Goal: Task Accomplishment & Management: Use online tool/utility

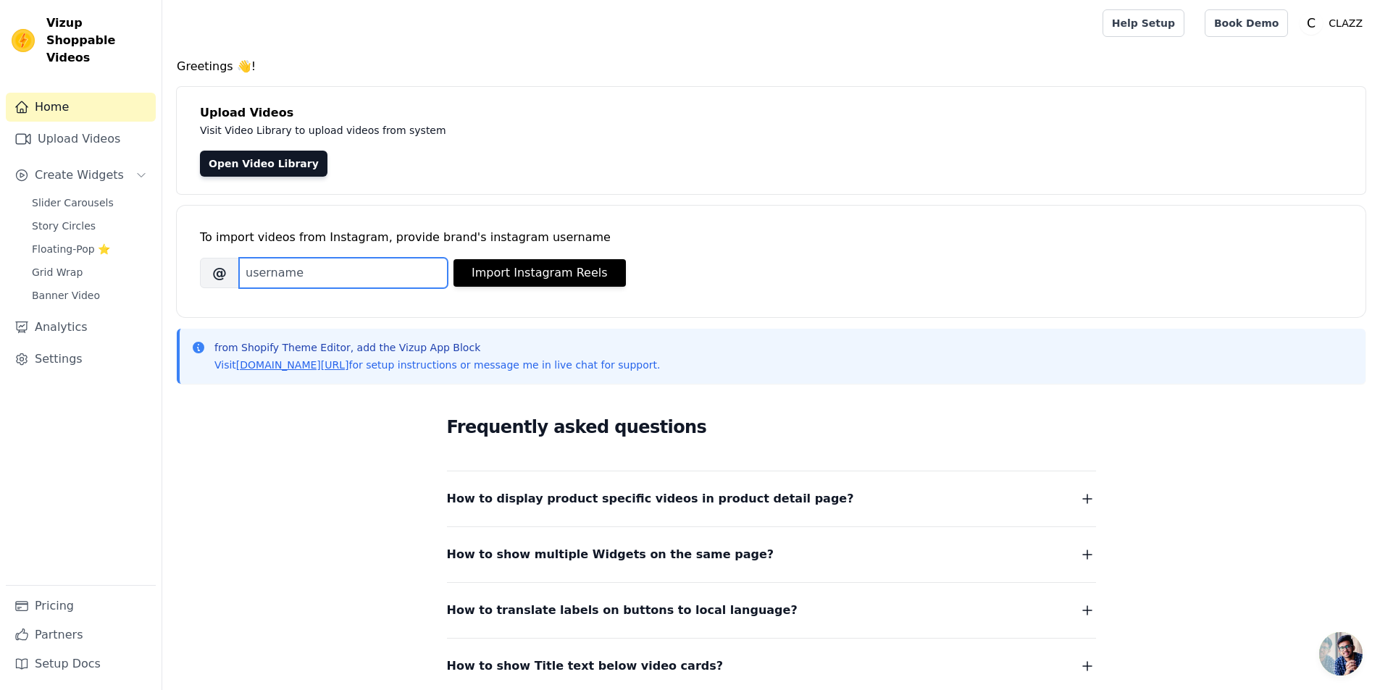
click at [288, 278] on input "Brand's Instagram Username" at bounding box center [343, 273] width 209 height 30
type input "[DOMAIN_NAME]"
click at [546, 289] on div "To import videos from Instagram, provide brand's instagram username [PERSON_NAM…" at bounding box center [771, 250] width 1142 height 88
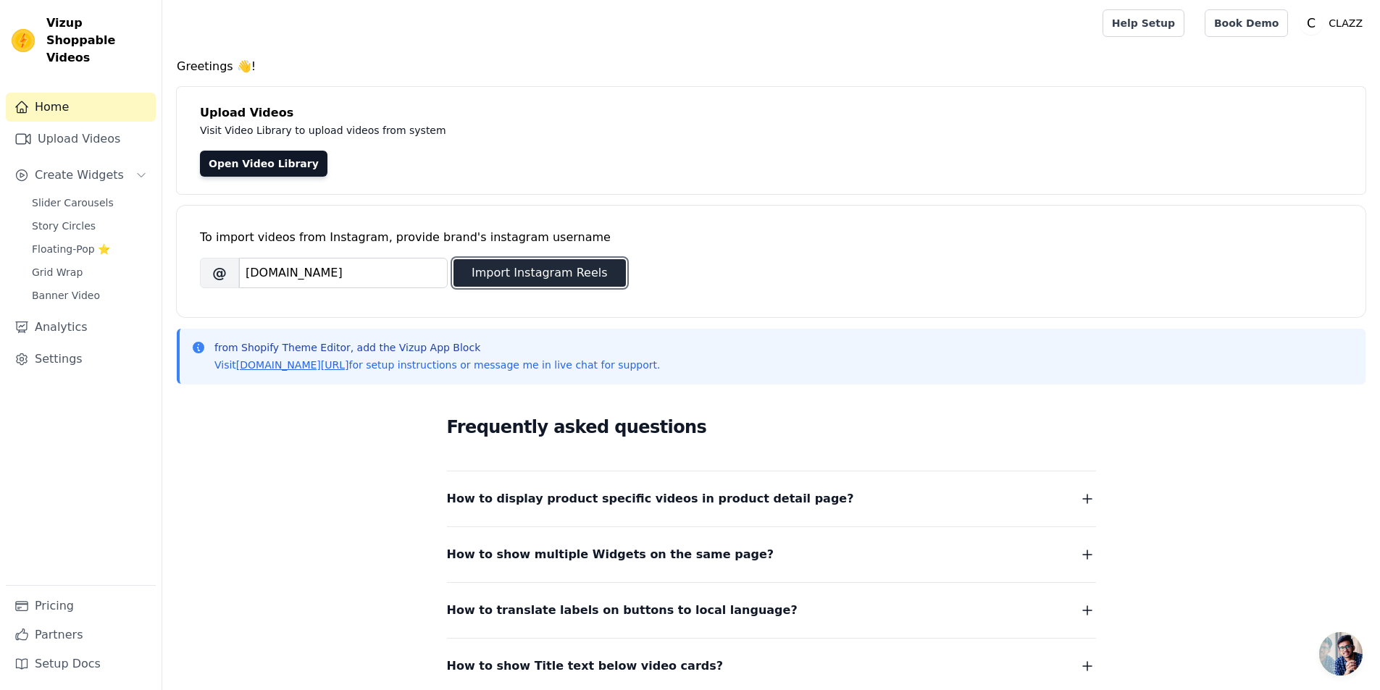
click at [547, 285] on button "Import Instagram Reels" at bounding box center [539, 273] width 172 height 28
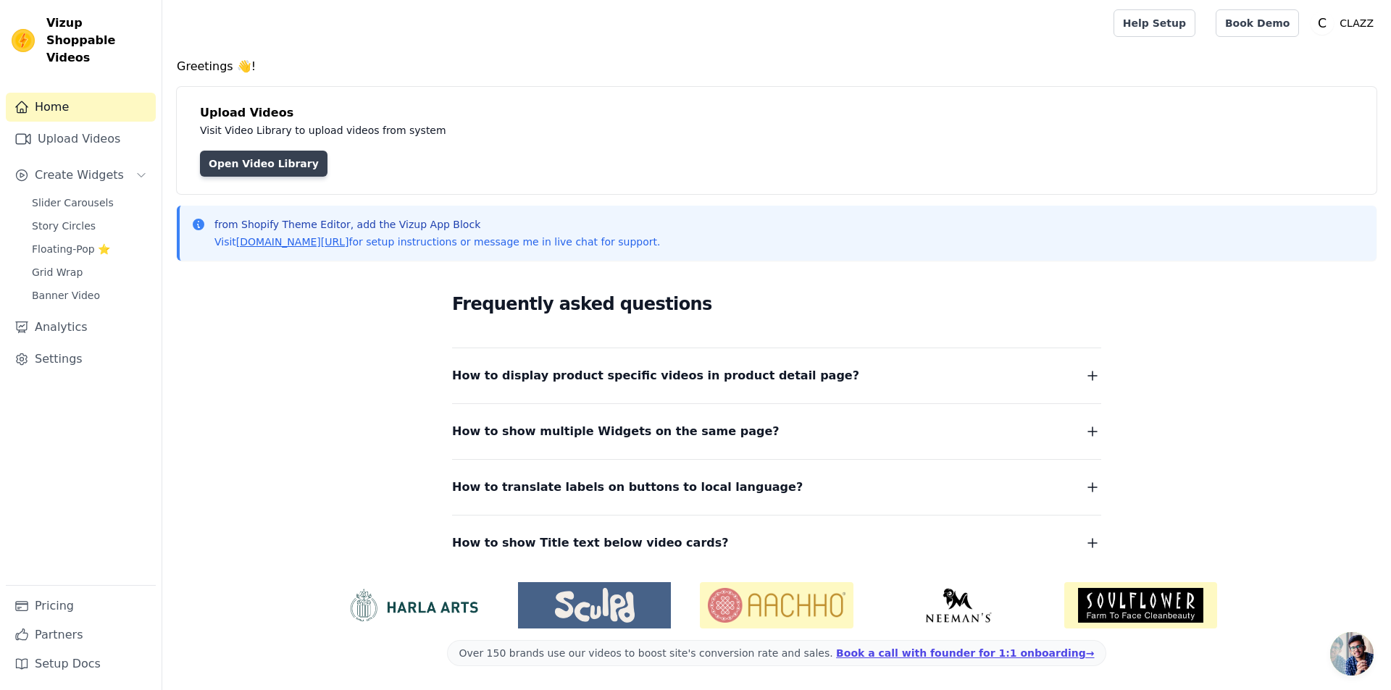
click at [259, 154] on link "Open Video Library" at bounding box center [263, 164] width 127 height 26
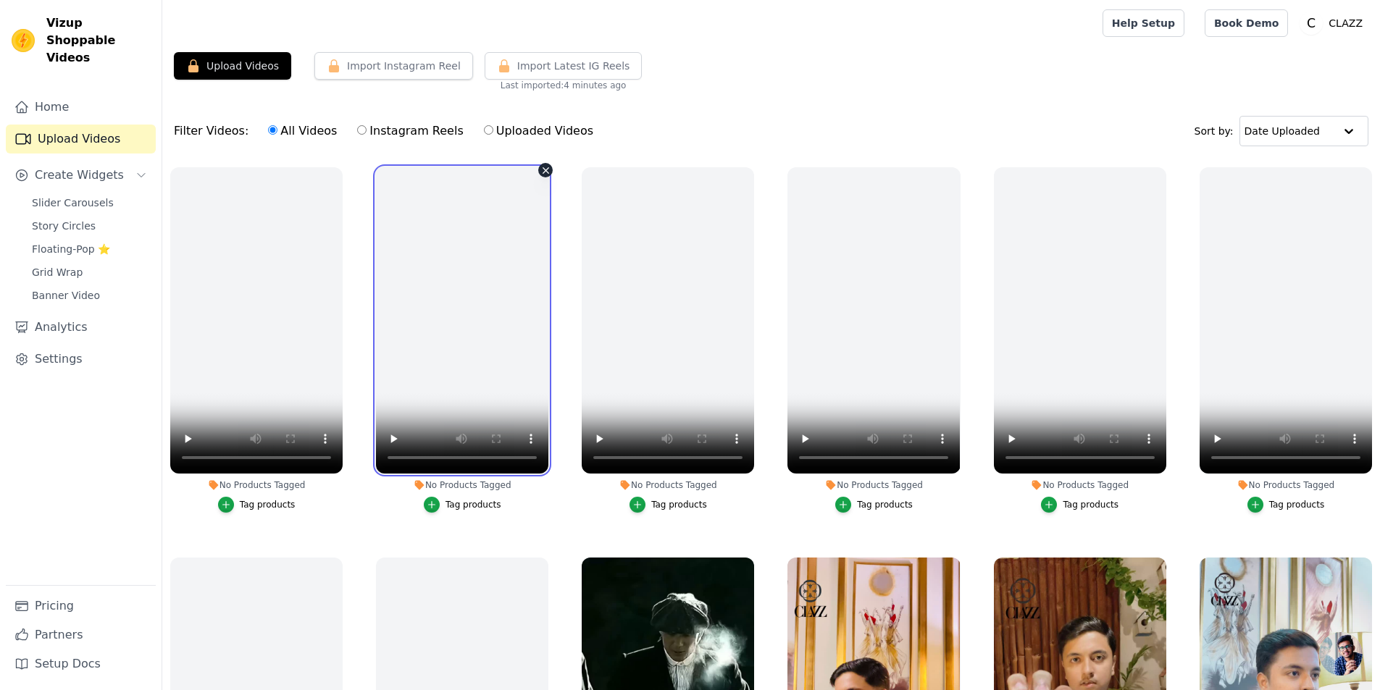
click at [475, 357] on video at bounding box center [462, 320] width 172 height 306
click at [543, 173] on icon "button" at bounding box center [545, 170] width 11 height 11
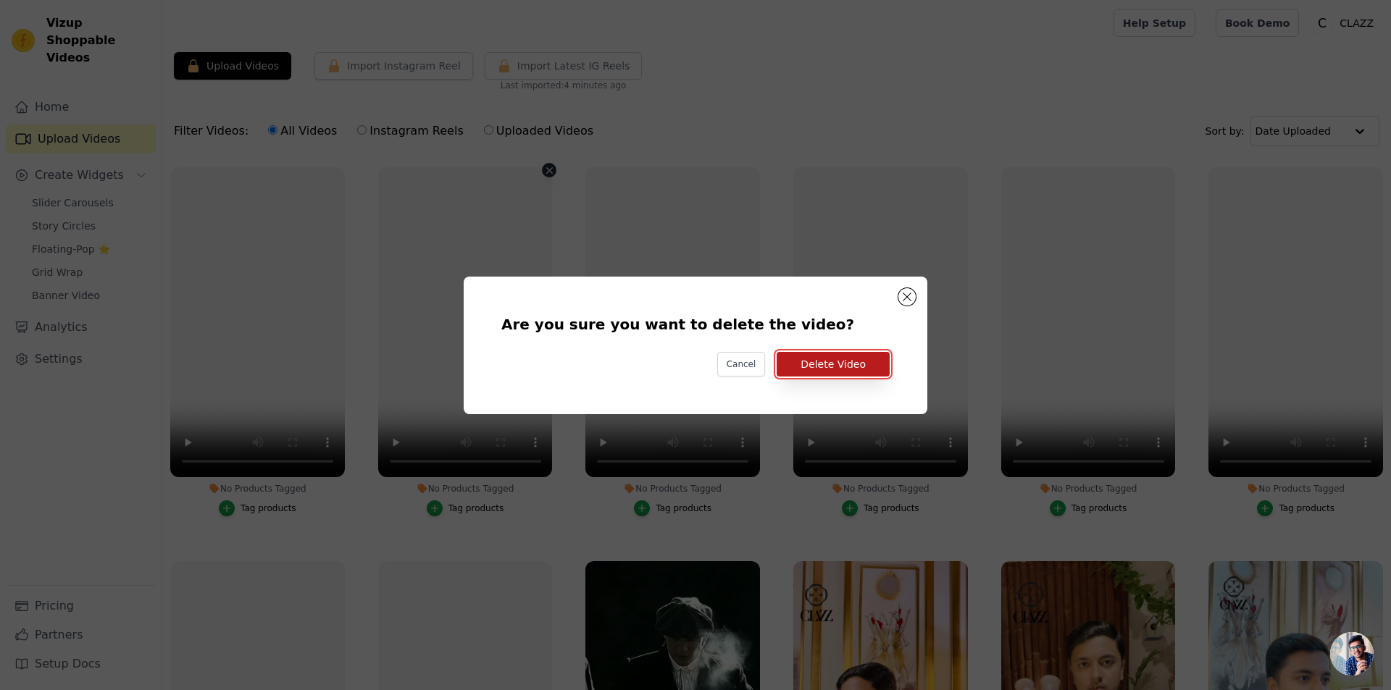
click at [814, 361] on button "Delete Video" at bounding box center [832, 364] width 113 height 25
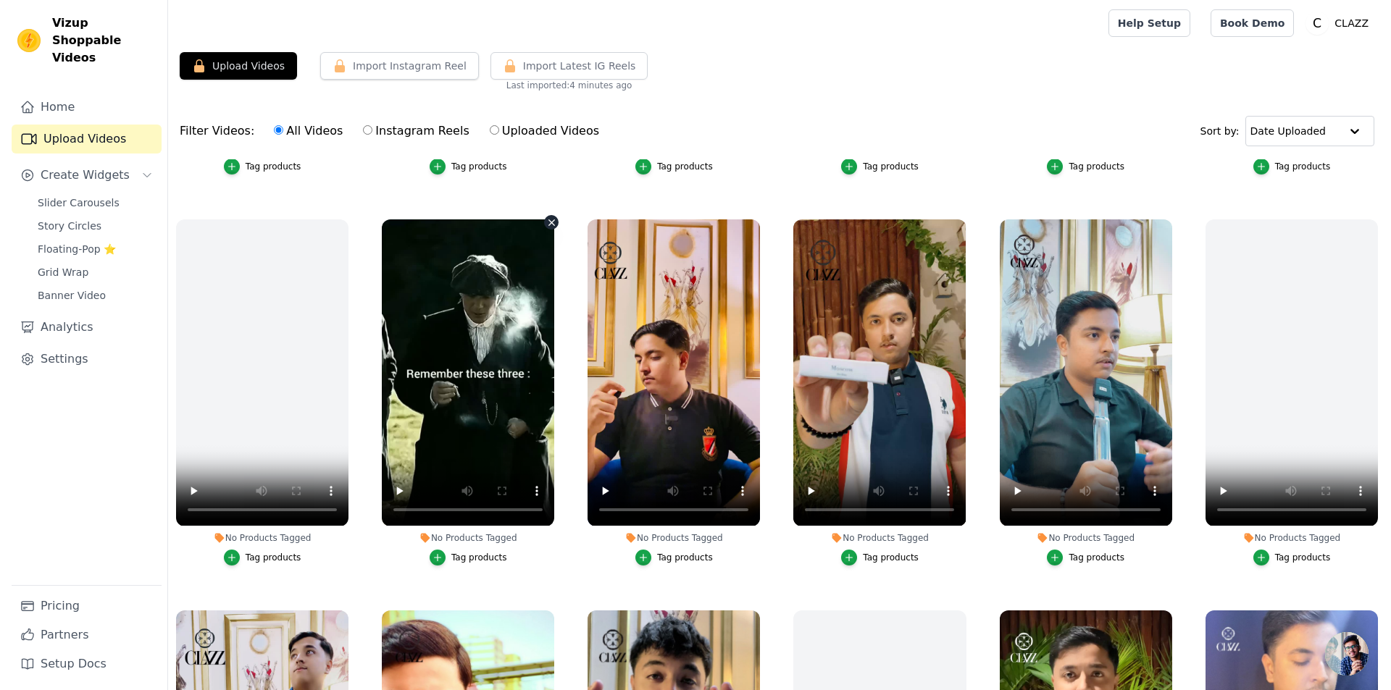
scroll to position [362, 0]
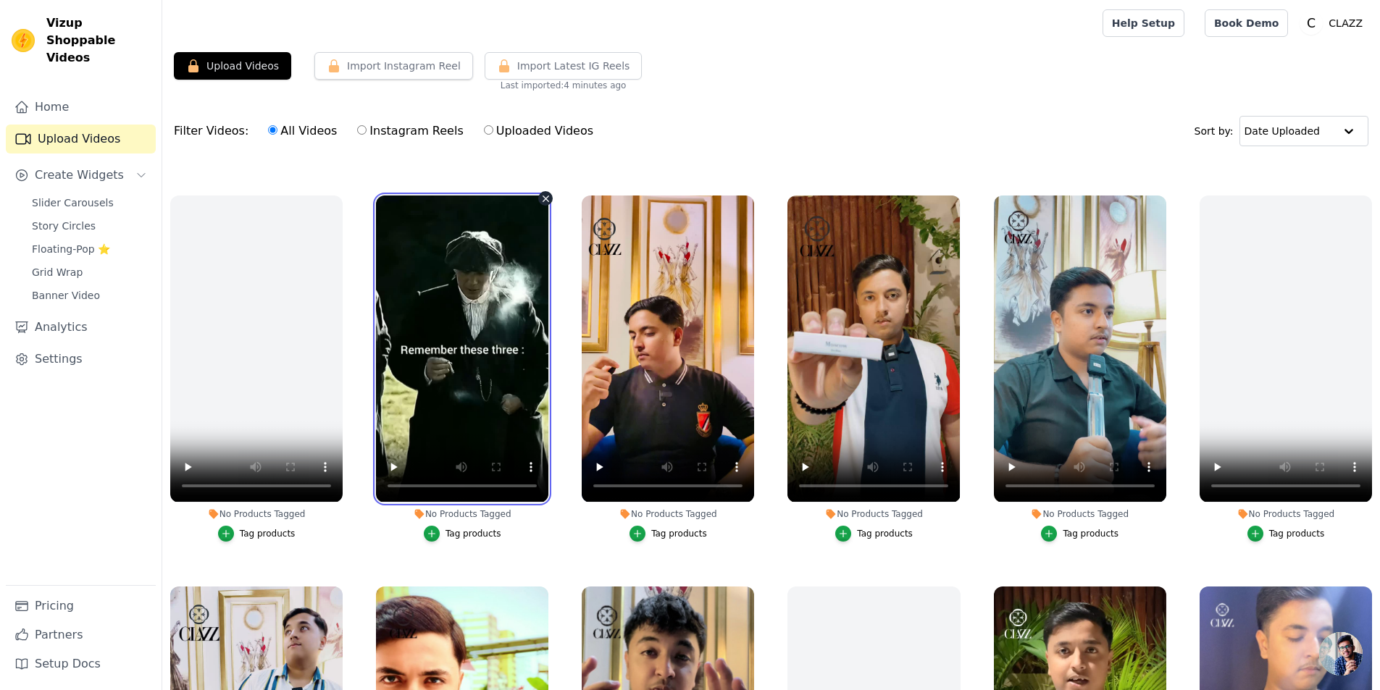
click at [448, 261] on video at bounding box center [462, 349] width 172 height 306
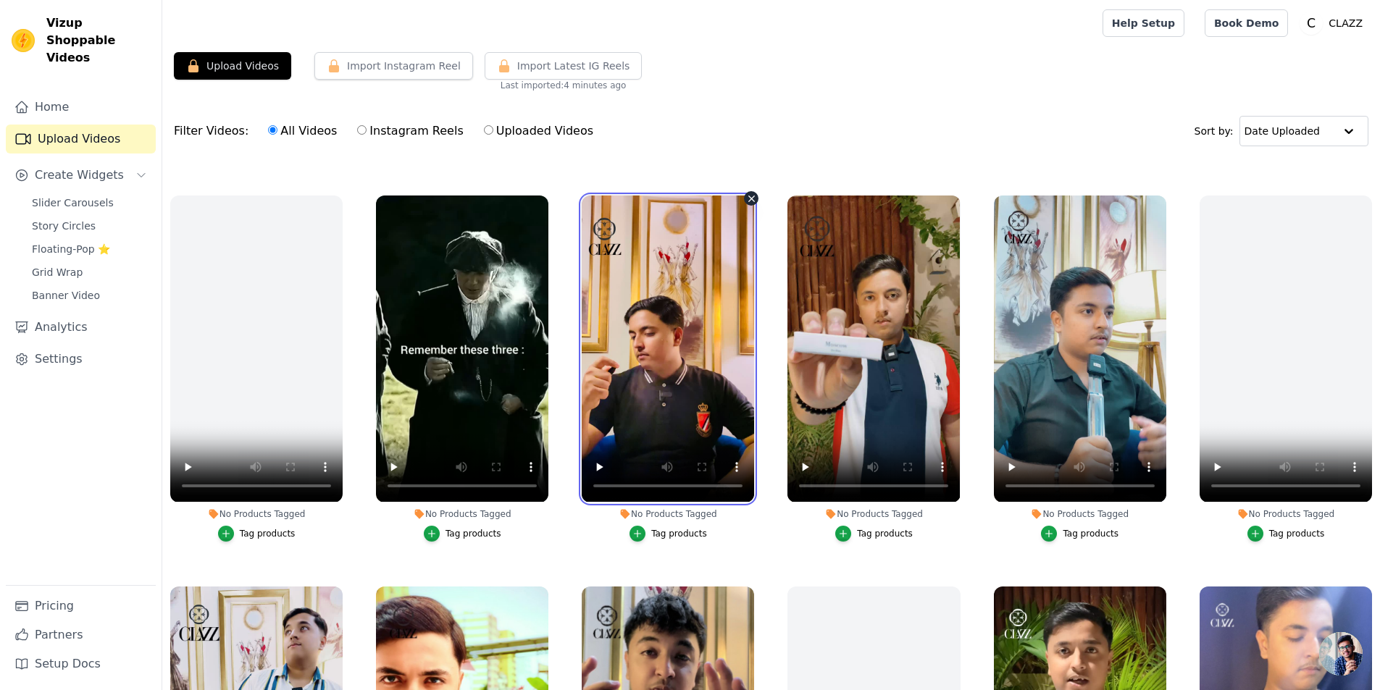
click at [624, 275] on video at bounding box center [668, 349] width 172 height 306
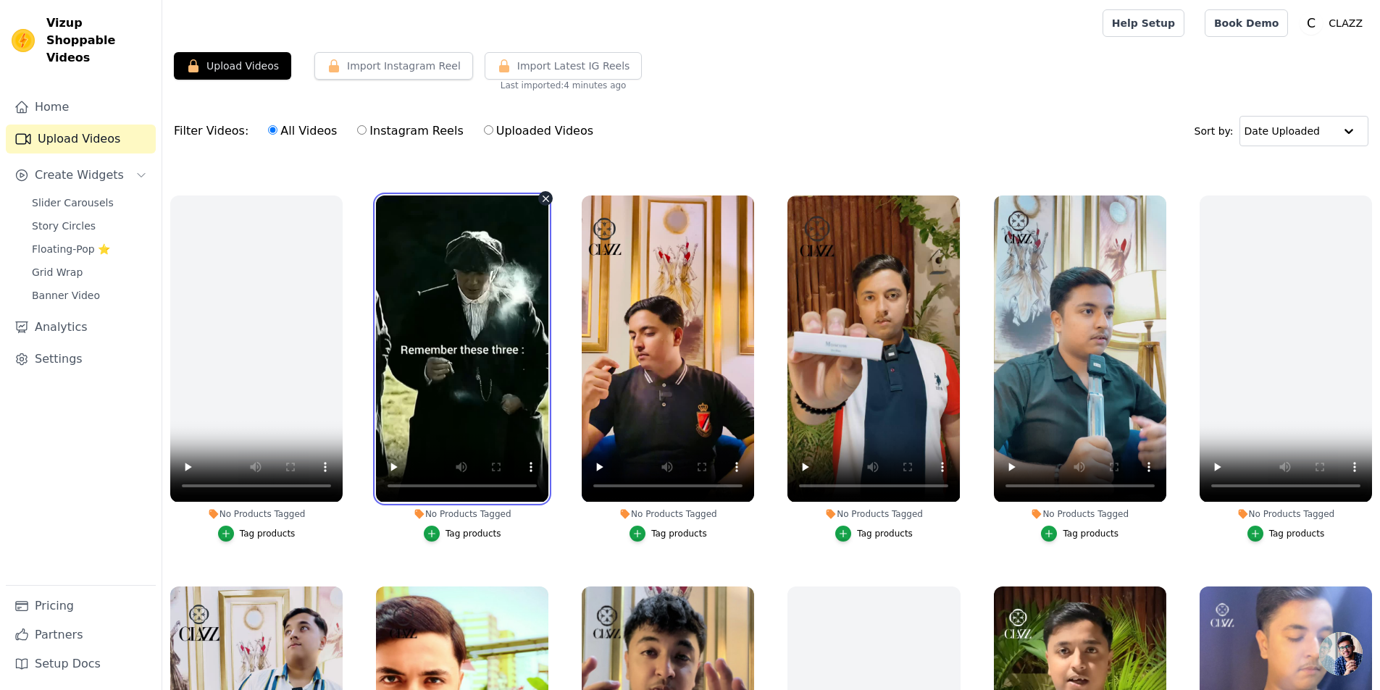
click at [463, 350] on video at bounding box center [462, 349] width 172 height 306
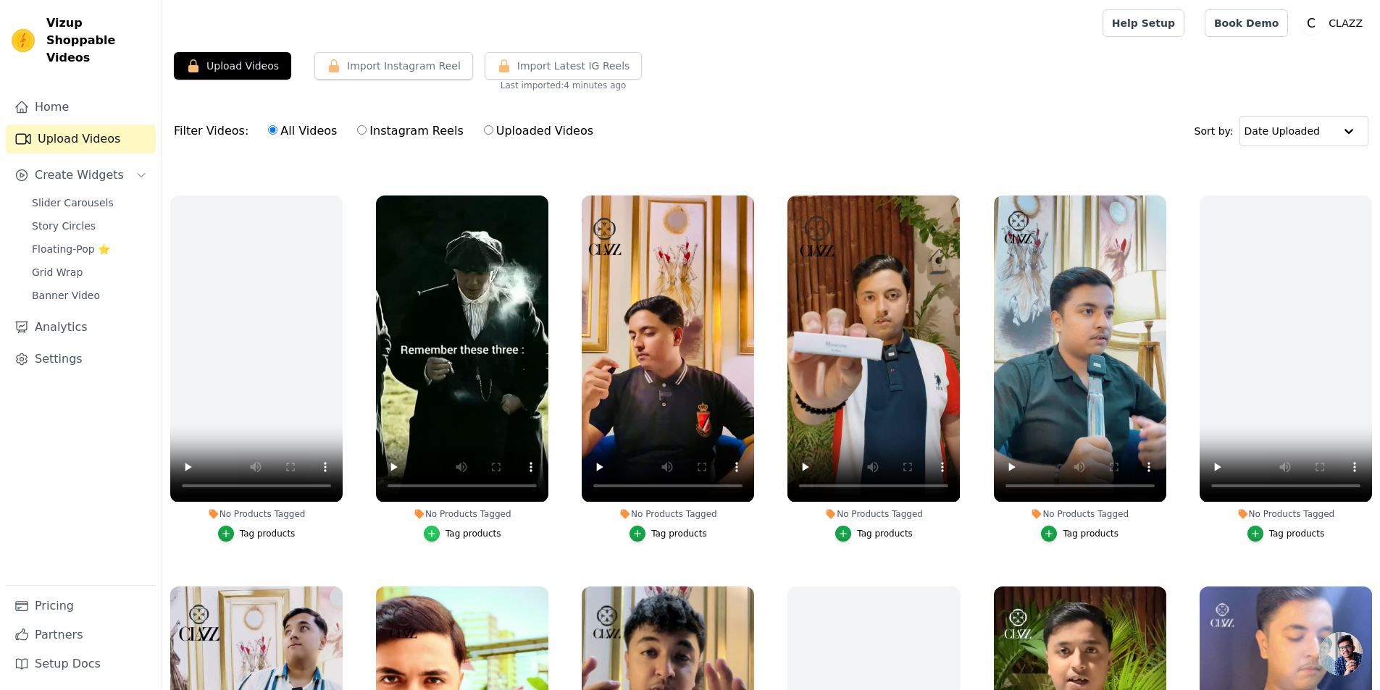
click at [439, 531] on div "button" at bounding box center [432, 534] width 16 height 16
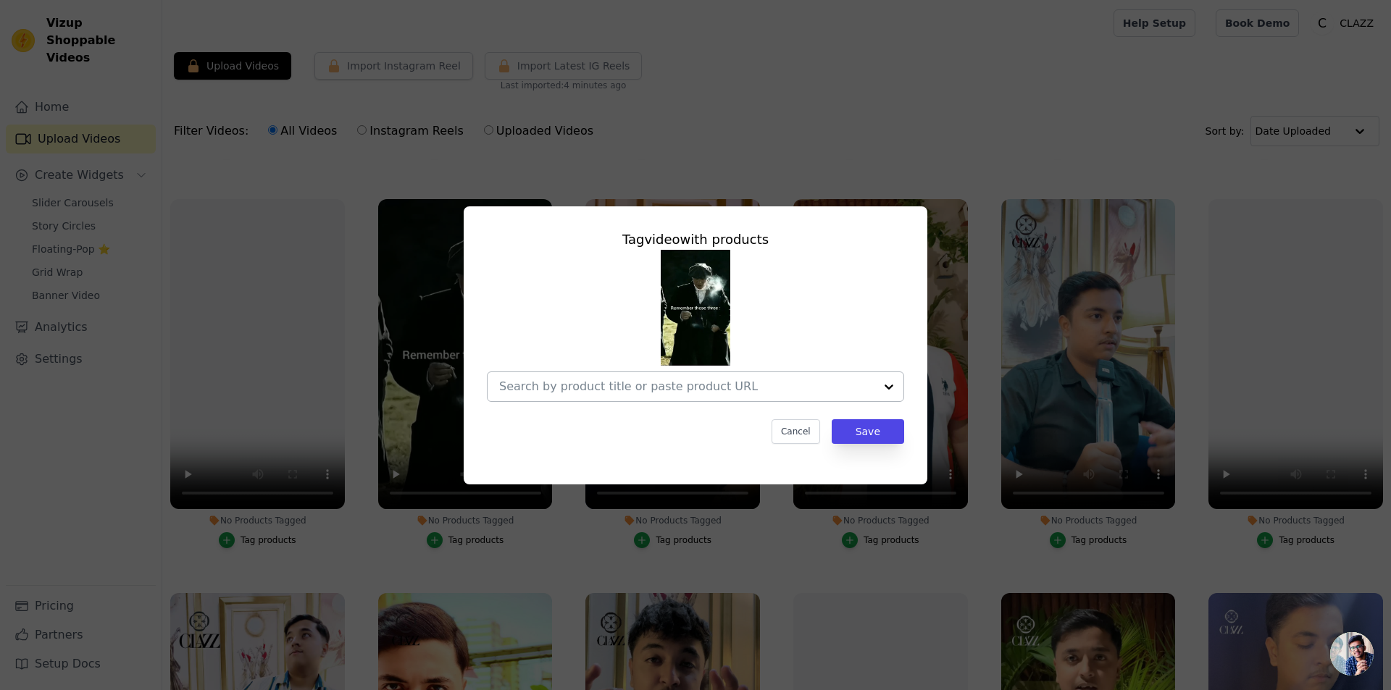
click at [732, 392] on input "No Products Tagged Tag video with products Cancel Save Tag products" at bounding box center [686, 387] width 375 height 14
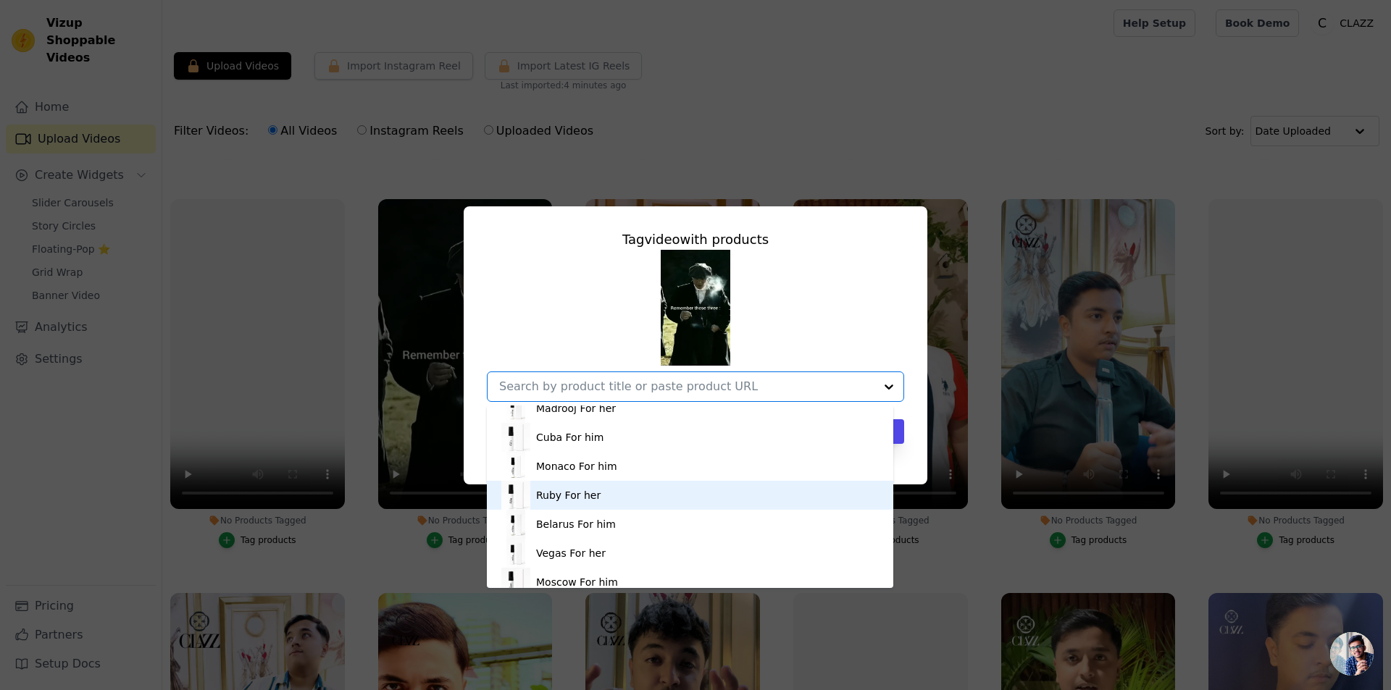
scroll to position [78, 0]
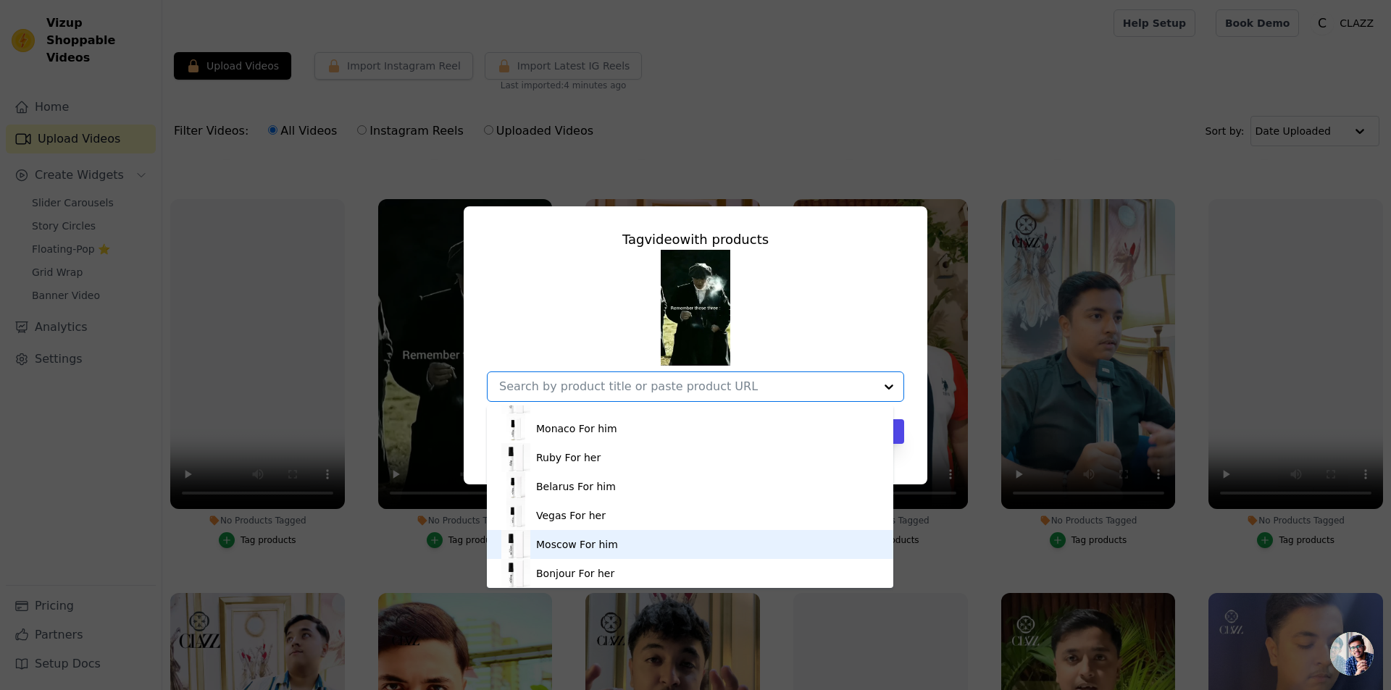
click at [399, 540] on div "Tag video with products Portofino For him Madrooj For her [GEOGRAPHIC_DATA] For…" at bounding box center [695, 345] width 1391 height 690
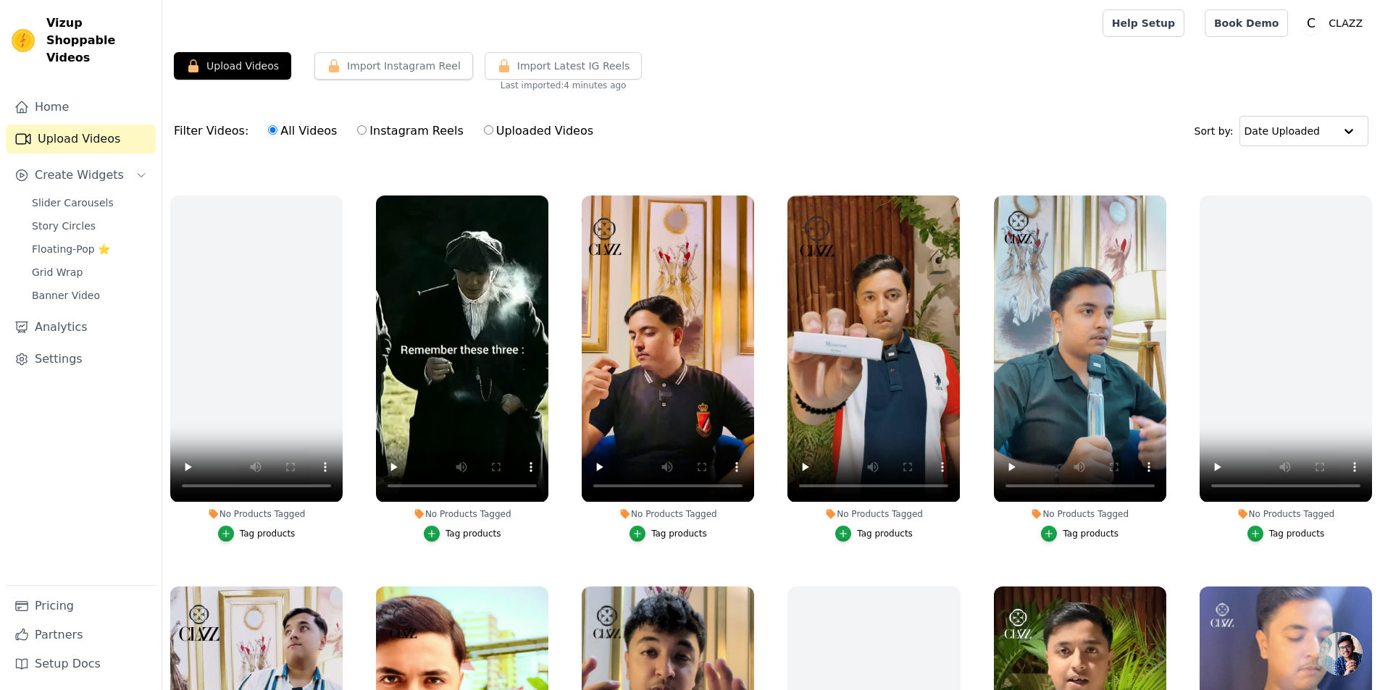
click at [628, 532] on div "Tag products" at bounding box center [668, 534] width 172 height 16
click at [634, 530] on icon "button" at bounding box center [637, 534] width 10 height 10
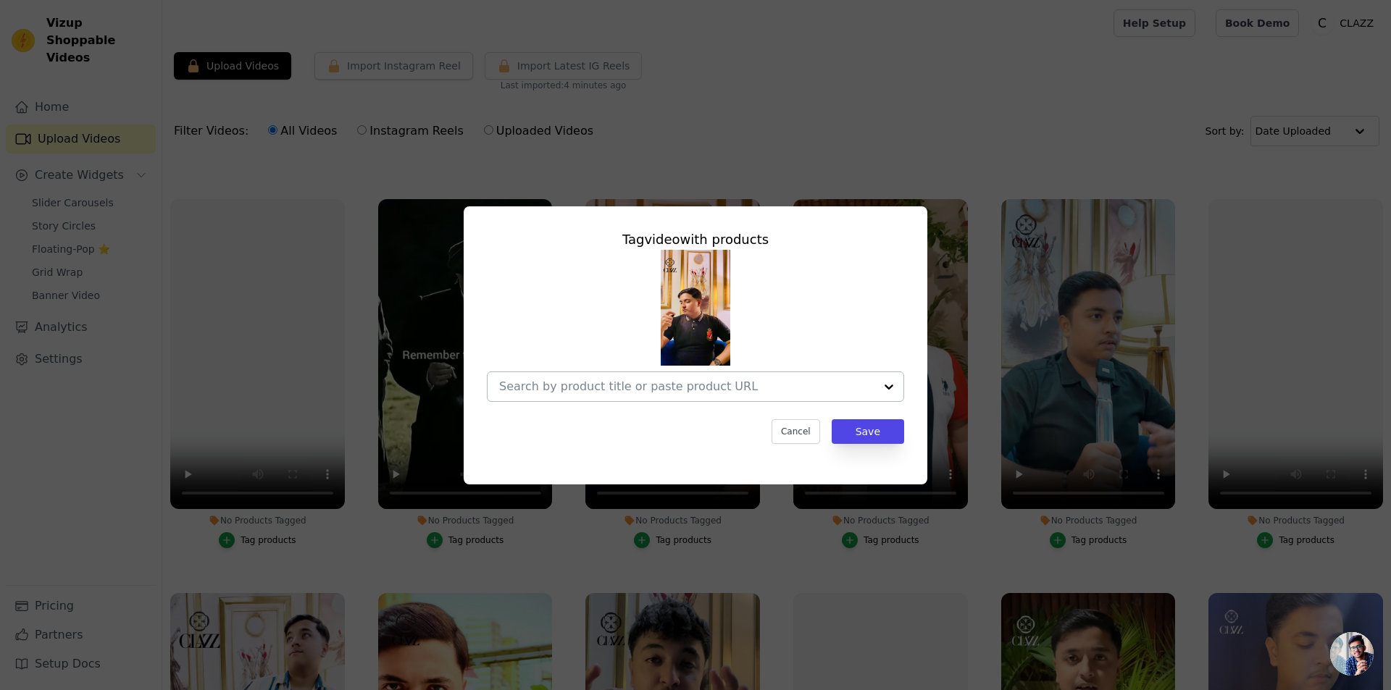
click at [668, 384] on input "No Products Tagged Tag video with products Cancel Save Tag products" at bounding box center [686, 387] width 375 height 14
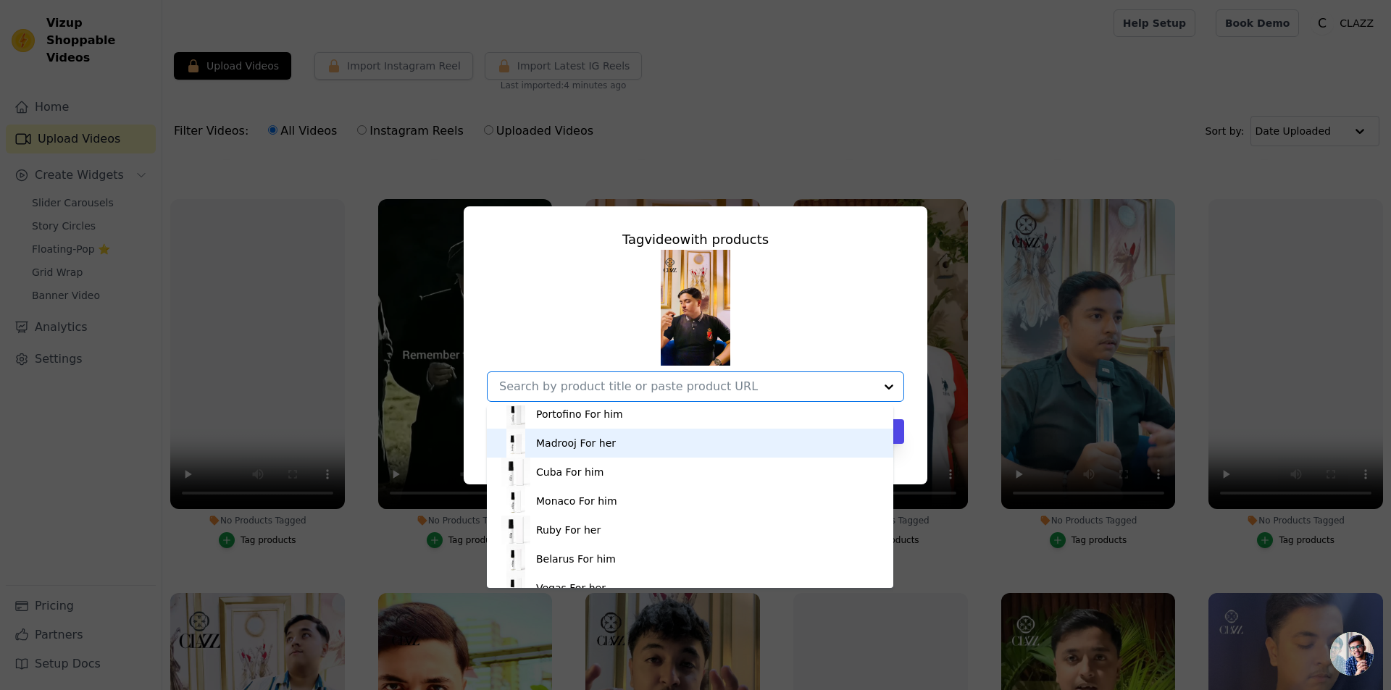
scroll to position [0, 0]
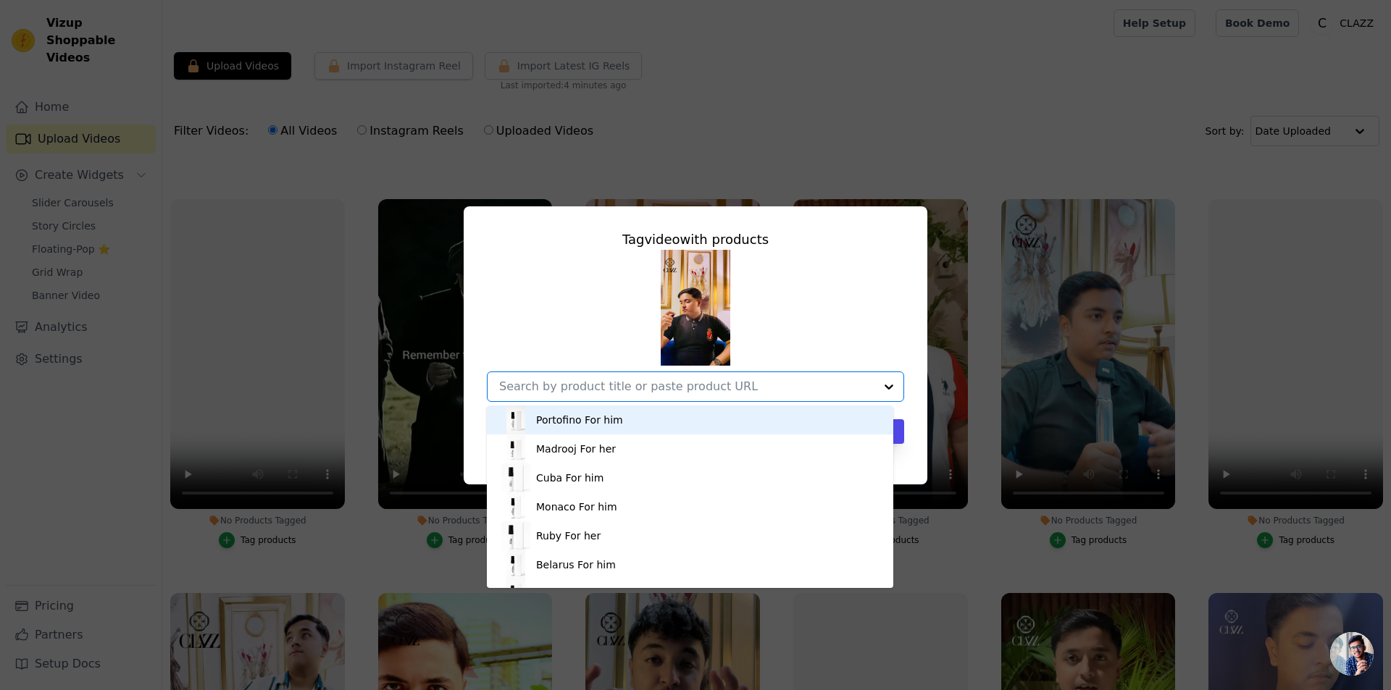
click at [587, 417] on div "Portofino For him" at bounding box center [579, 420] width 87 height 14
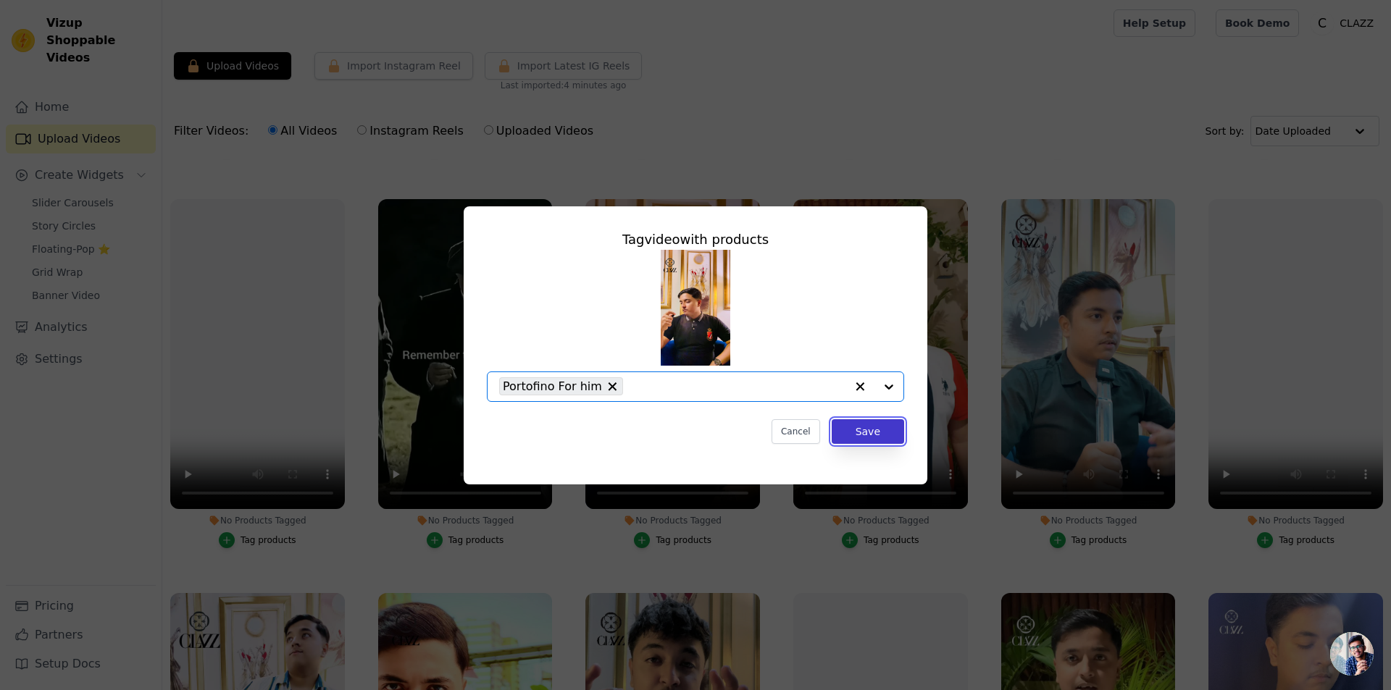
click at [880, 436] on button "Save" at bounding box center [867, 431] width 72 height 25
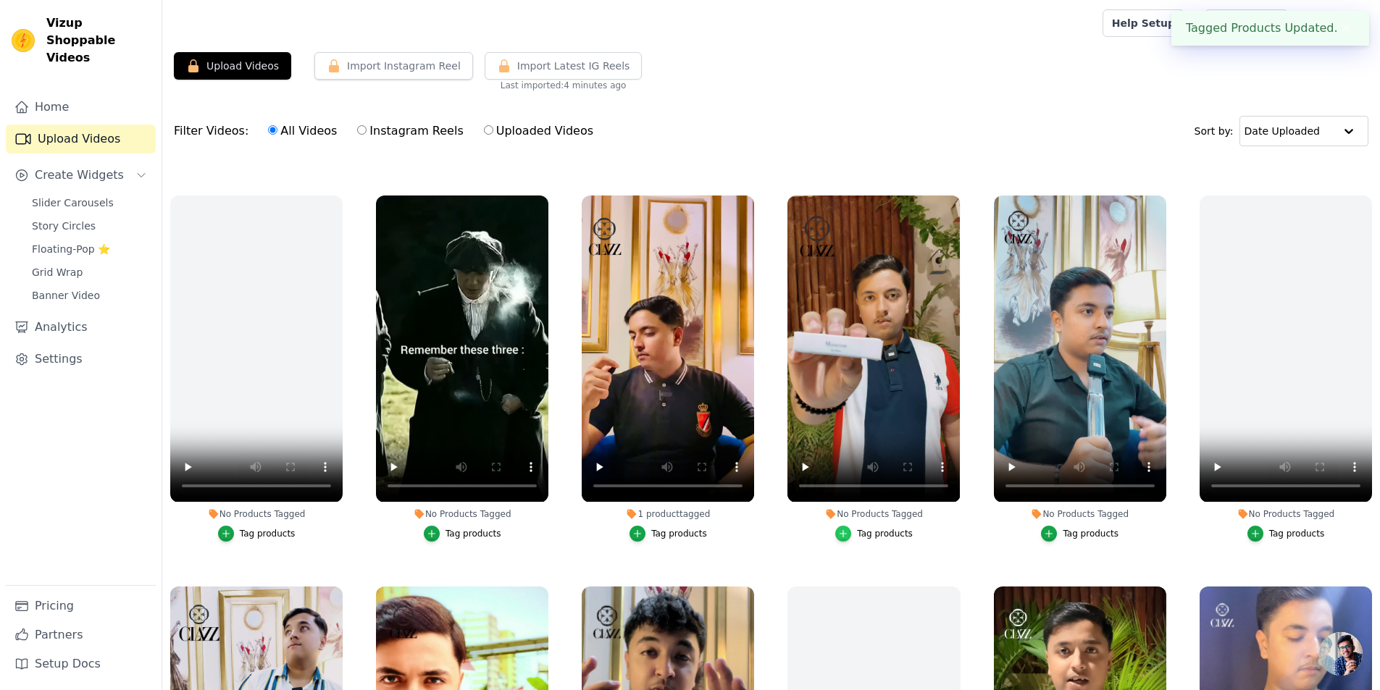
click at [842, 532] on icon "button" at bounding box center [843, 534] width 10 height 10
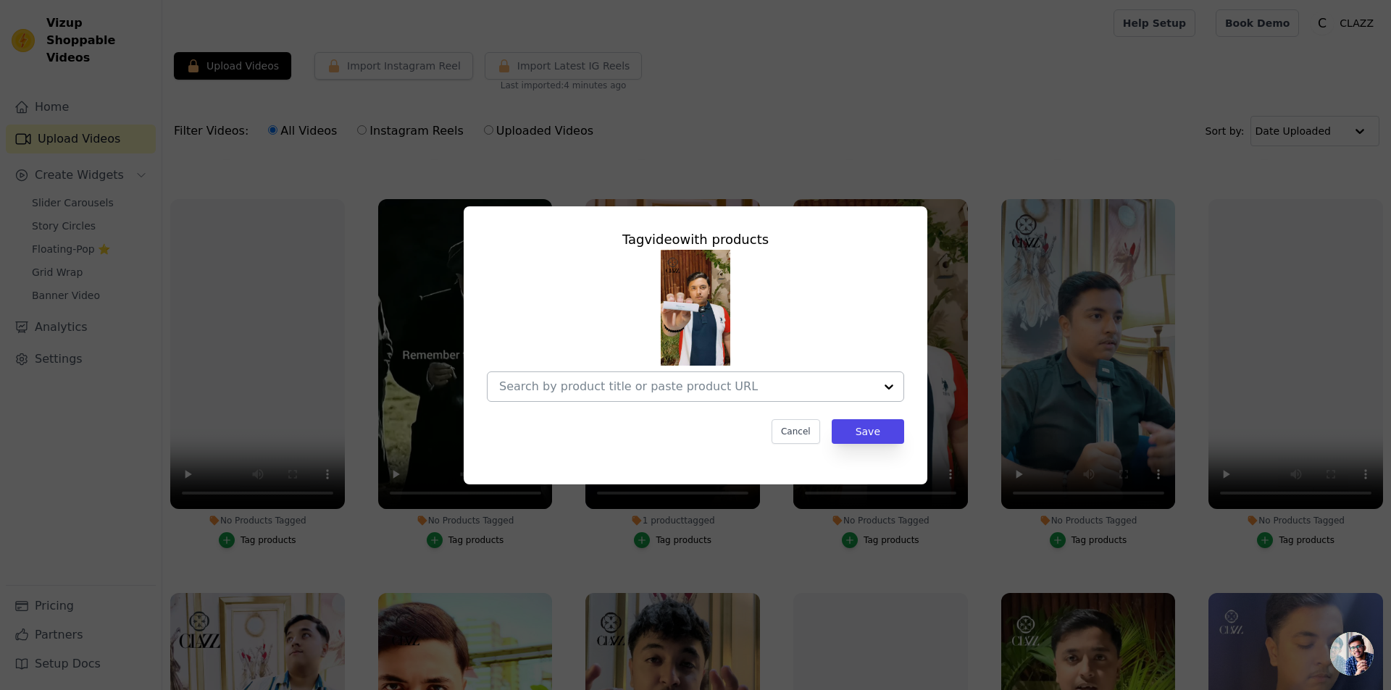
click at [847, 390] on input "No Products Tagged Tag video with products Cancel Save Tag products" at bounding box center [686, 387] width 375 height 14
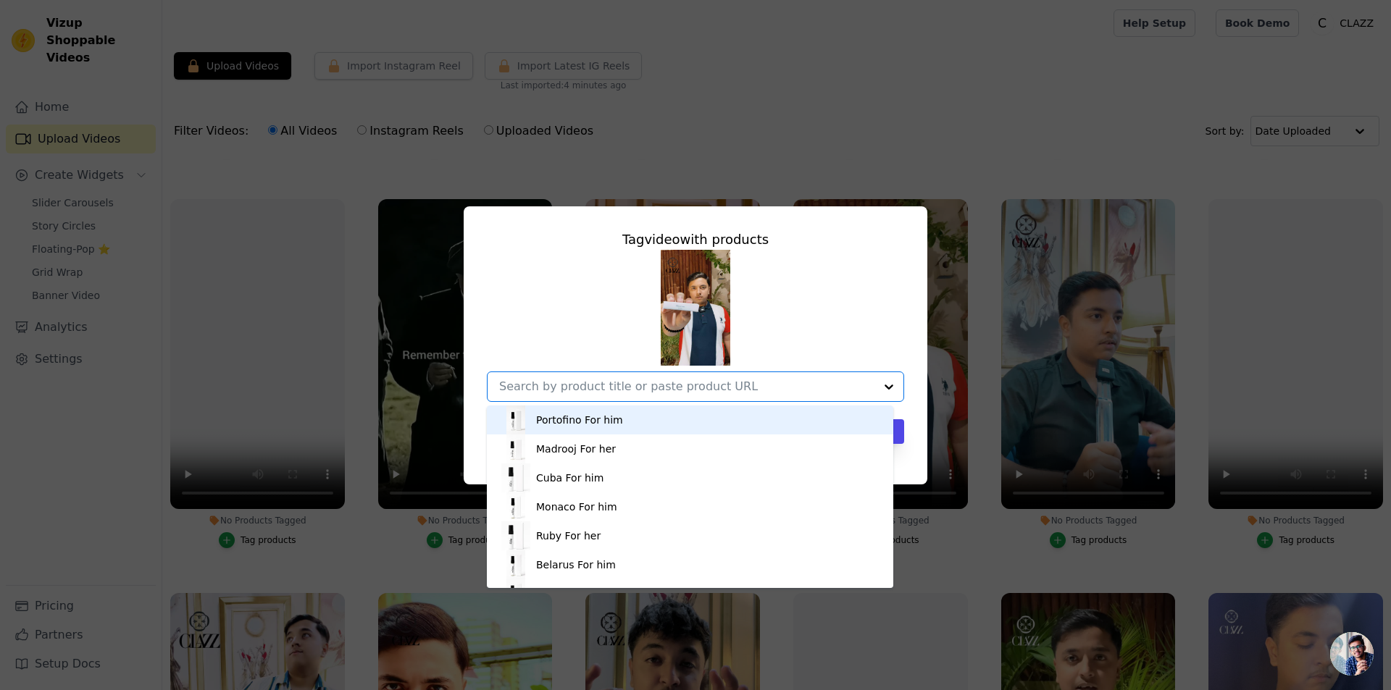
click at [846, 390] on input "No Products Tagged Tag video with products Portofino For him Madrooj For her [G…" at bounding box center [686, 387] width 375 height 14
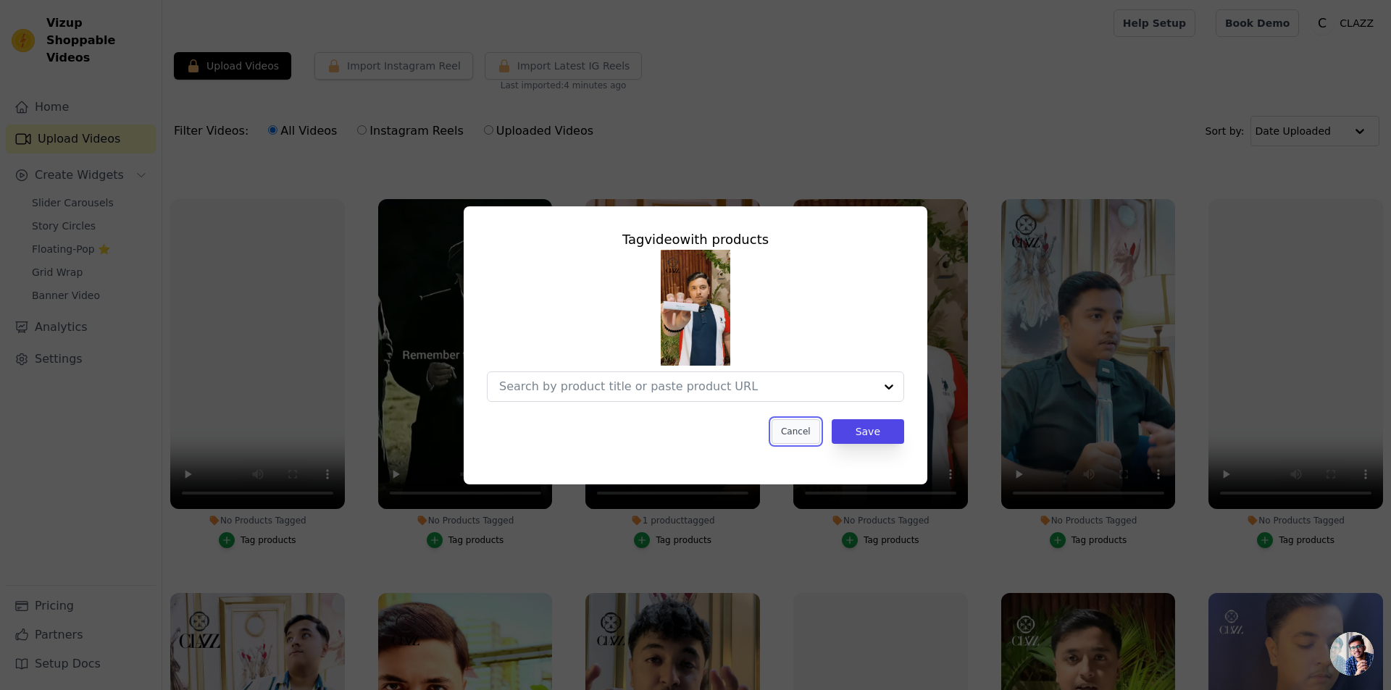
click at [808, 435] on button "Cancel" at bounding box center [795, 431] width 49 height 25
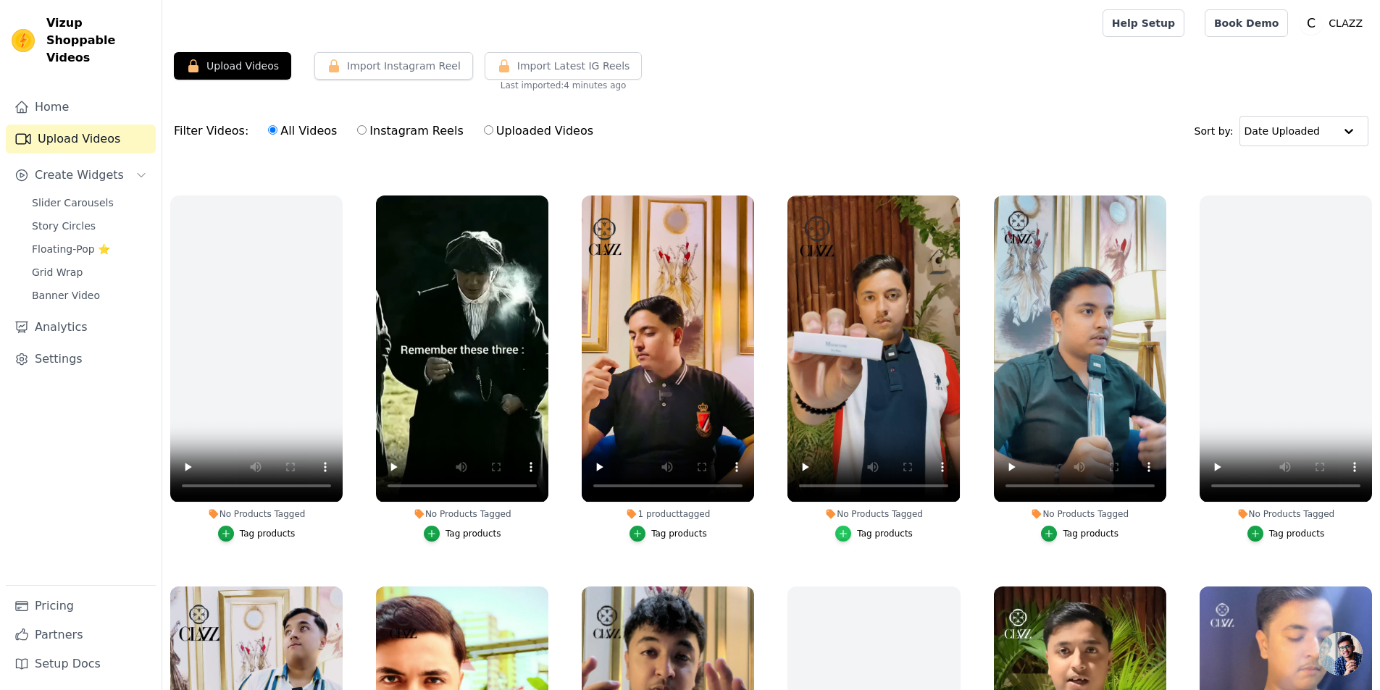
click at [846, 529] on icon "button" at bounding box center [843, 534] width 10 height 10
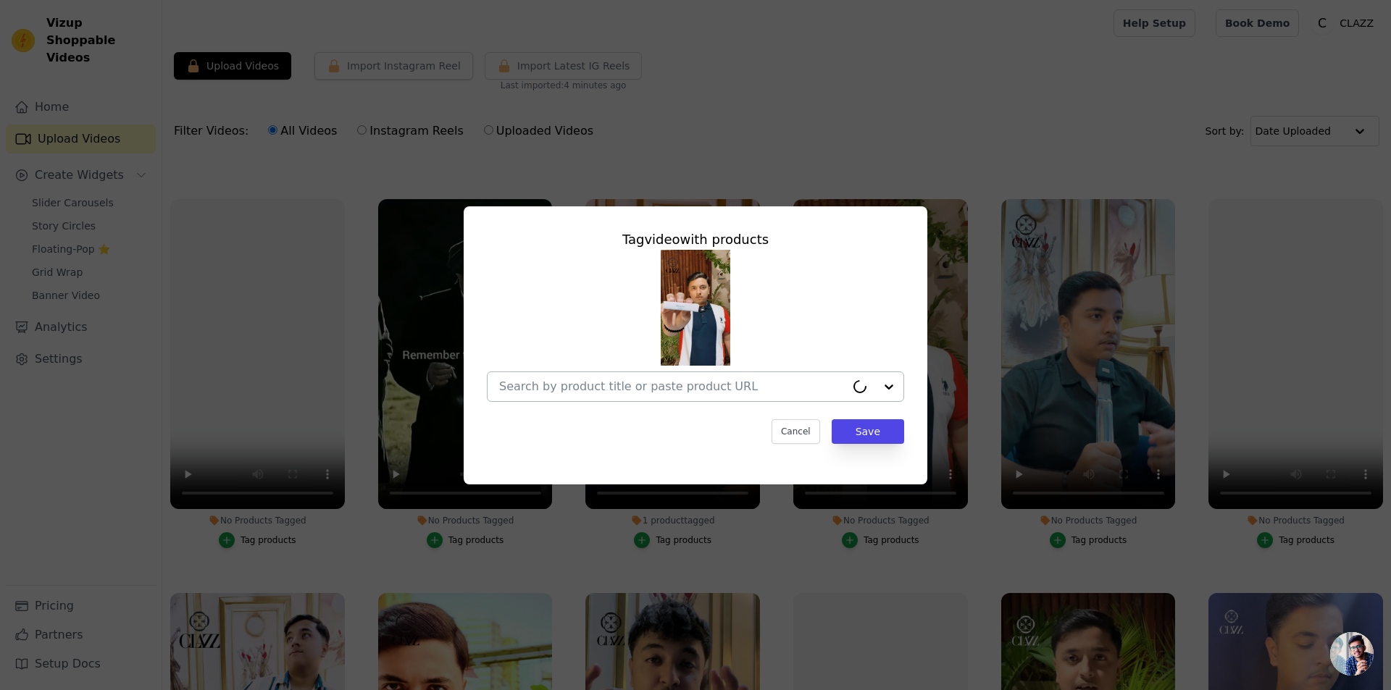
click at [808, 396] on div at bounding box center [672, 386] width 346 height 29
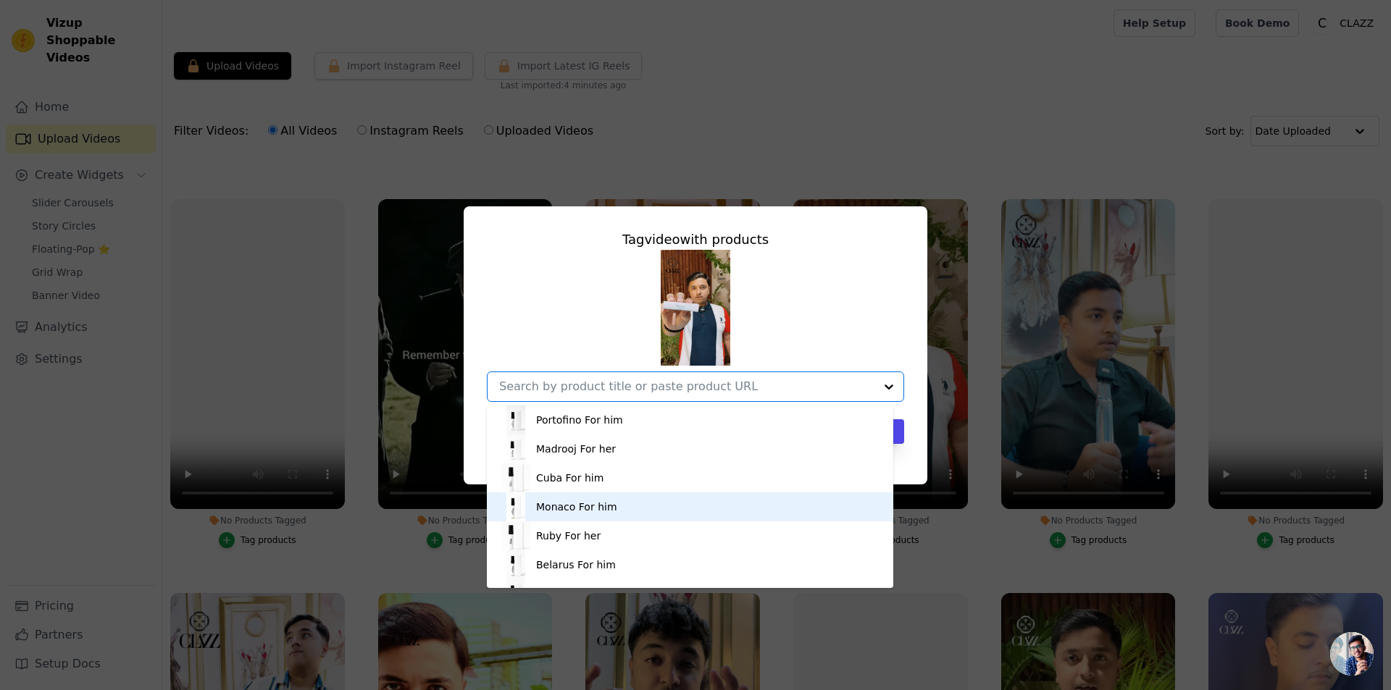
click at [637, 502] on div "Monaco For him" at bounding box center [689, 507] width 377 height 29
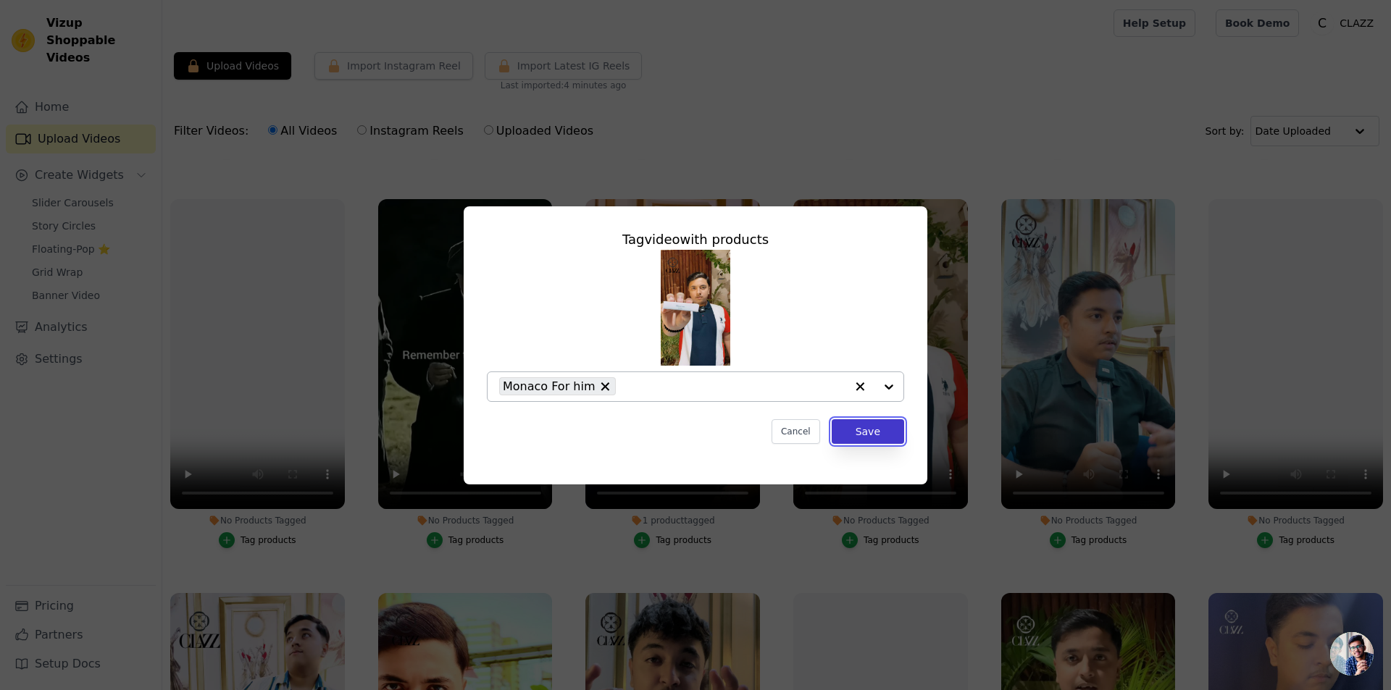
click at [878, 437] on button "Save" at bounding box center [867, 431] width 72 height 25
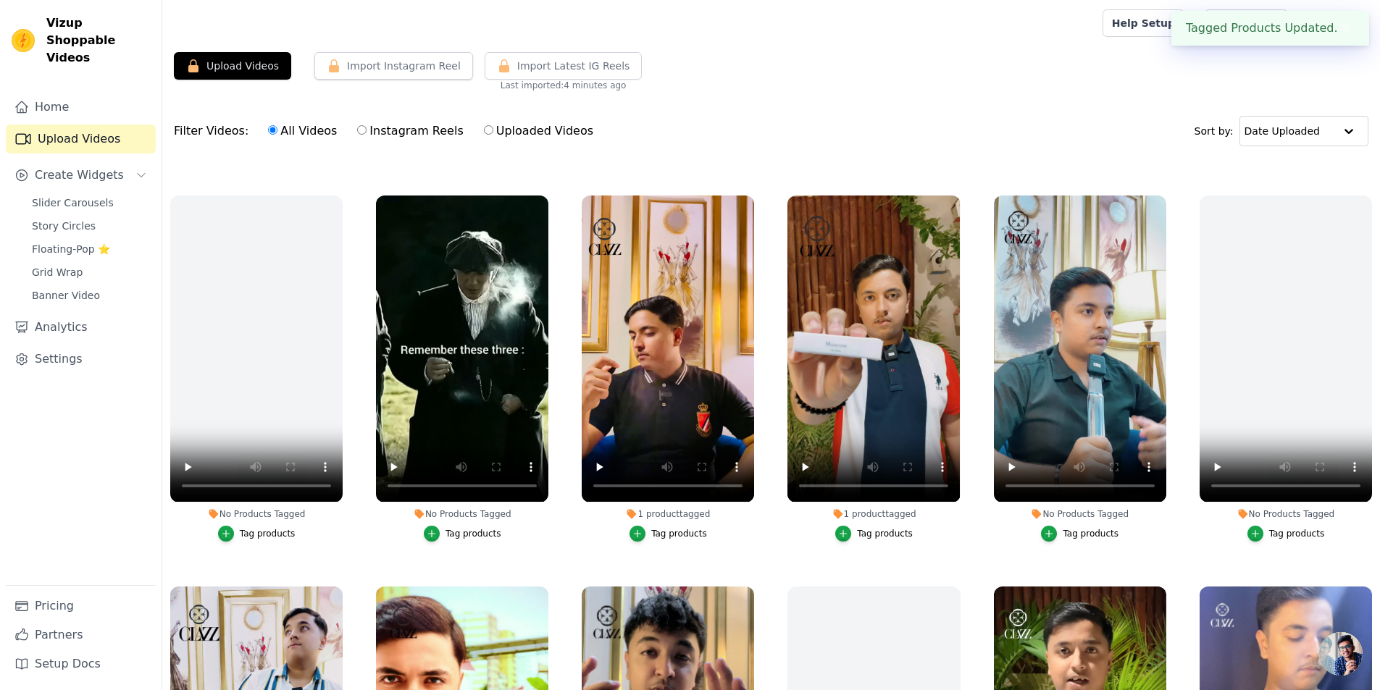
click at [1077, 530] on div "Tag products" at bounding box center [1091, 534] width 56 height 12
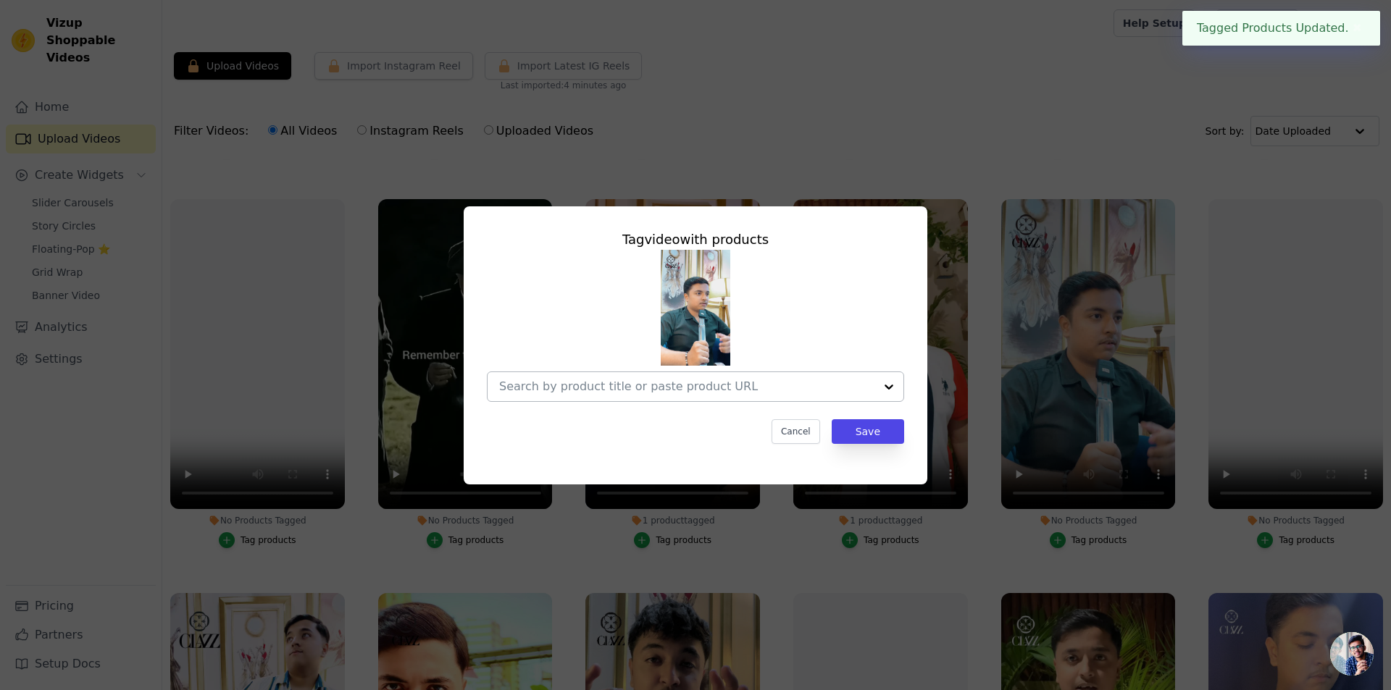
click at [824, 388] on input "No Products Tagged Tag video with products Cancel Save Tag products" at bounding box center [686, 387] width 375 height 14
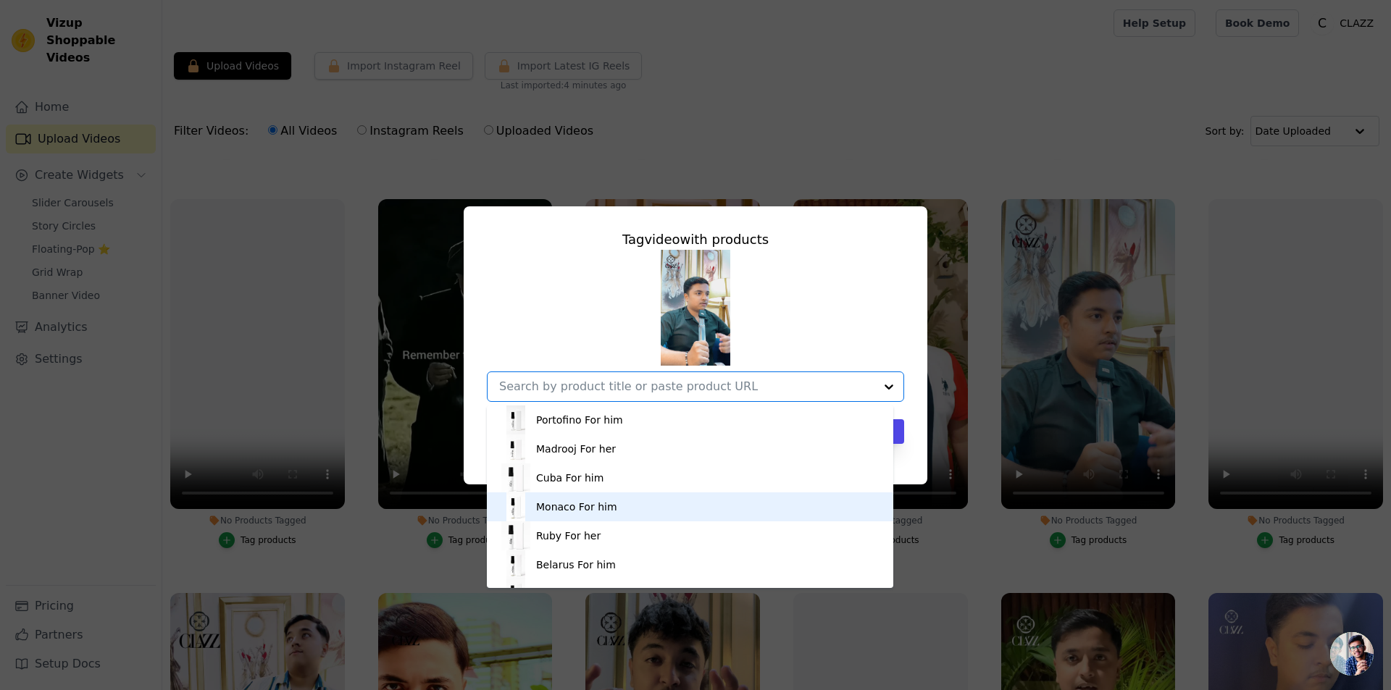
click at [979, 547] on div "Tag video with products Portofino For him Madrooj For her [GEOGRAPHIC_DATA] For…" at bounding box center [695, 345] width 1391 height 690
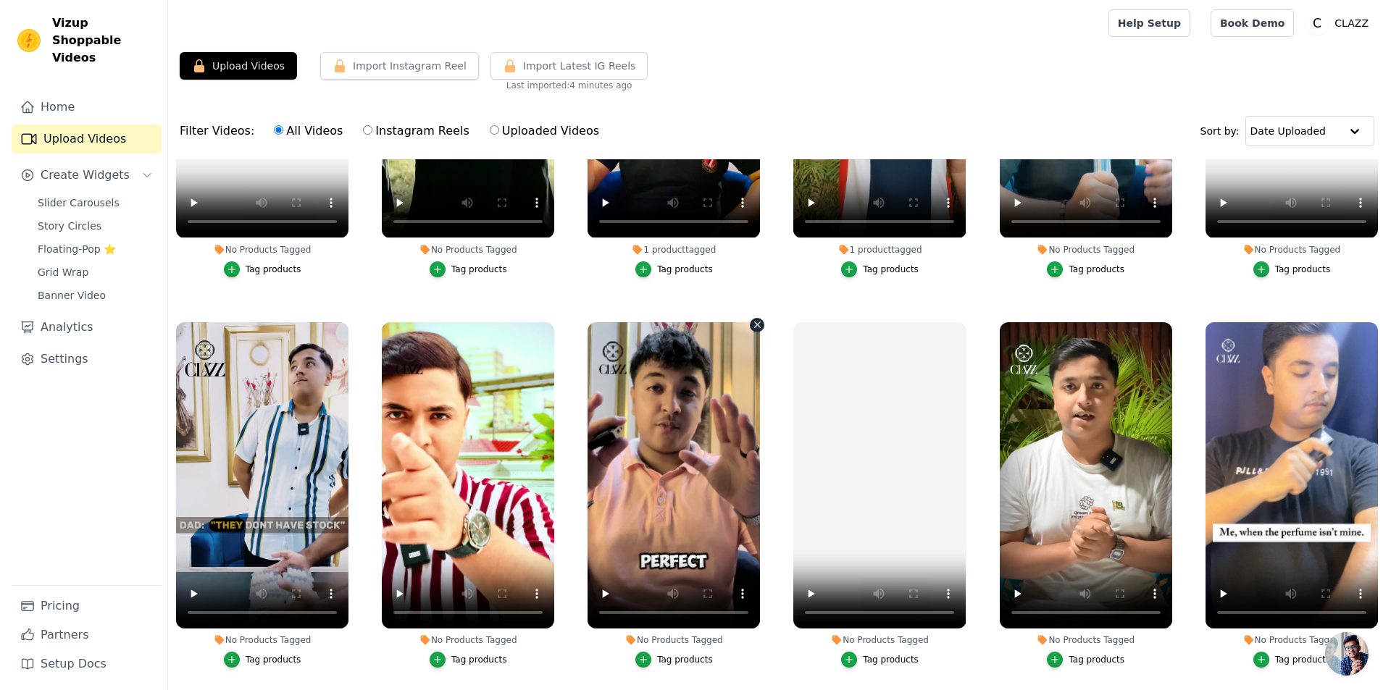
scroll to position [652, 0]
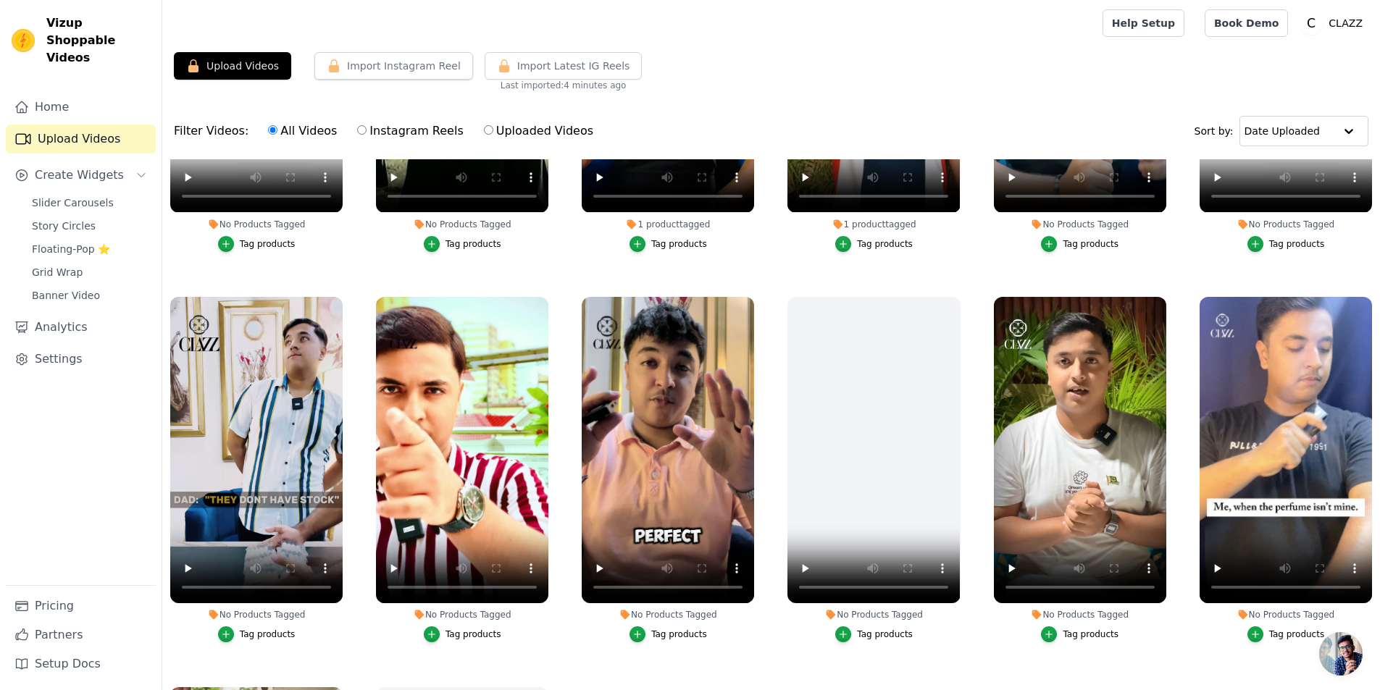
click at [656, 629] on div "Tag products" at bounding box center [679, 635] width 56 height 12
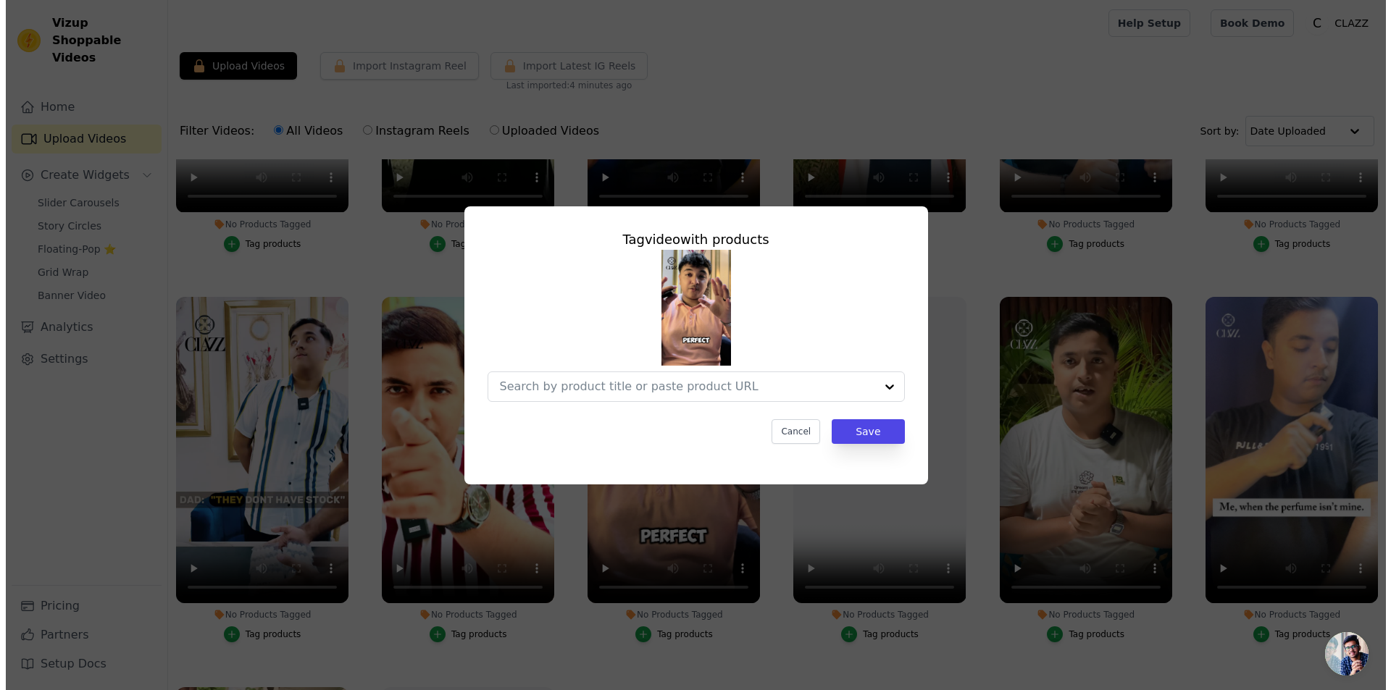
scroll to position [655, 0]
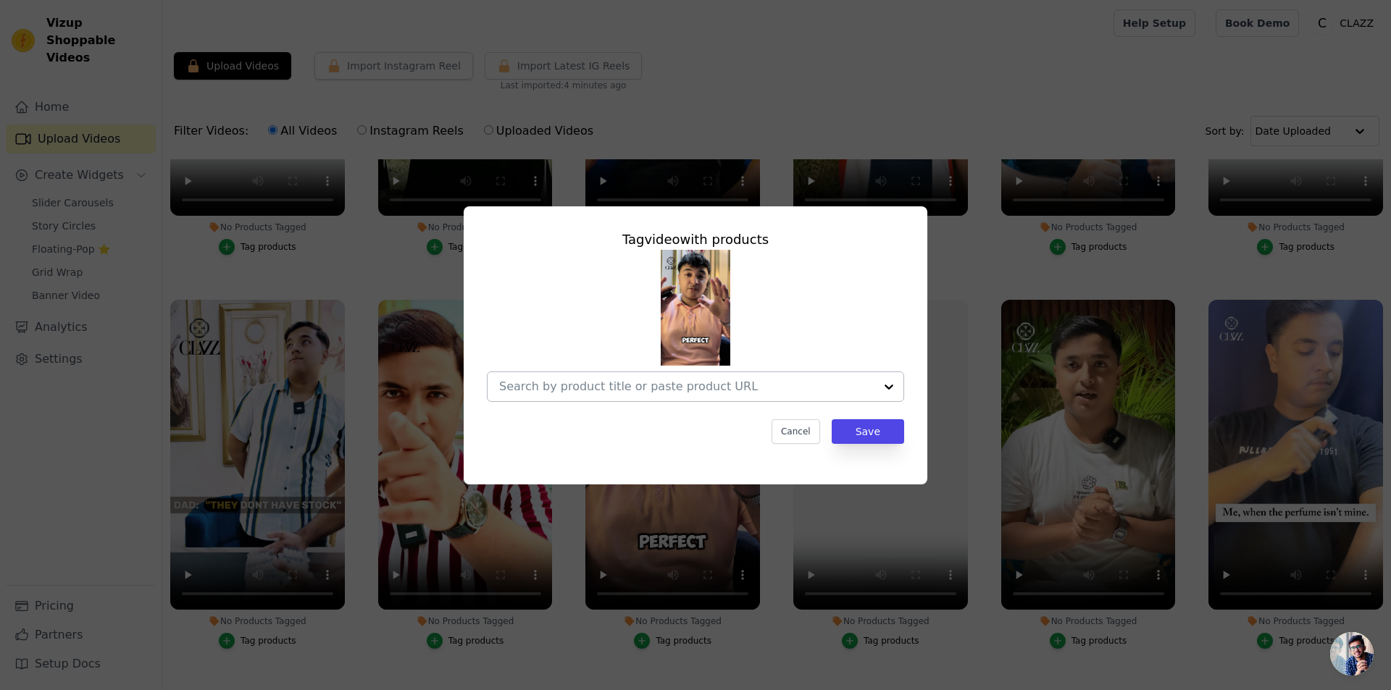
click at [880, 398] on div at bounding box center [888, 386] width 29 height 29
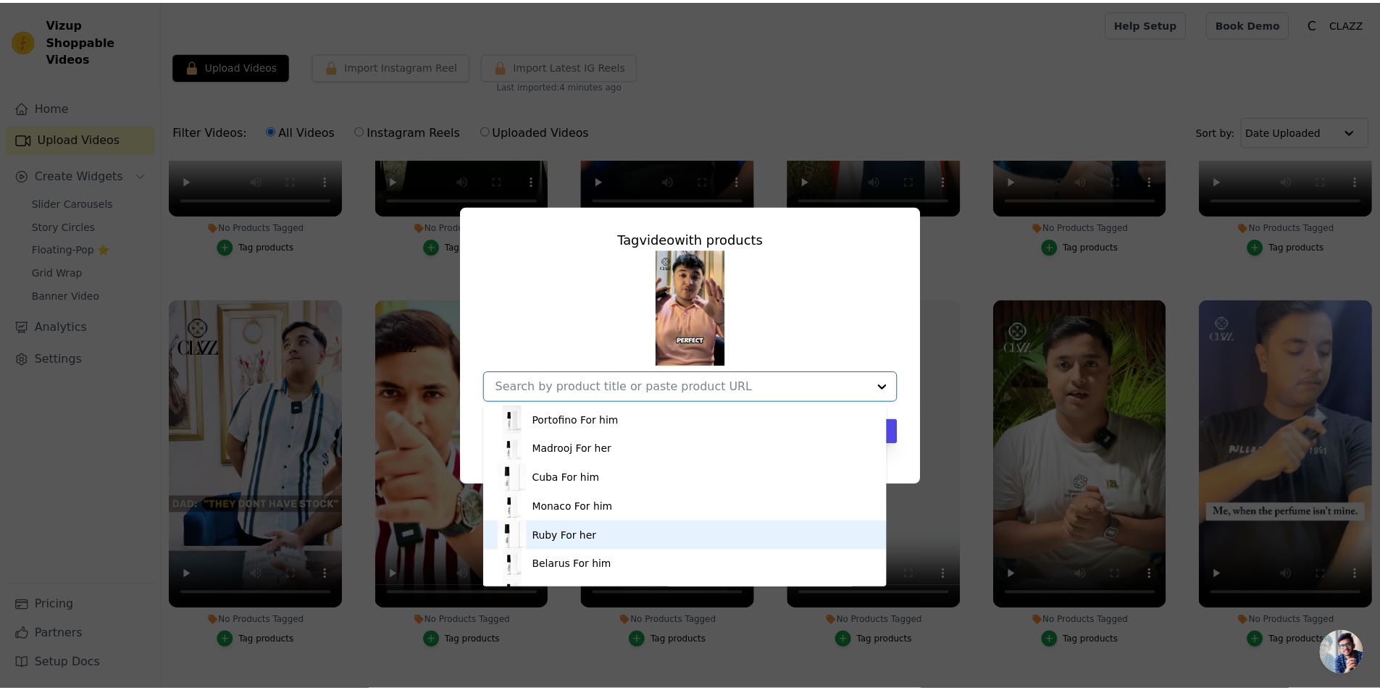
scroll to position [78, 0]
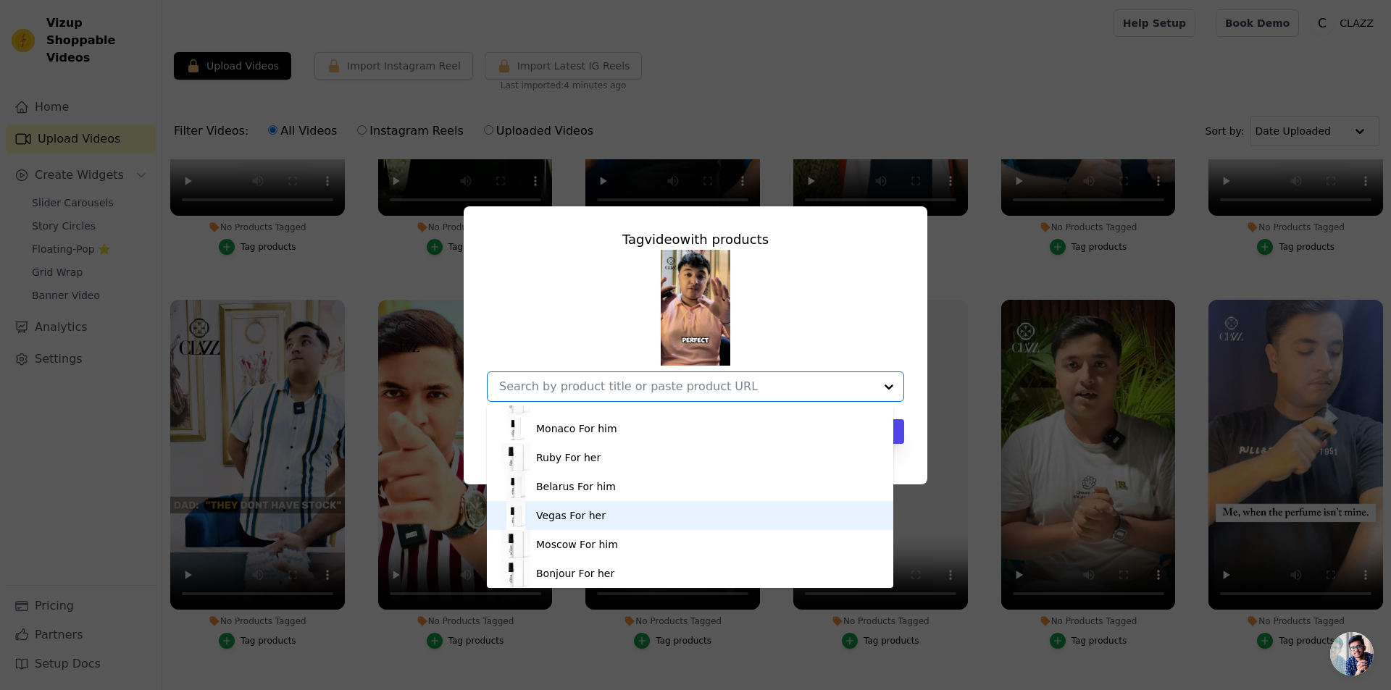
click at [572, 523] on div "Vegas For her" at bounding box center [689, 515] width 377 height 29
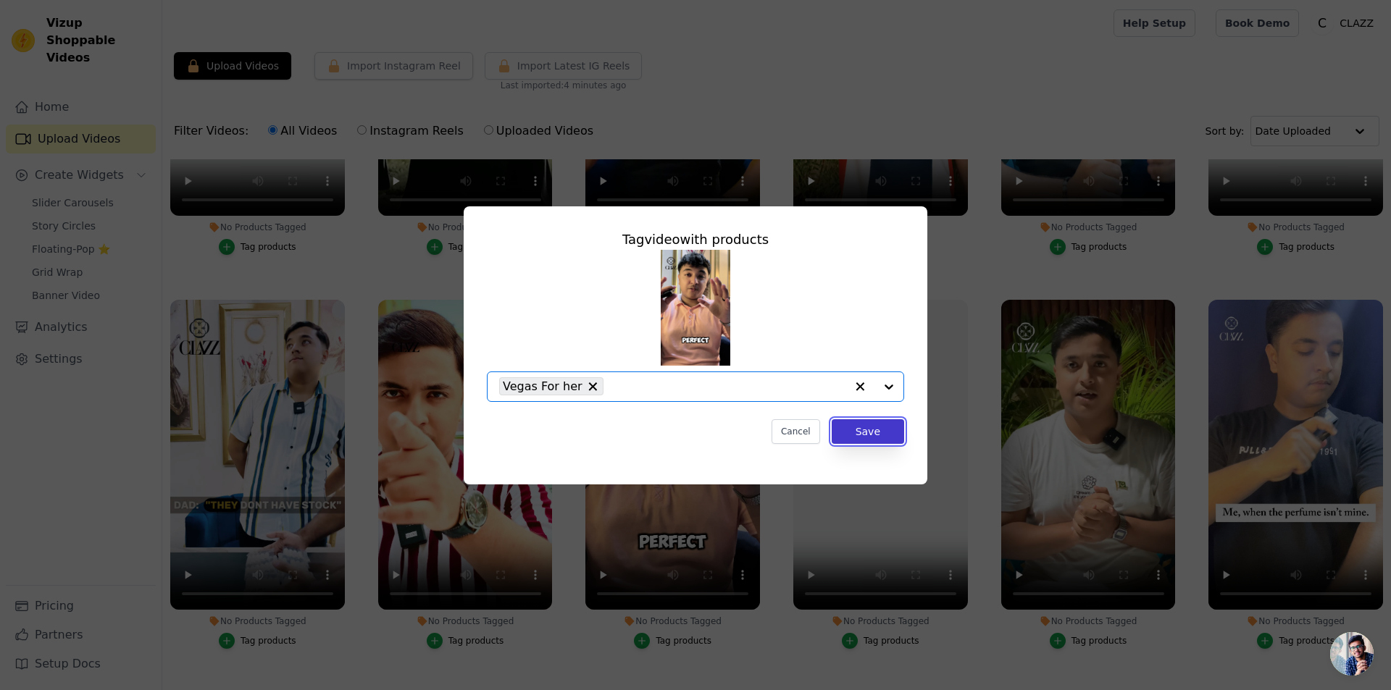
click at [849, 431] on button "Save" at bounding box center [867, 431] width 72 height 25
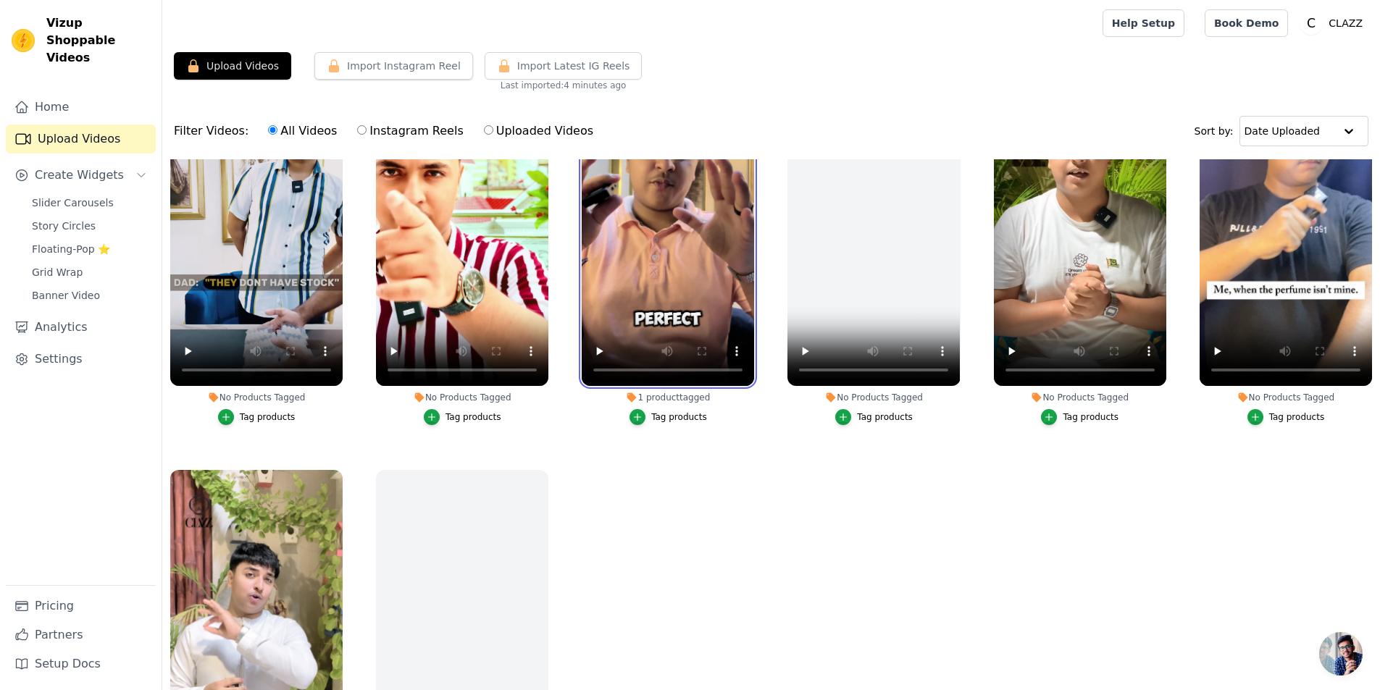
scroll to position [918, 0]
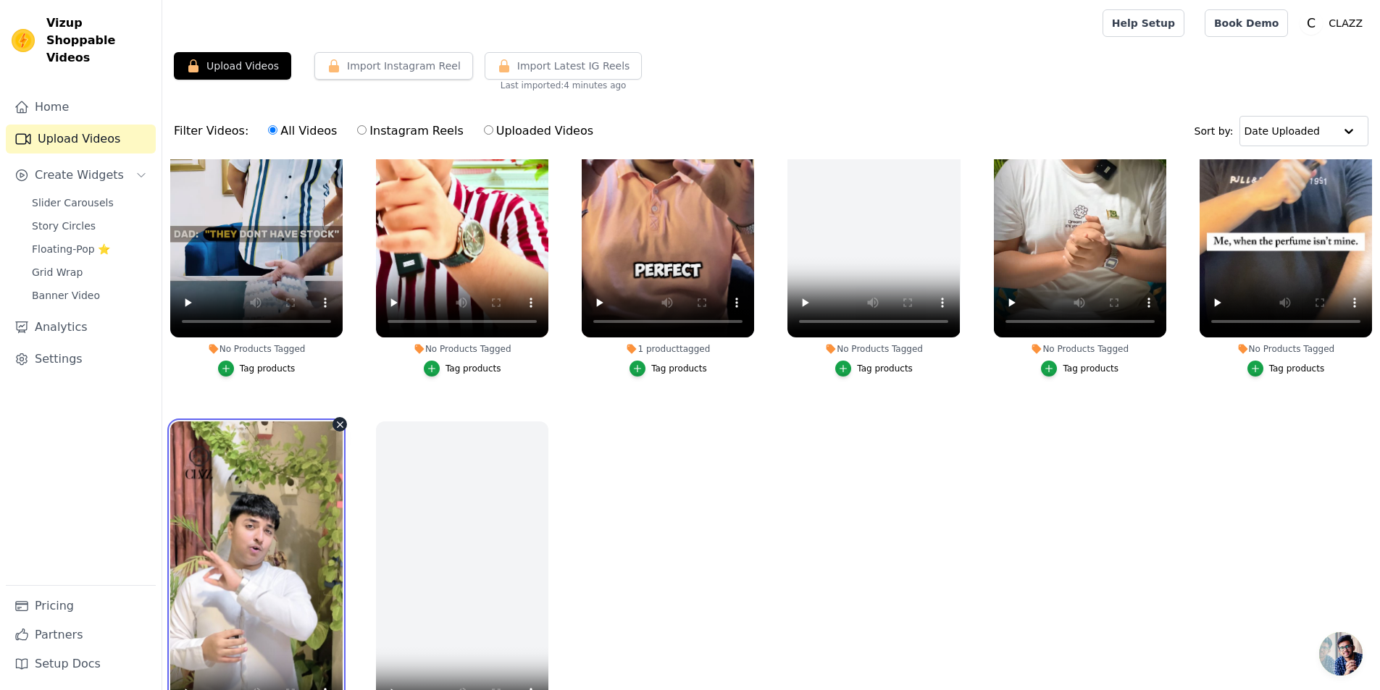
click at [254, 488] on video at bounding box center [256, 575] width 172 height 306
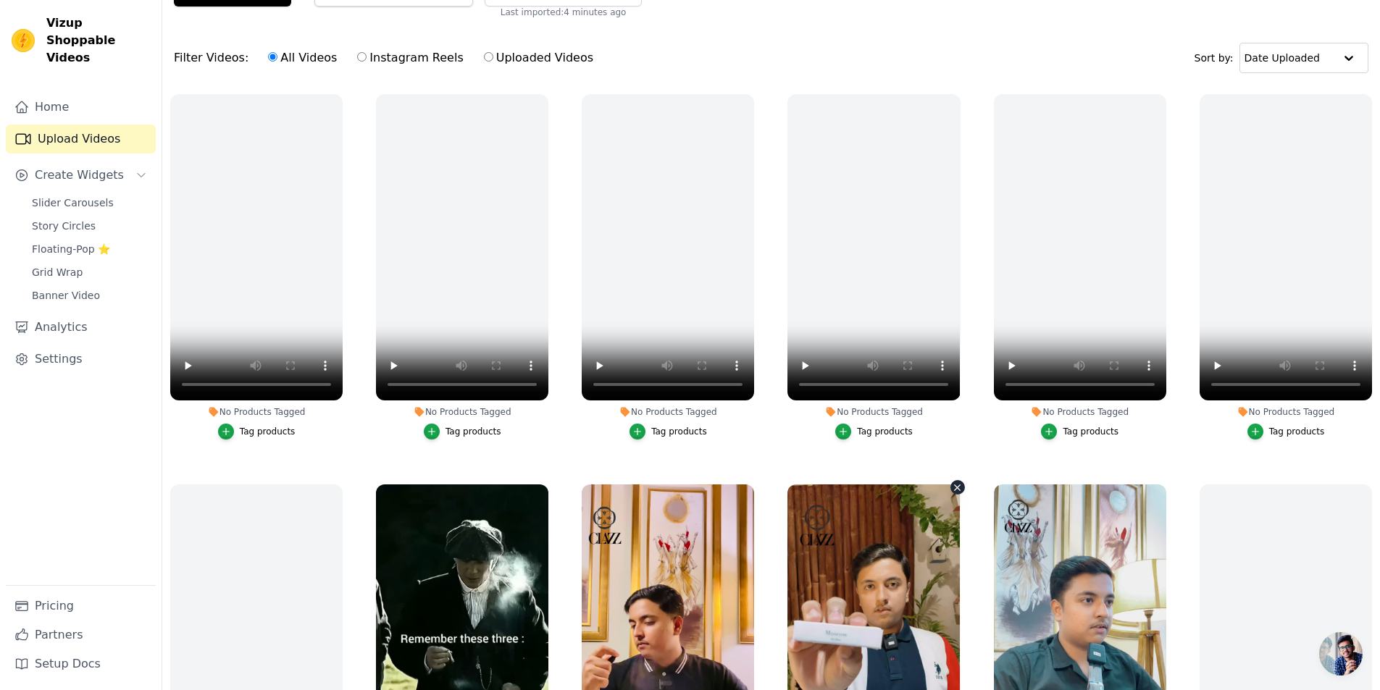
scroll to position [0, 0]
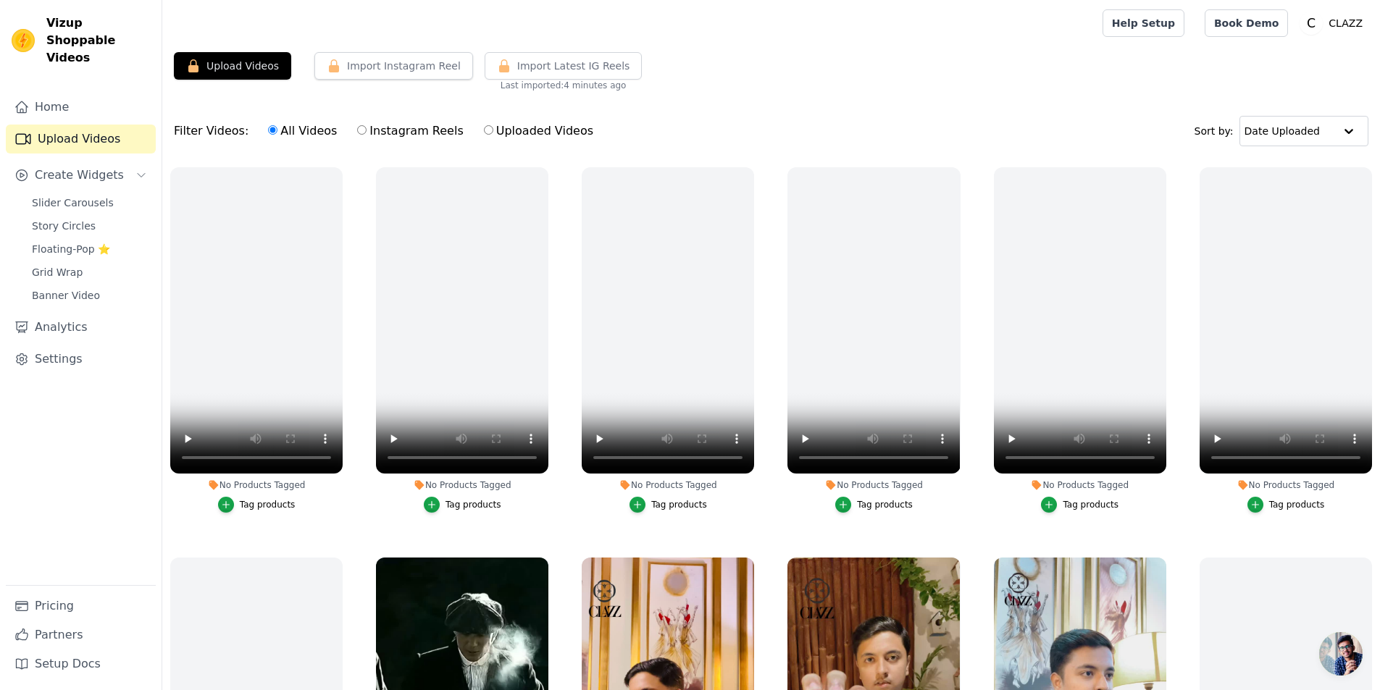
click at [373, 127] on label "Instagram Reels" at bounding box center [409, 131] width 107 height 19
click at [366, 127] on input "Instagram Reels" at bounding box center [361, 129] width 9 height 9
radio input "true"
click at [483, 127] on label "Uploaded Videos" at bounding box center [538, 131] width 111 height 19
click at [484, 127] on input "Uploaded Videos" at bounding box center [488, 129] width 9 height 9
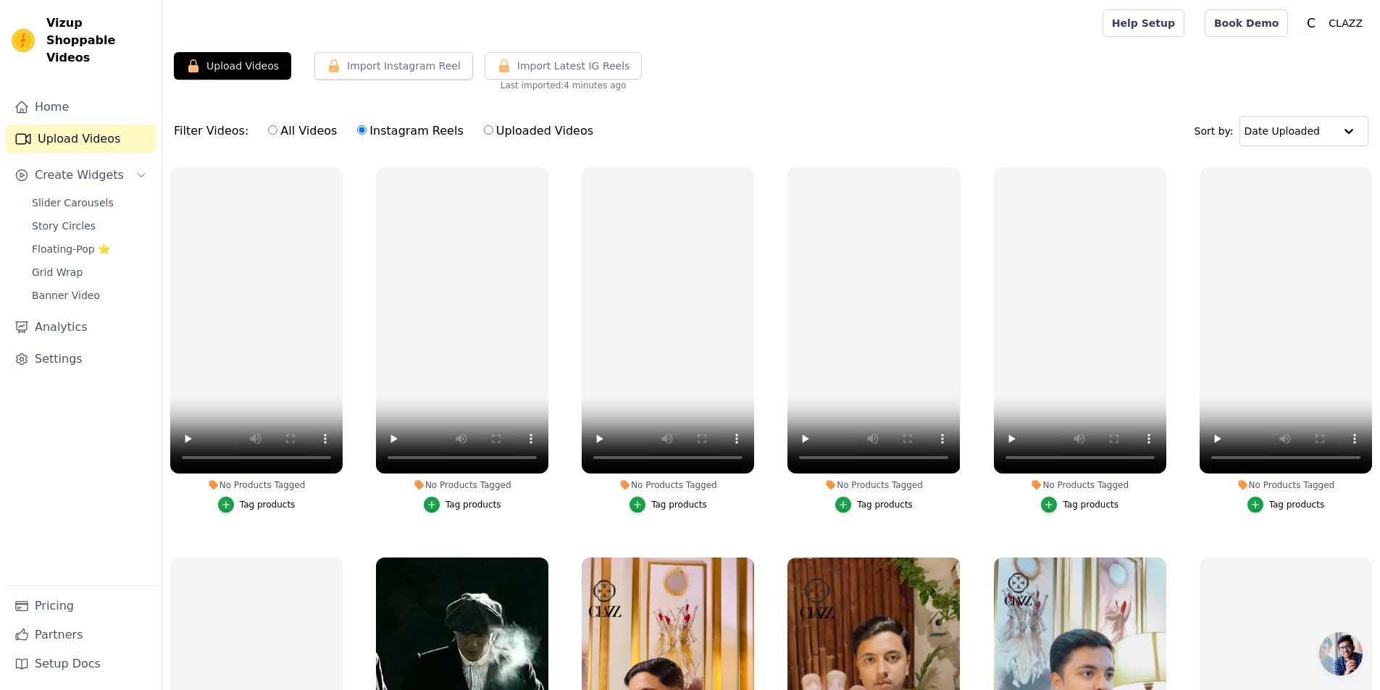
radio input "true"
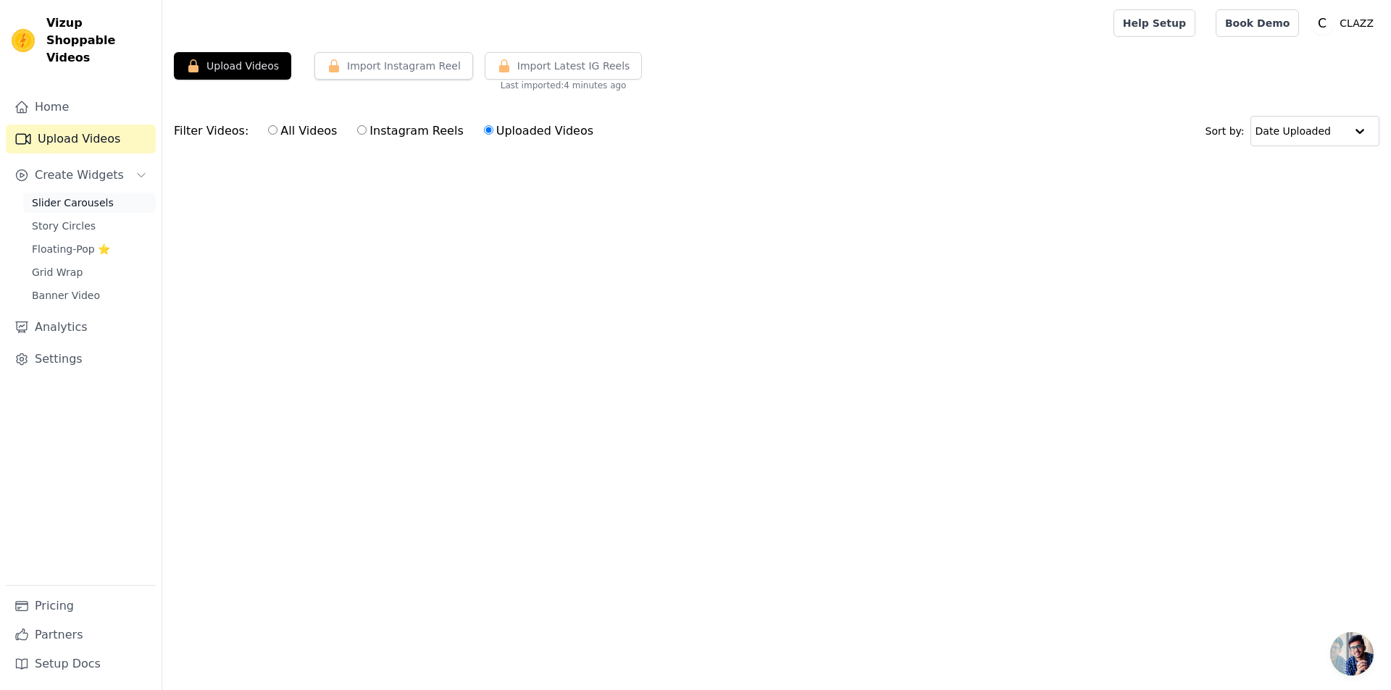
click at [93, 196] on span "Slider Carousels" at bounding box center [73, 203] width 82 height 14
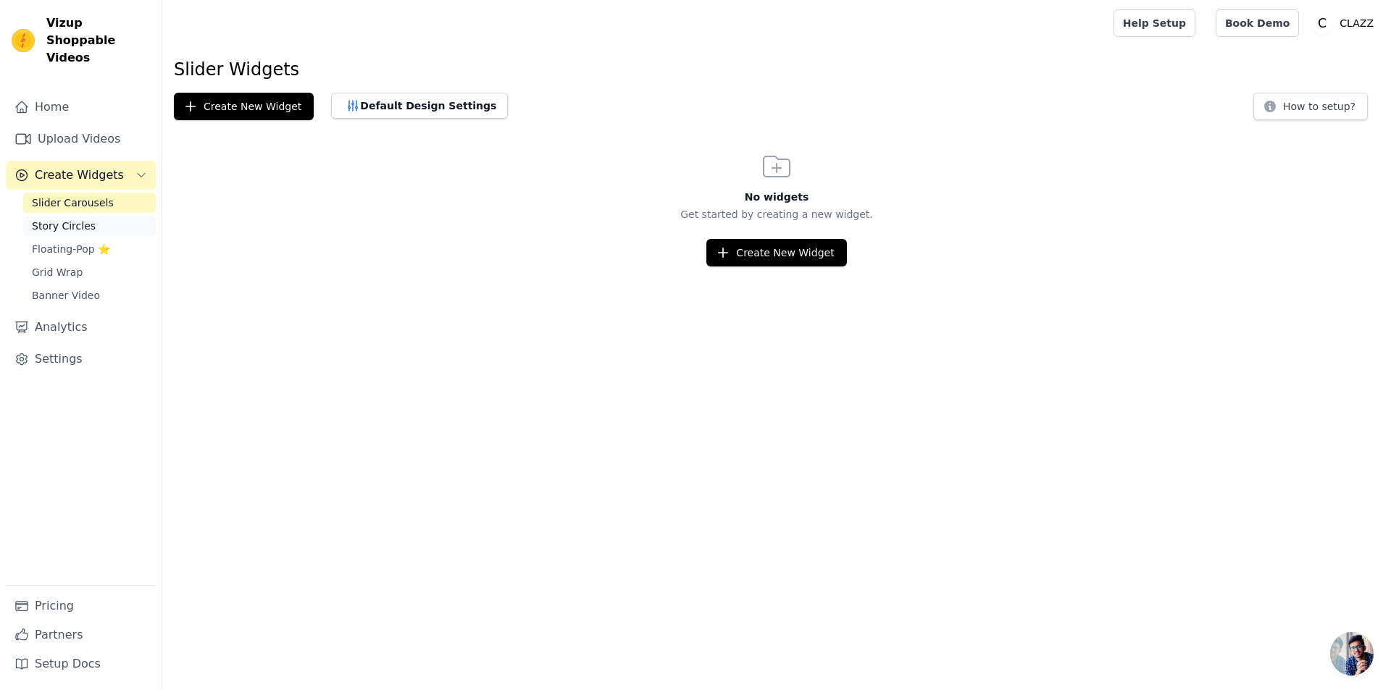
click at [94, 216] on link "Story Circles" at bounding box center [89, 226] width 133 height 20
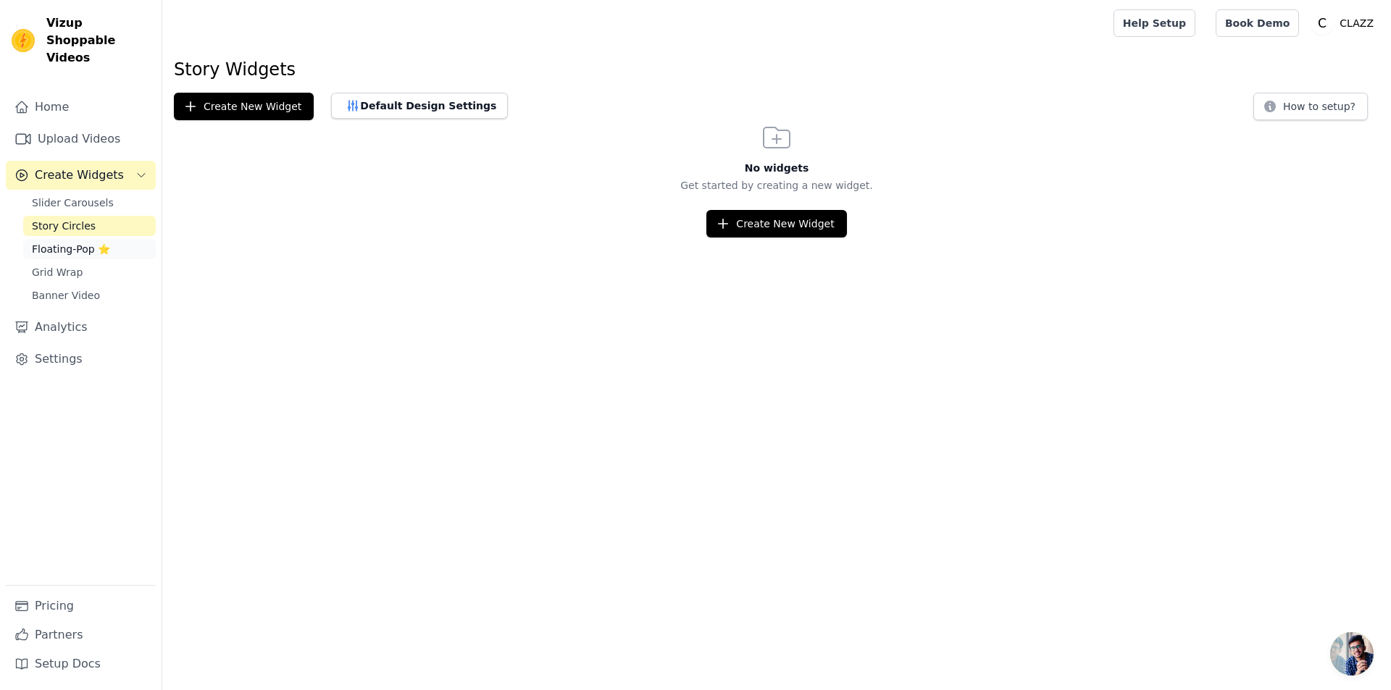
click at [85, 242] on span "Floating-Pop ⭐" at bounding box center [71, 249] width 78 height 14
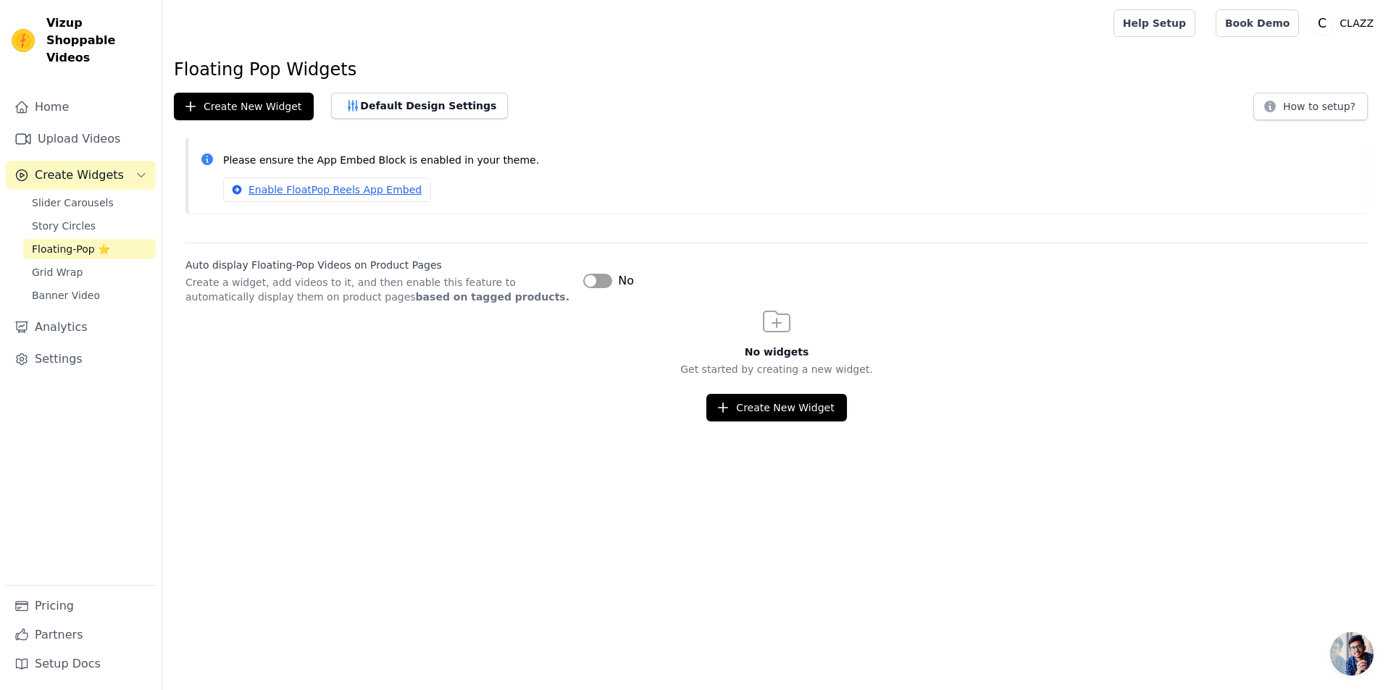
click at [602, 280] on button "Label" at bounding box center [597, 281] width 29 height 14
click at [48, 265] on span "Grid Wrap" at bounding box center [57, 272] width 51 height 14
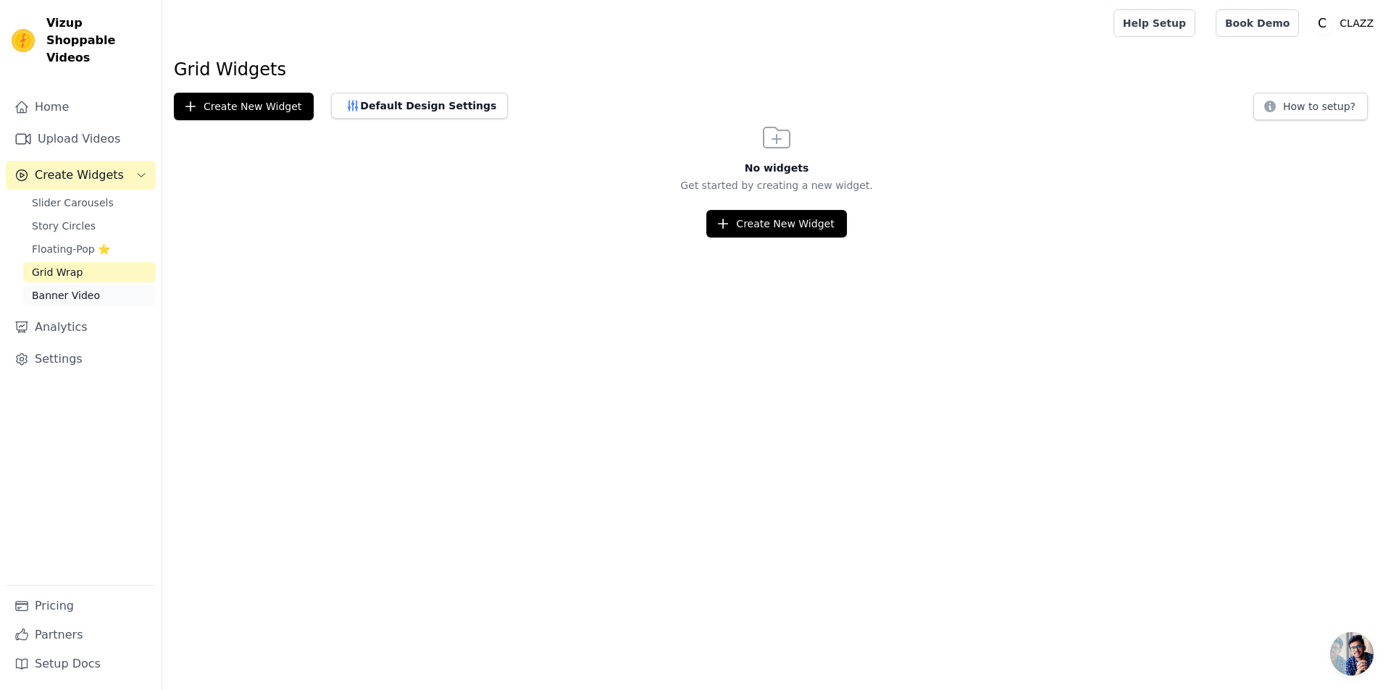
click at [61, 288] on span "Banner Video" at bounding box center [66, 295] width 68 height 14
click at [68, 313] on link "Analytics" at bounding box center [81, 327] width 150 height 29
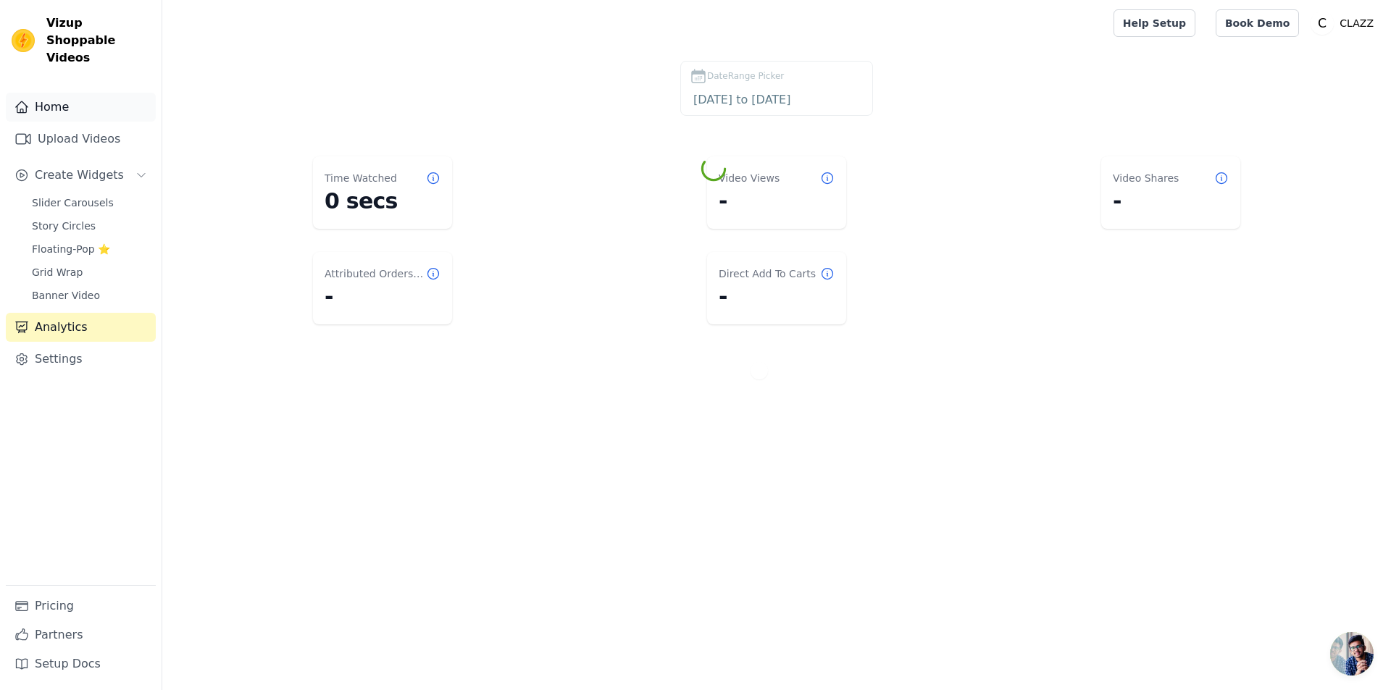
click at [86, 93] on link "Home" at bounding box center [81, 107] width 150 height 29
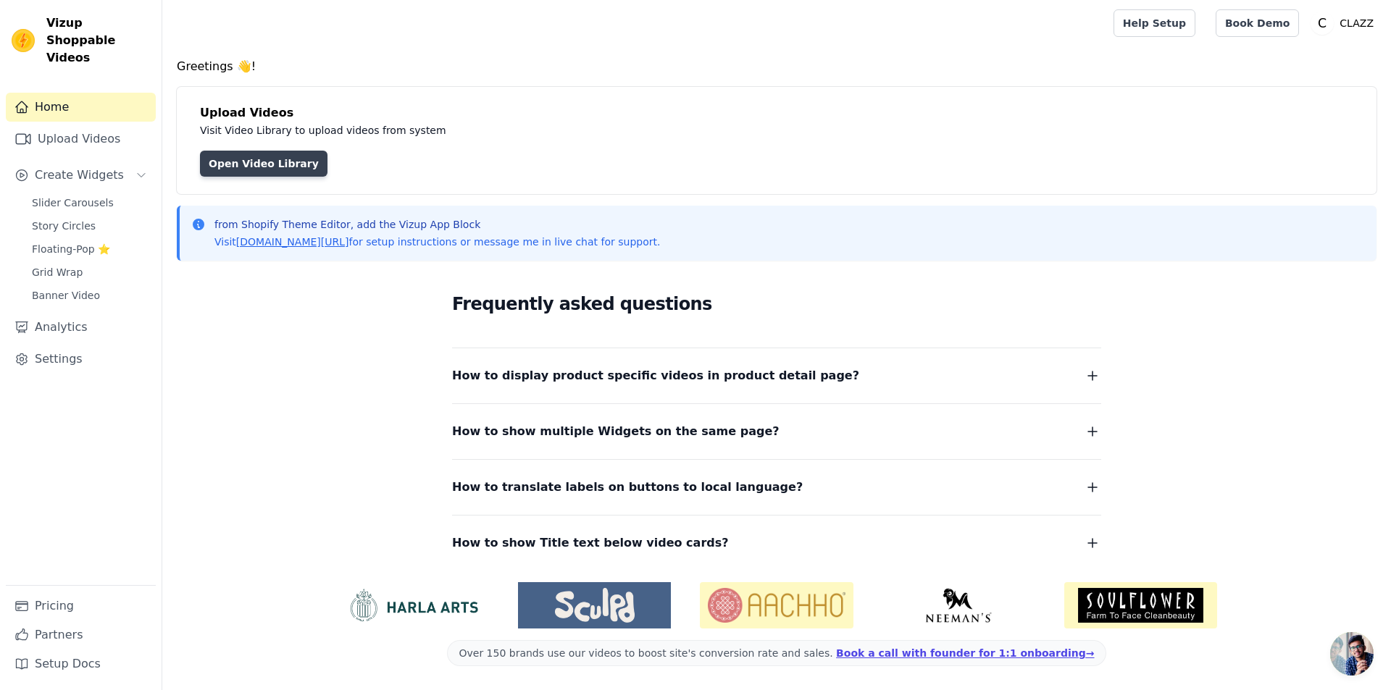
click at [259, 171] on link "Open Video Library" at bounding box center [263, 164] width 127 height 26
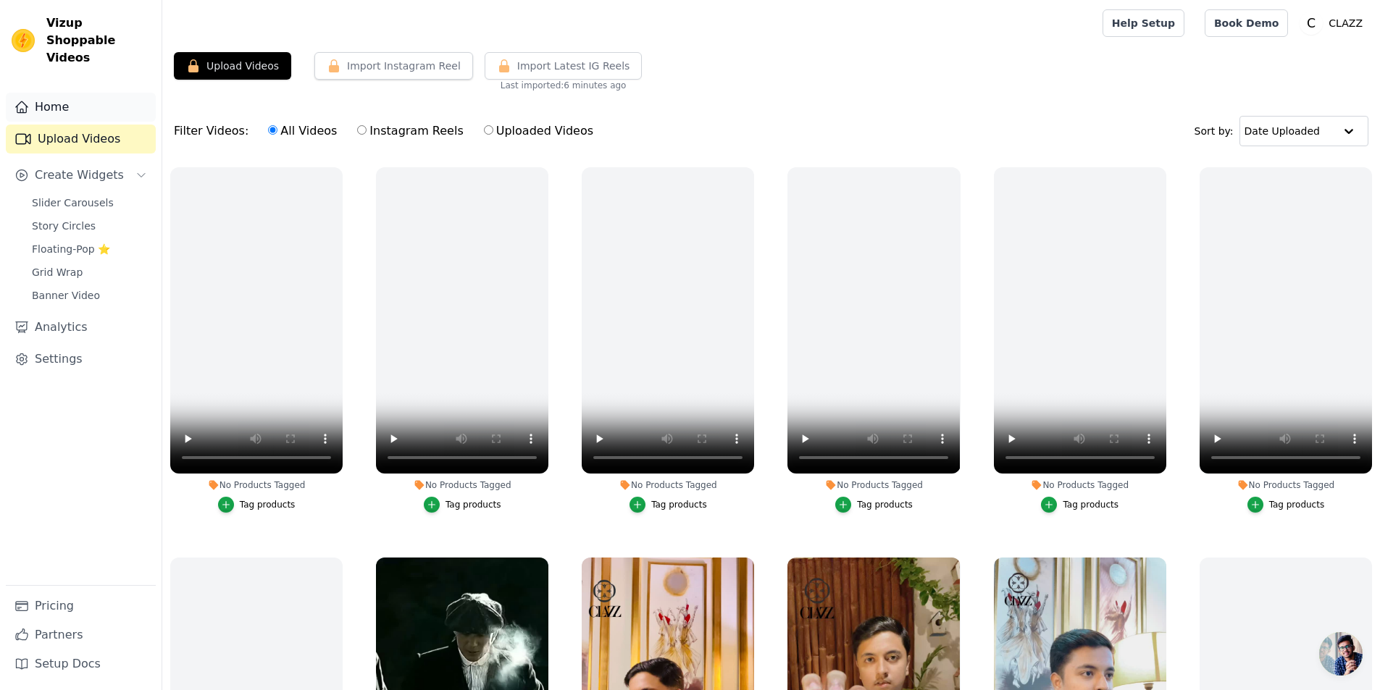
click at [28, 100] on icon "Sidebar" at bounding box center [21, 107] width 14 height 14
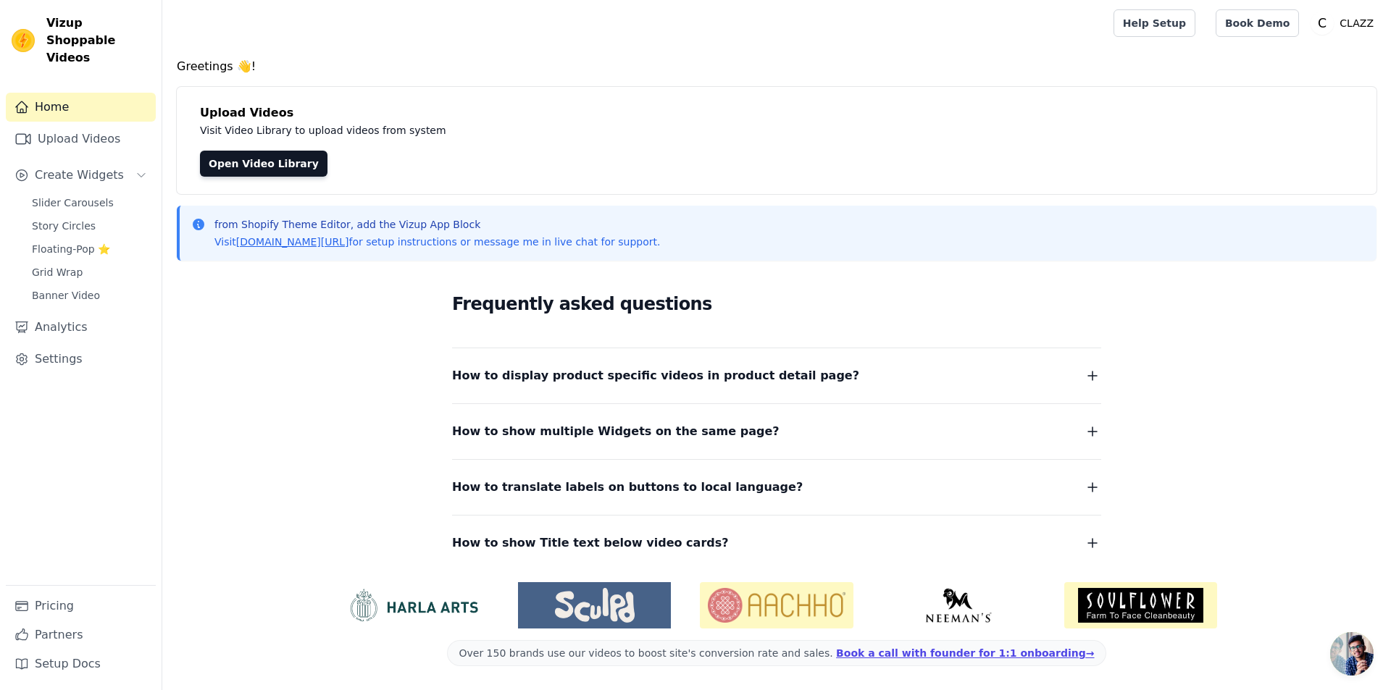
click at [1047, 380] on button "How to display product specific videos in product detail page?" at bounding box center [776, 376] width 649 height 20
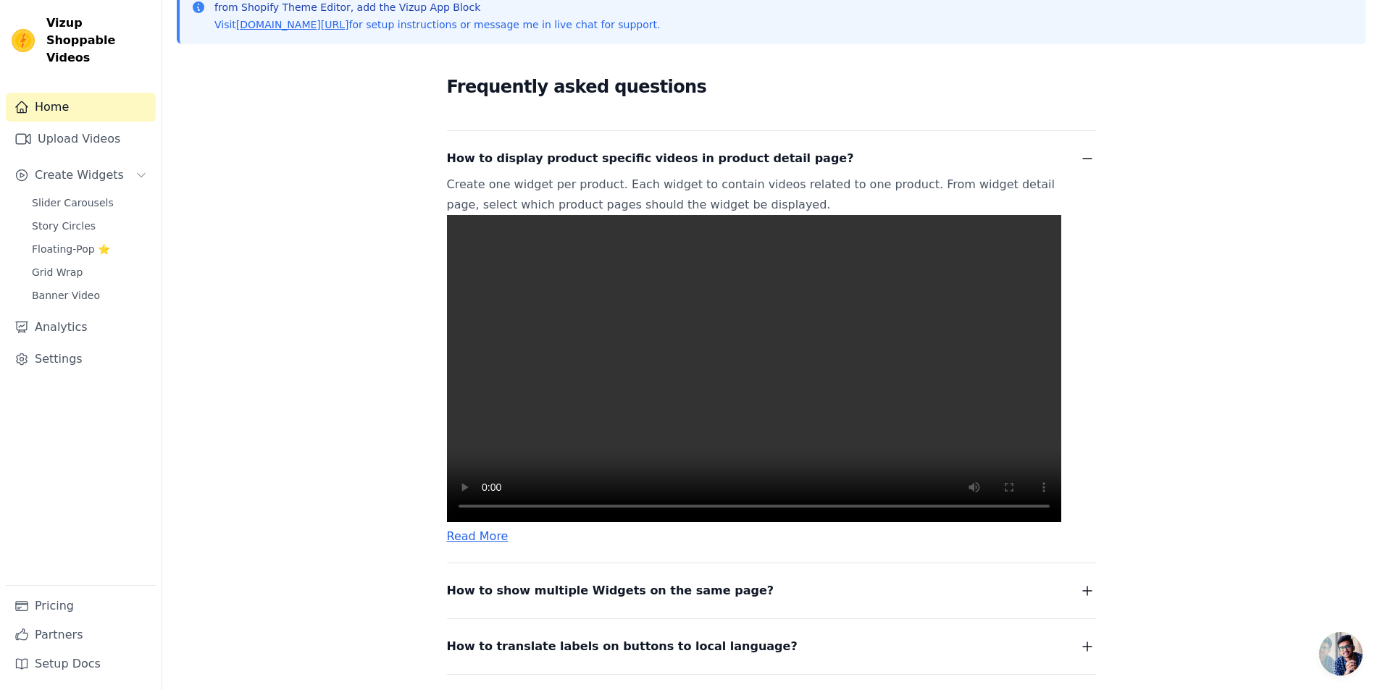
scroll to position [290, 0]
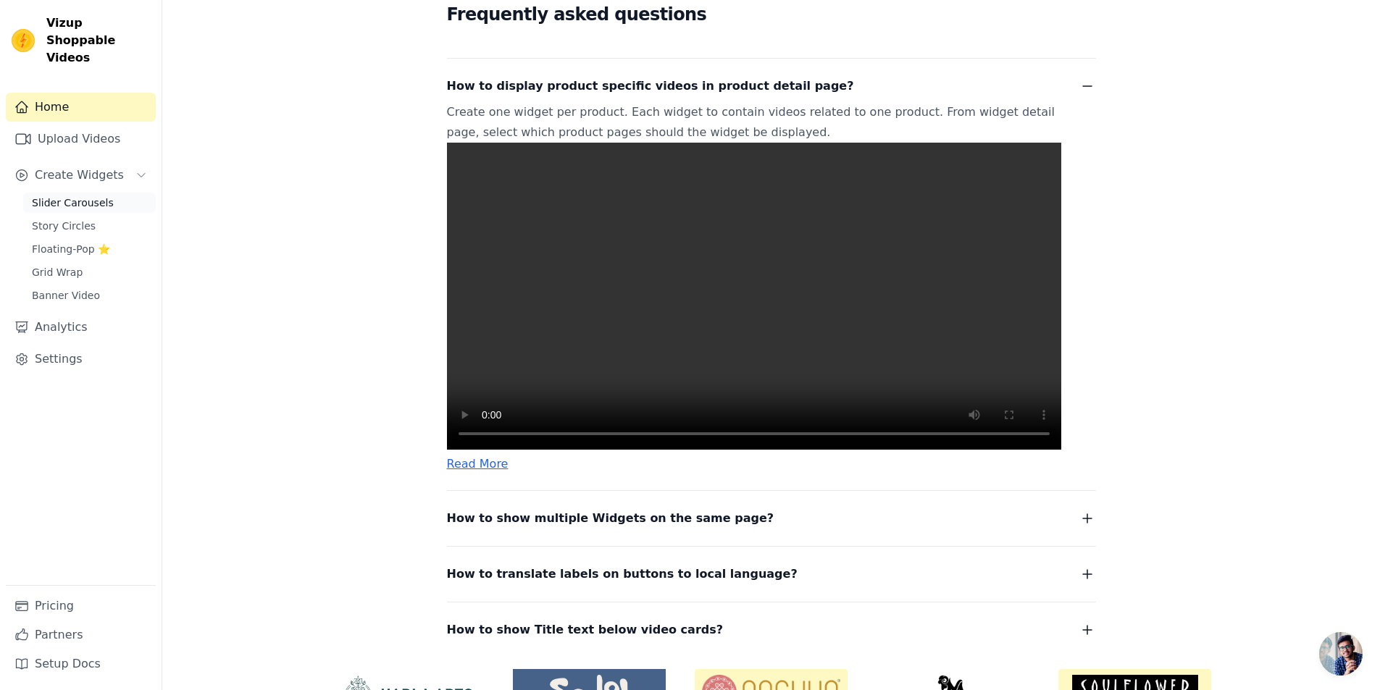
click at [88, 196] on span "Slider Carousels" at bounding box center [73, 203] width 82 height 14
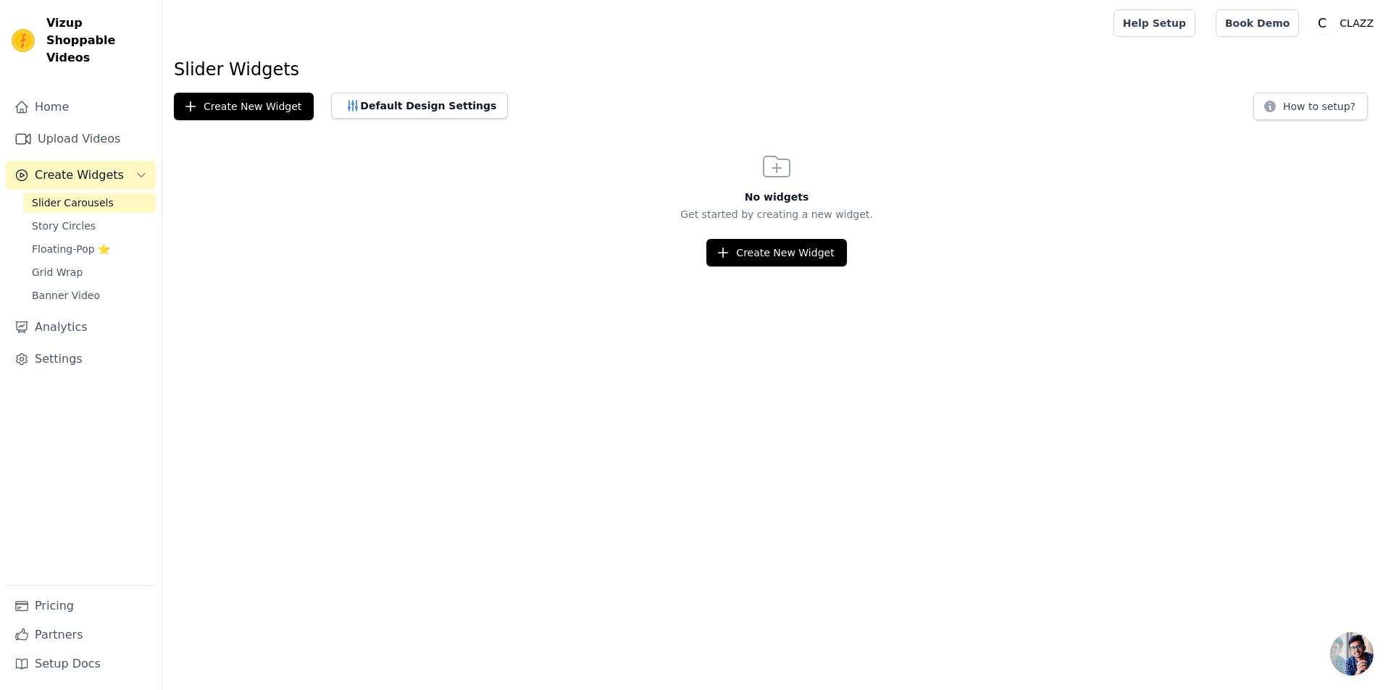
click at [842, 253] on div "Create New Widget" at bounding box center [776, 253] width 1228 height 28
click at [815, 253] on button "Create New Widget" at bounding box center [776, 253] width 140 height 28
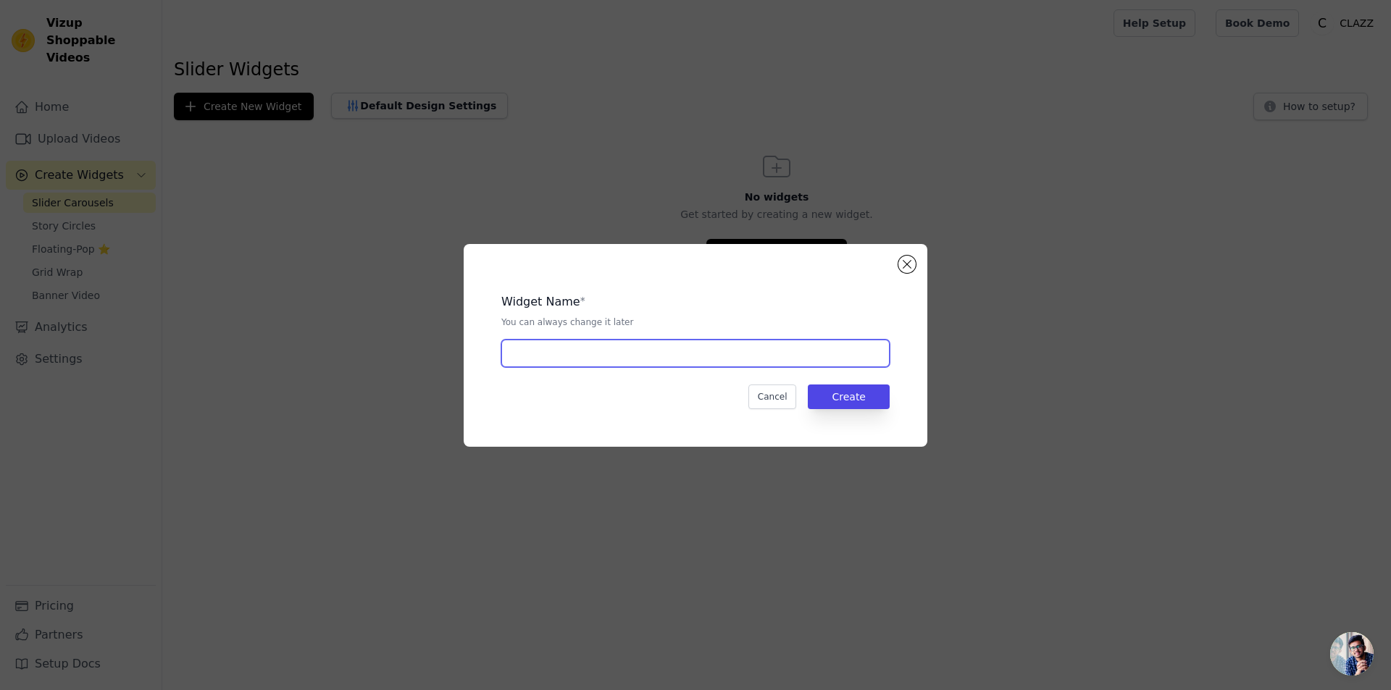
click at [720, 351] on input "text" at bounding box center [695, 354] width 388 height 28
click at [908, 272] on button "Close modal" at bounding box center [906, 264] width 17 height 17
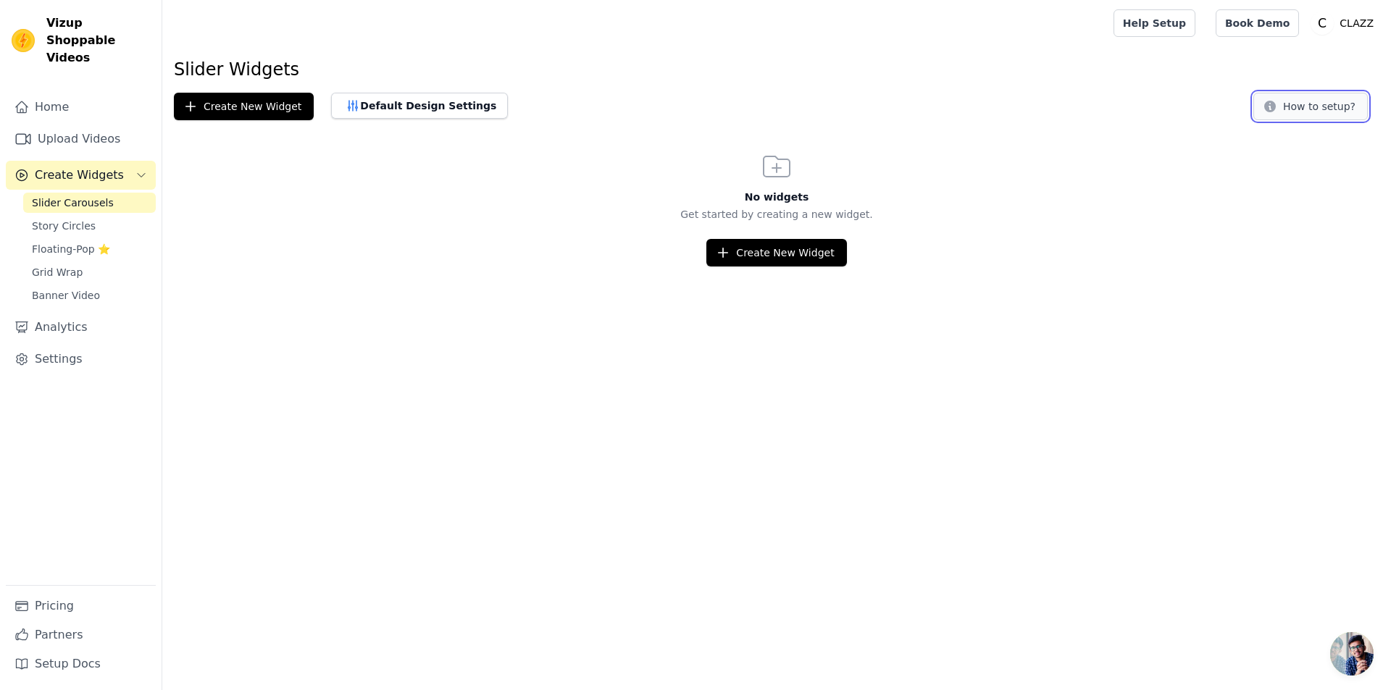
click at [1327, 109] on button "How to setup?" at bounding box center [1310, 107] width 114 height 28
click at [89, 196] on span "Slider Carousels" at bounding box center [73, 203] width 82 height 14
click at [763, 252] on button "Create New Widget" at bounding box center [776, 253] width 140 height 28
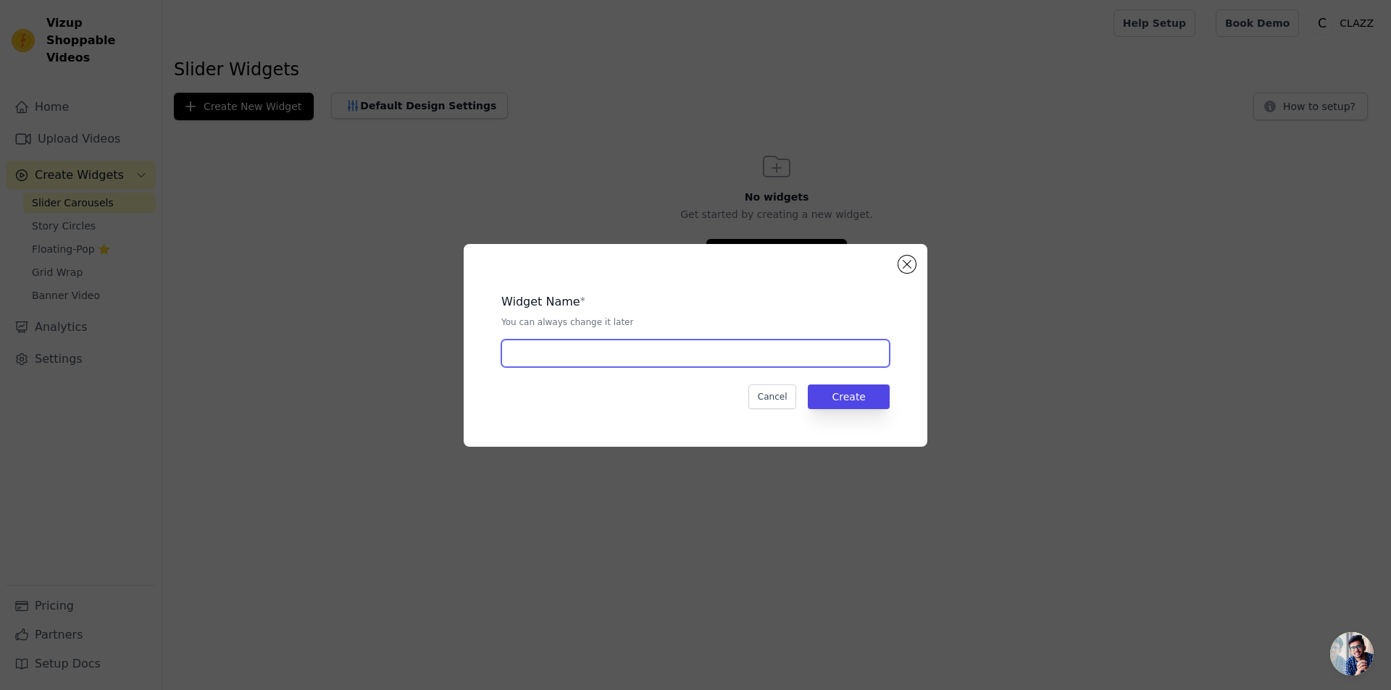
click at [572, 342] on input "text" at bounding box center [695, 354] width 388 height 28
type input "Clazz-Carousels"
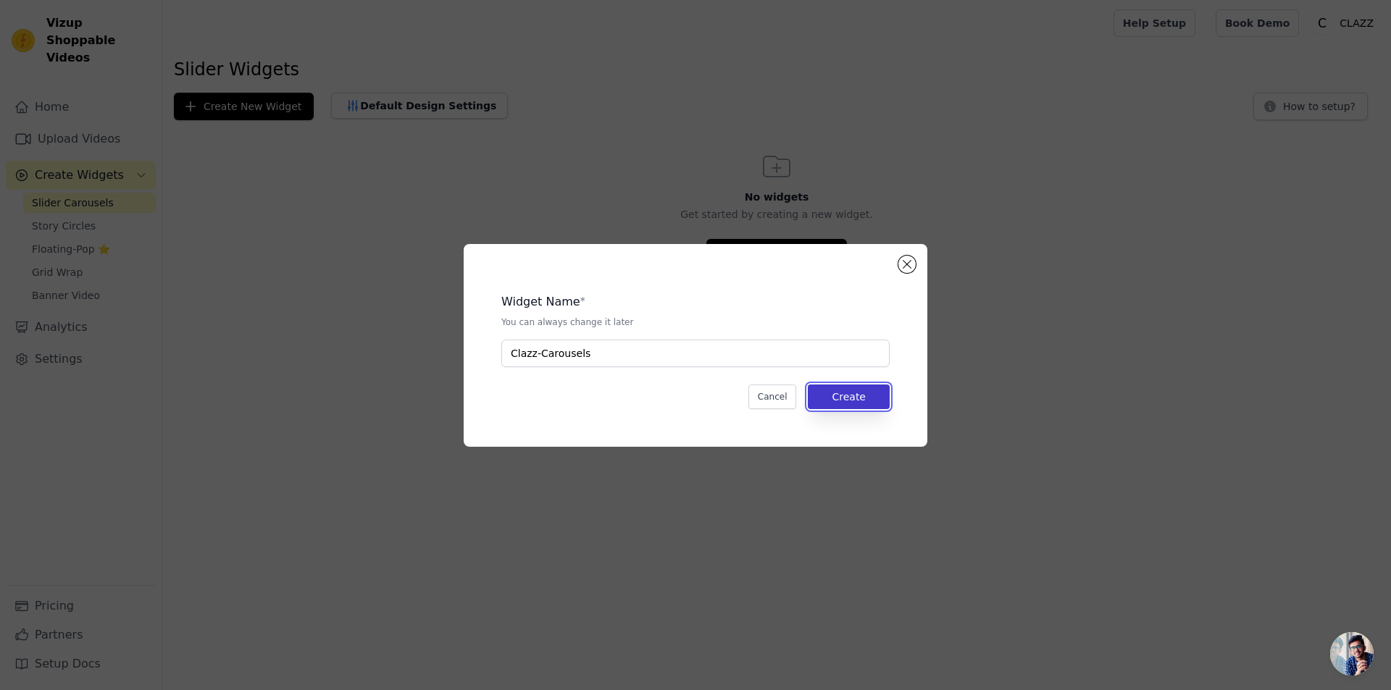
click at [847, 398] on button "Create" at bounding box center [849, 397] width 82 height 25
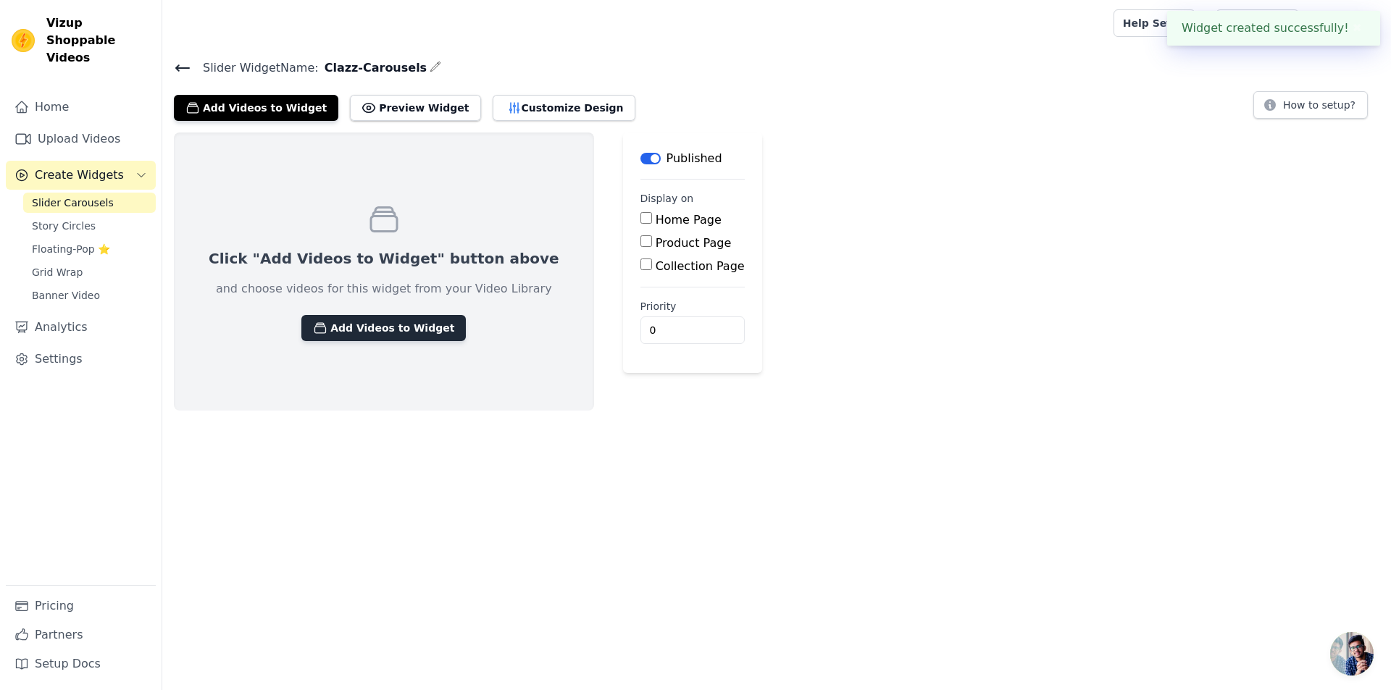
click at [406, 319] on button "Add Videos to Widget" at bounding box center [383, 328] width 164 height 26
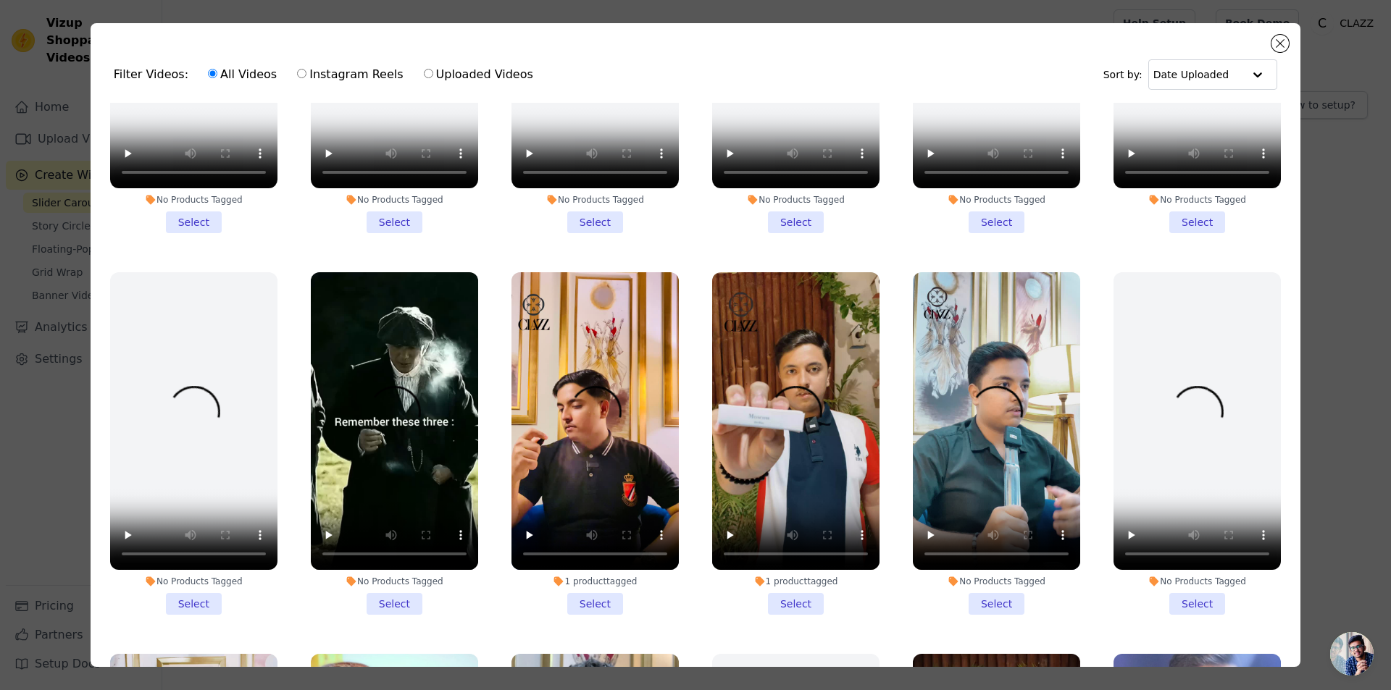
scroll to position [290, 0]
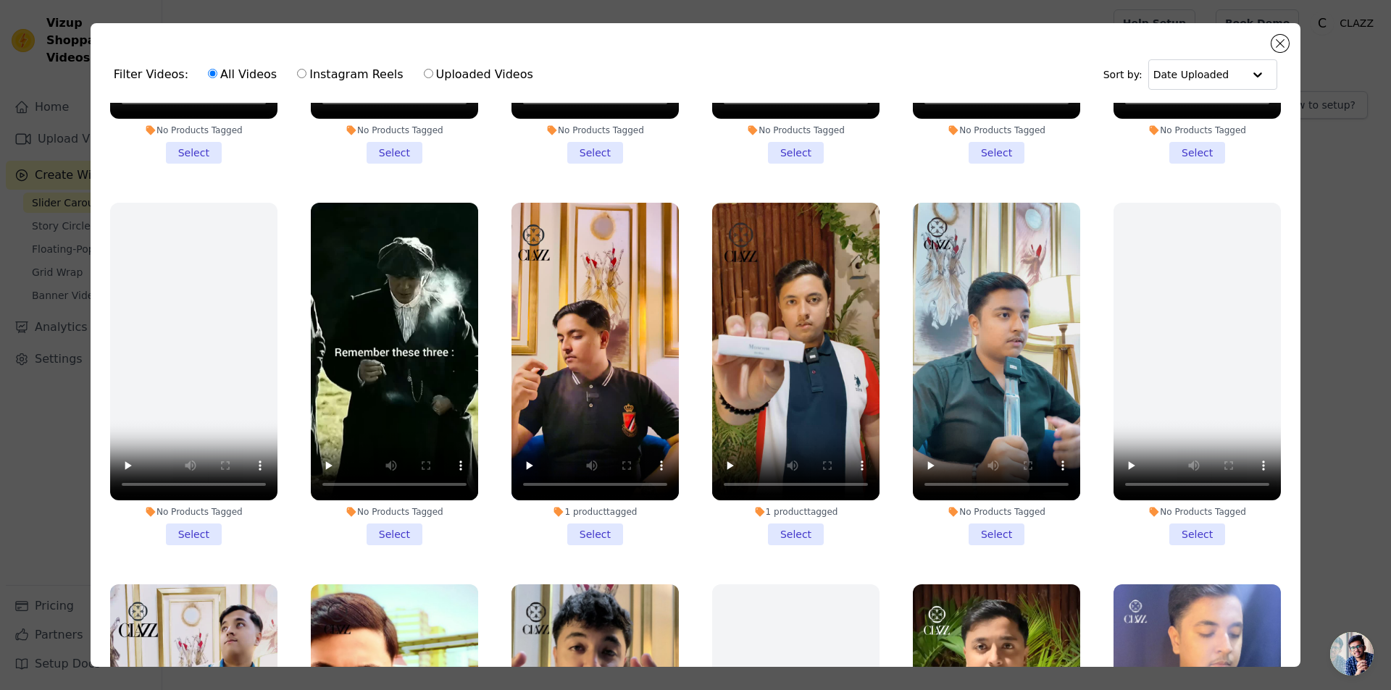
click at [597, 522] on li "1 product tagged Select" at bounding box center [594, 374] width 167 height 343
click at [0, 0] on input "1 product tagged Select" at bounding box center [0, 0] width 0 height 0
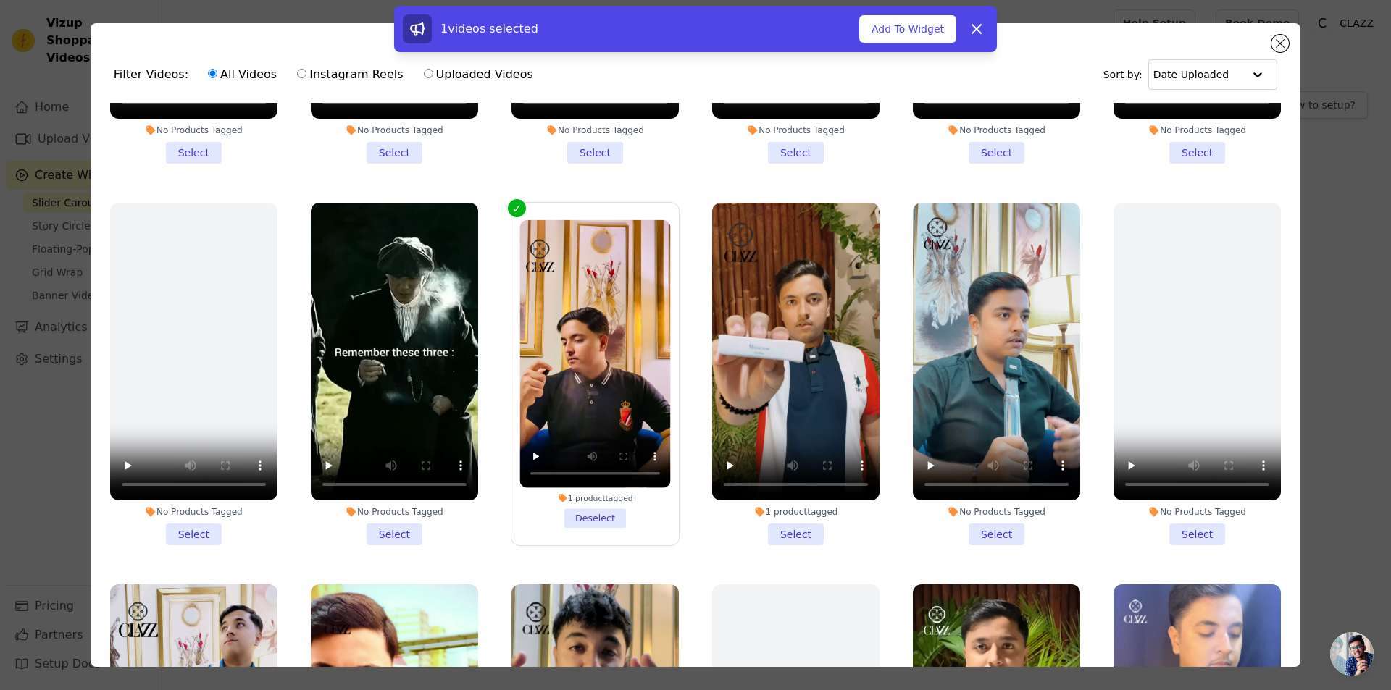
click at [387, 531] on li "No Products Tagged Select" at bounding box center [394, 374] width 167 height 343
click at [0, 0] on input "No Products Tagged Select" at bounding box center [0, 0] width 0 height 0
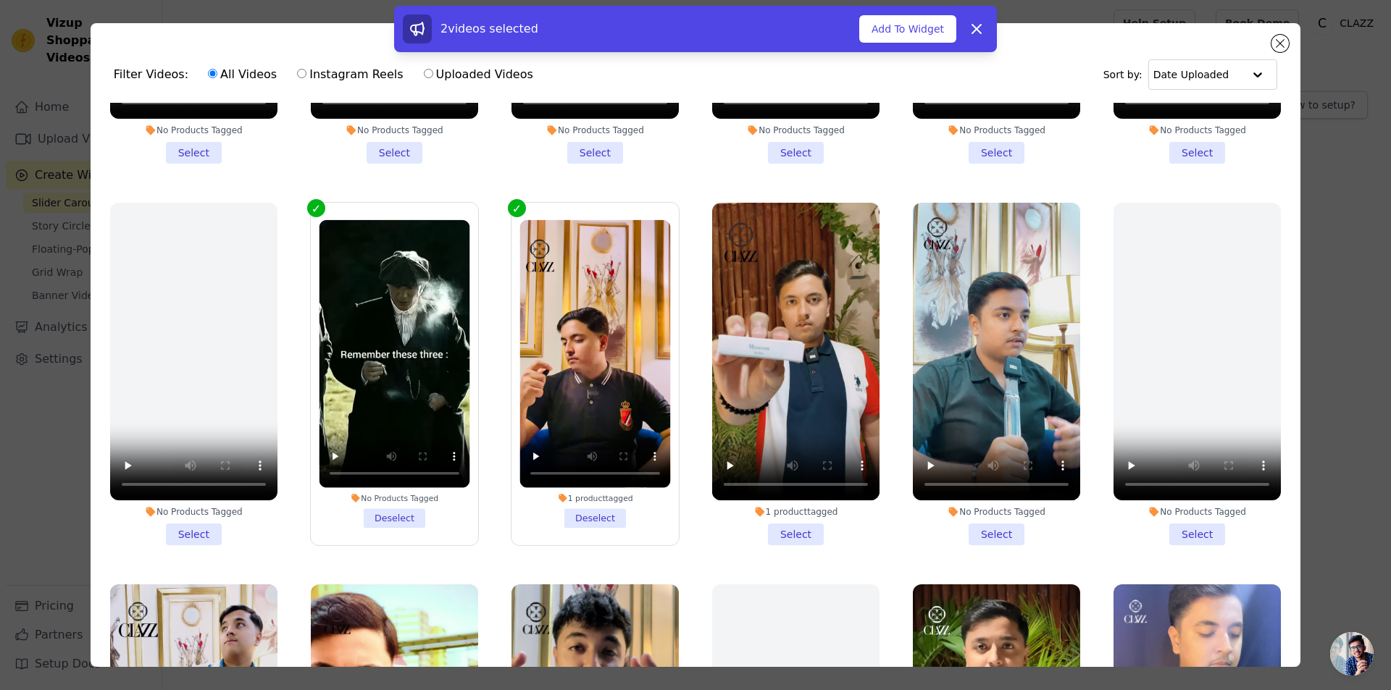
click at [797, 521] on li "1 product tagged Select" at bounding box center [795, 374] width 167 height 343
click at [0, 0] on input "1 product tagged Select" at bounding box center [0, 0] width 0 height 0
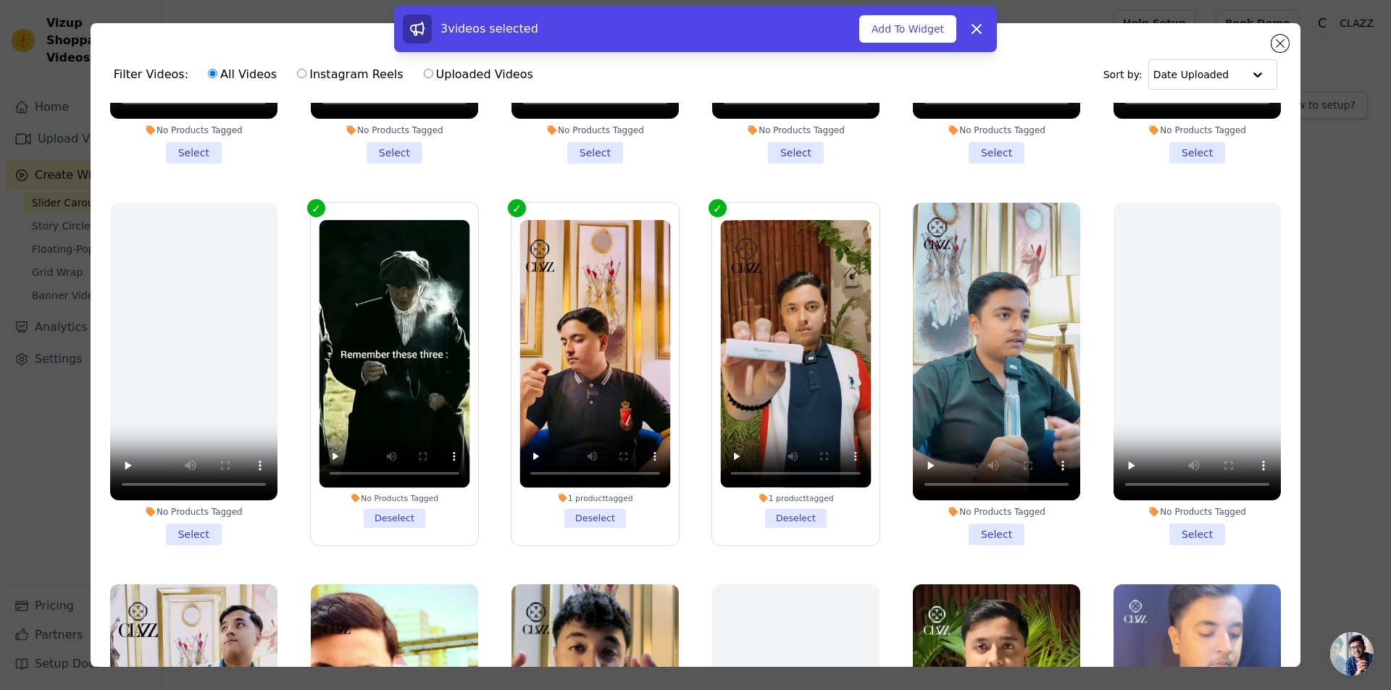
click at [1037, 529] on li "No Products Tagged Select" at bounding box center [996, 374] width 167 height 343
click at [0, 0] on input "No Products Tagged Select" at bounding box center [0, 0] width 0 height 0
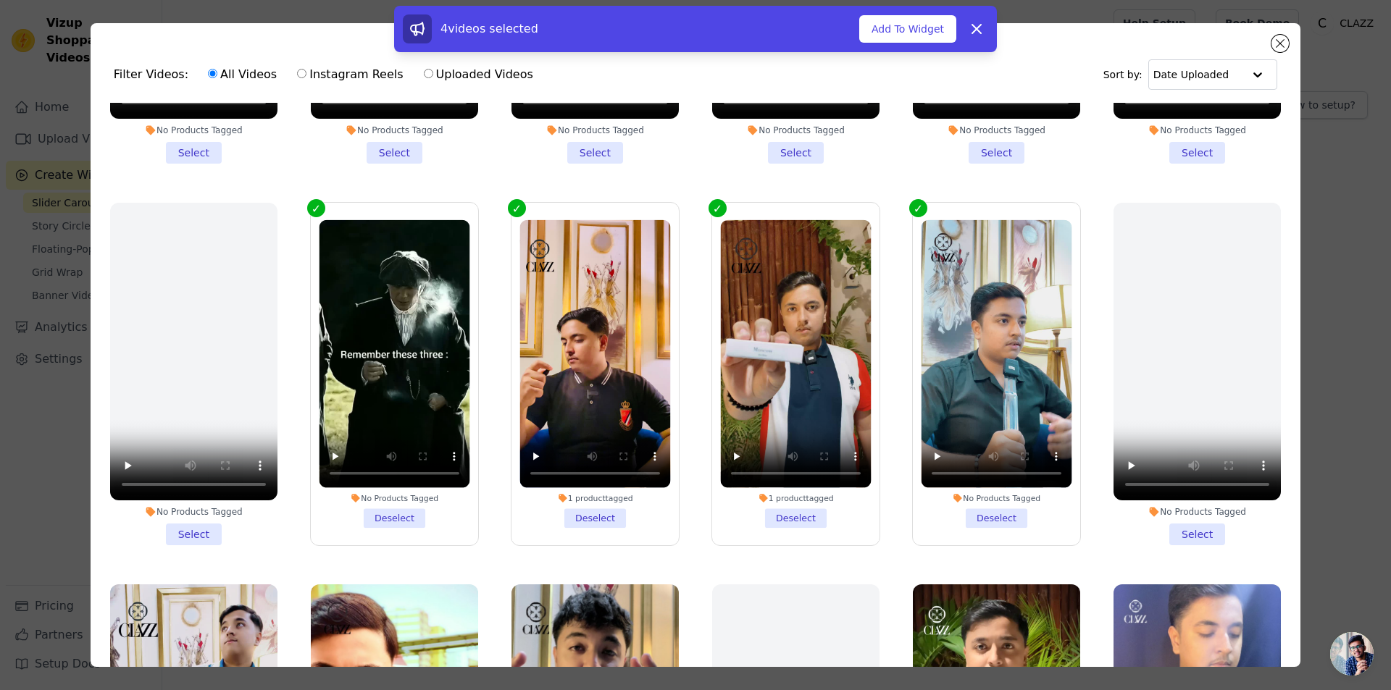
click at [953, 531] on label "No Products Tagged Deselect" at bounding box center [996, 374] width 169 height 344
click at [0, 0] on input "No Products Tagged Deselect" at bounding box center [0, 0] width 0 height 0
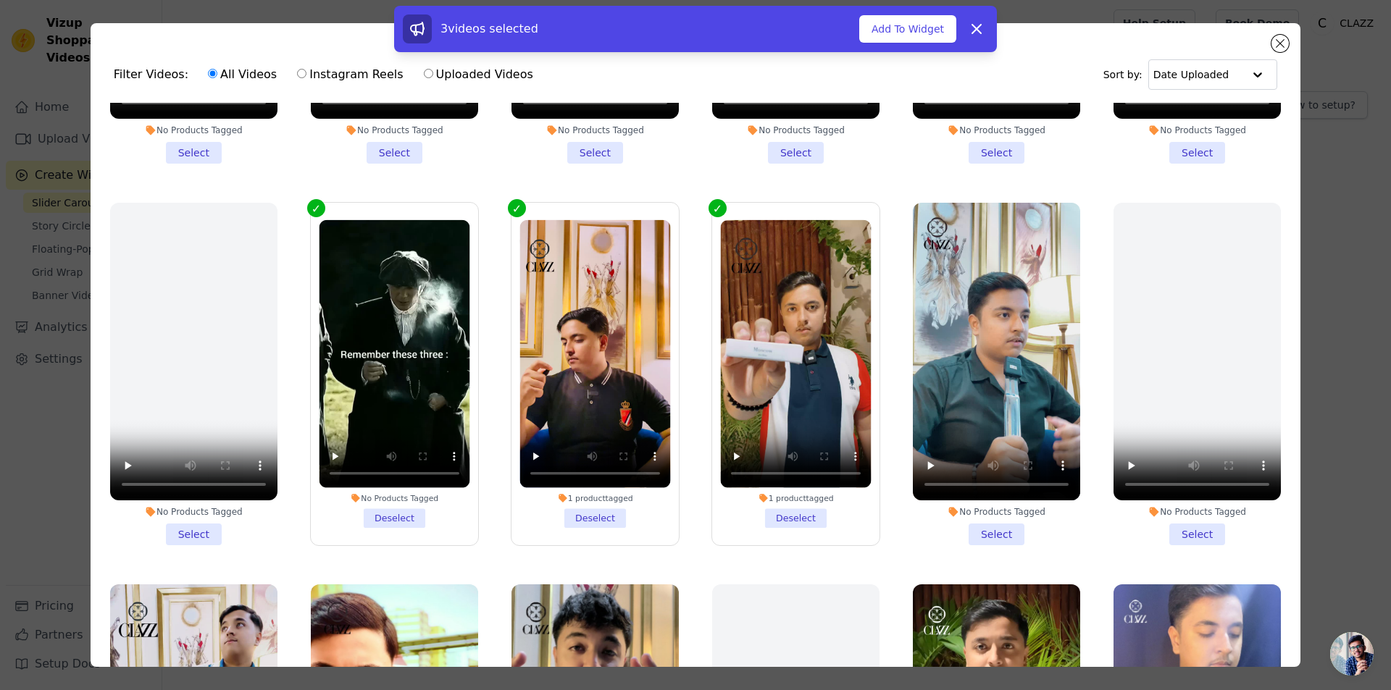
click at [980, 527] on li "No Products Tagged Select" at bounding box center [996, 374] width 167 height 343
click at [0, 0] on input "No Products Tagged Select" at bounding box center [0, 0] width 0 height 0
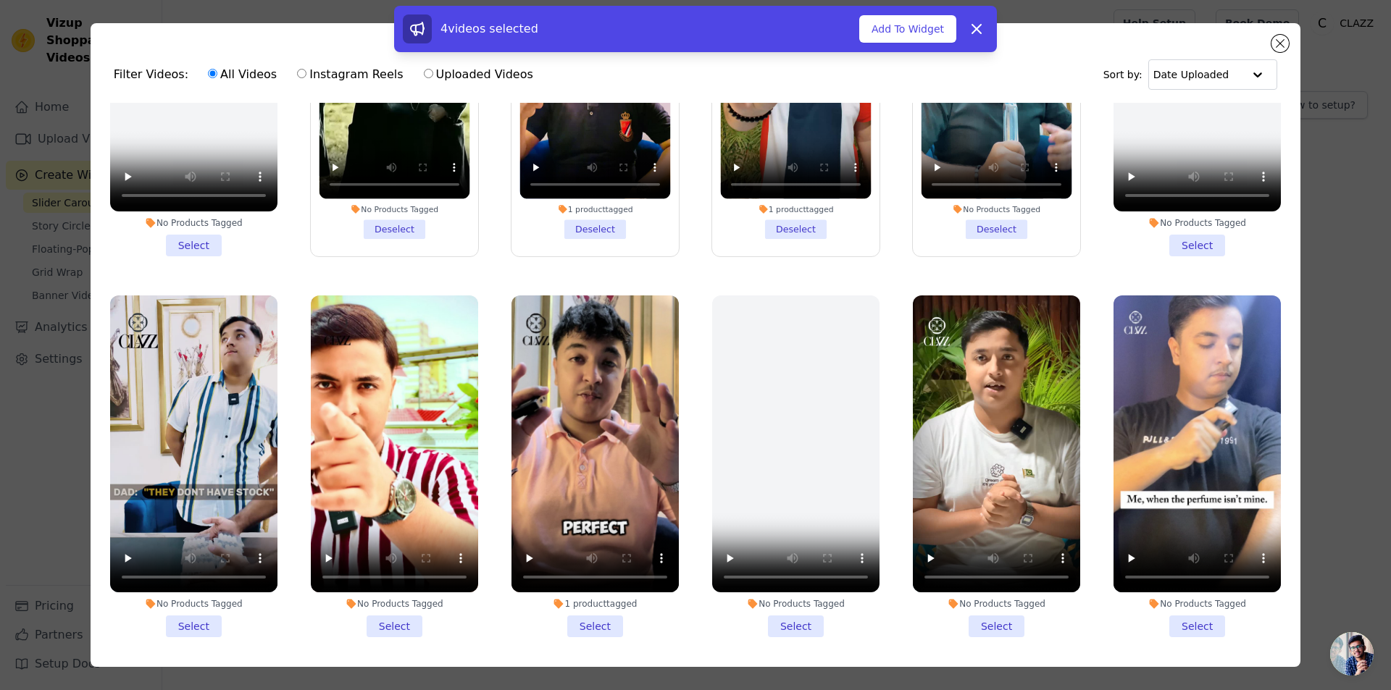
scroll to position [579, 0]
click at [1168, 603] on li "No Products Tagged Select" at bounding box center [1196, 466] width 167 height 343
click at [0, 0] on input "No Products Tagged Select" at bounding box center [0, 0] width 0 height 0
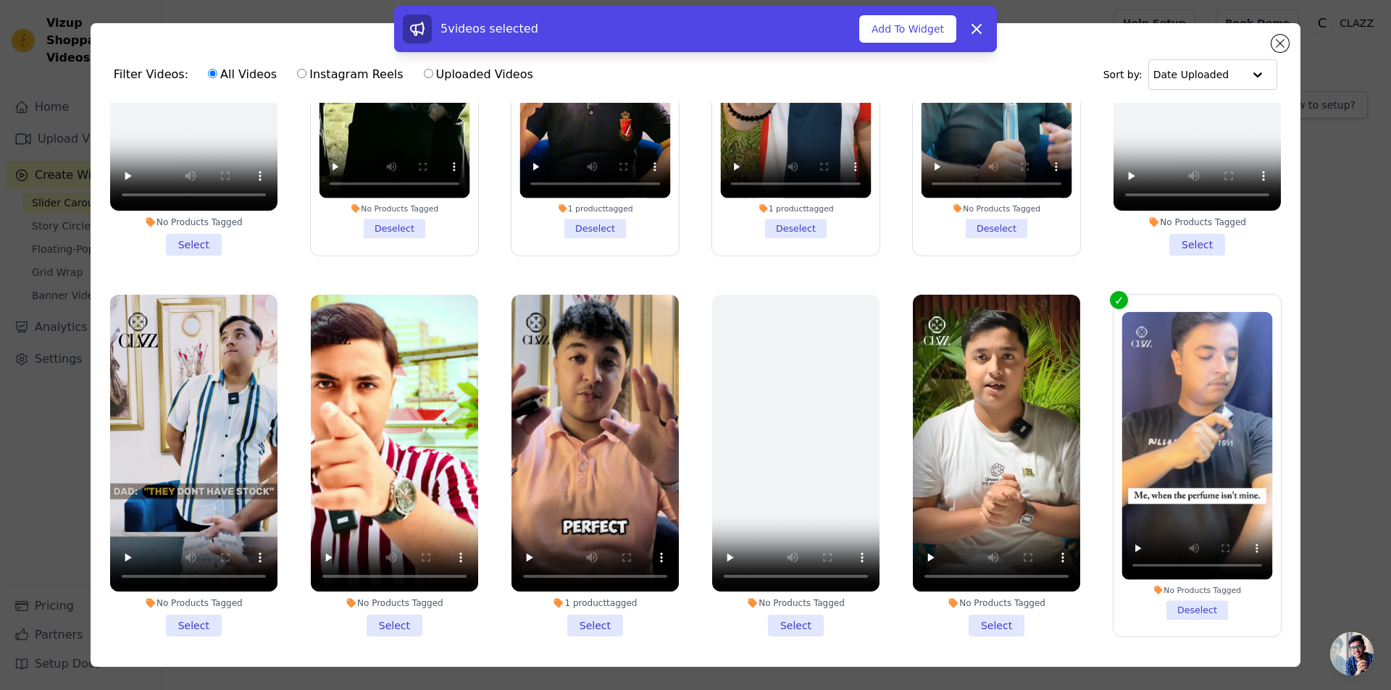
click at [981, 611] on li "No Products Tagged Select" at bounding box center [996, 466] width 167 height 343
click at [0, 0] on input "No Products Tagged Select" at bounding box center [0, 0] width 0 height 0
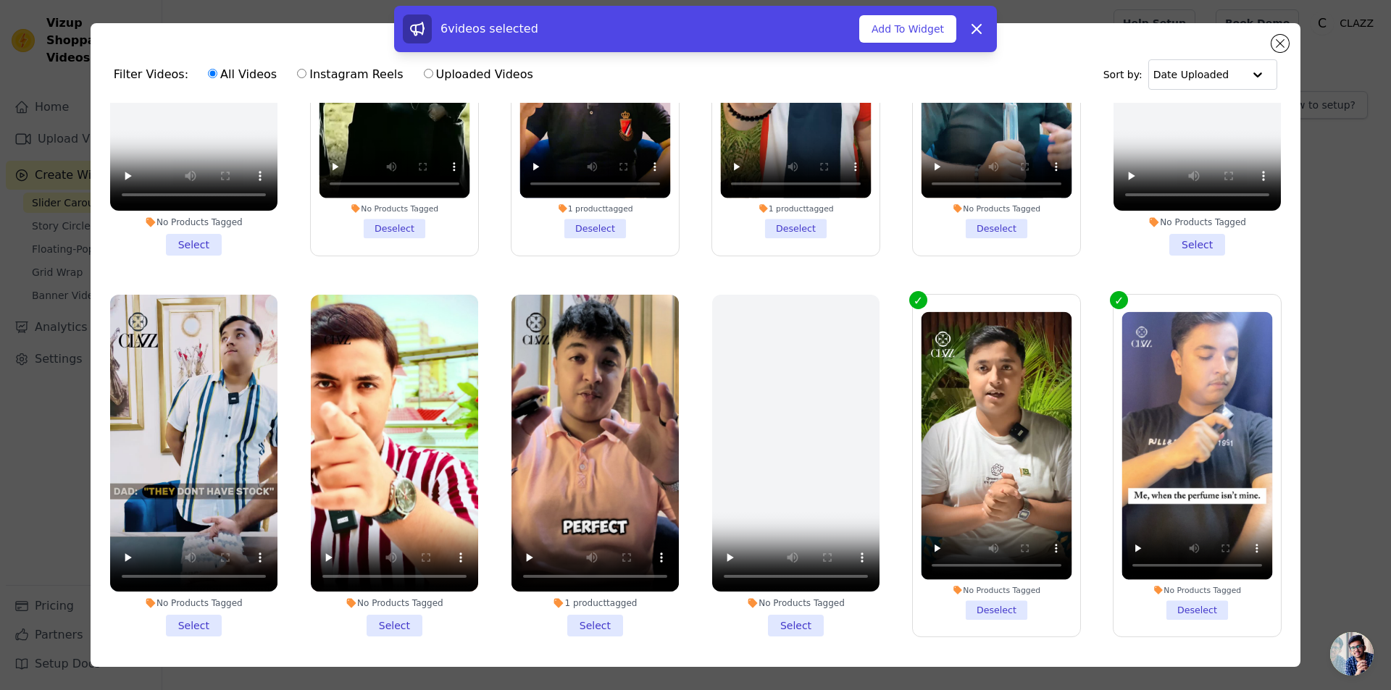
click at [601, 614] on li "1 product tagged Select" at bounding box center [594, 466] width 167 height 343
click at [0, 0] on input "1 product tagged Select" at bounding box center [0, 0] width 0 height 0
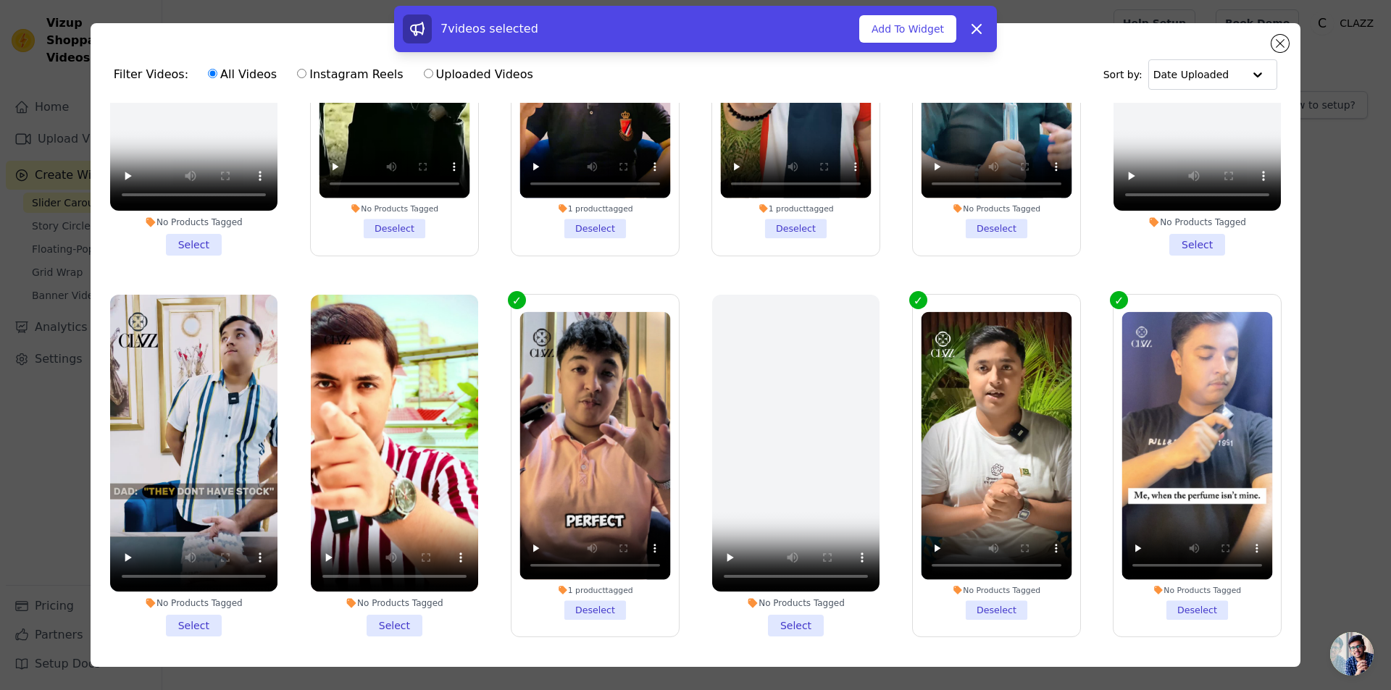
click at [386, 617] on li "No Products Tagged Select" at bounding box center [394, 466] width 167 height 343
click at [0, 0] on input "No Products Tagged Select" at bounding box center [0, 0] width 0 height 0
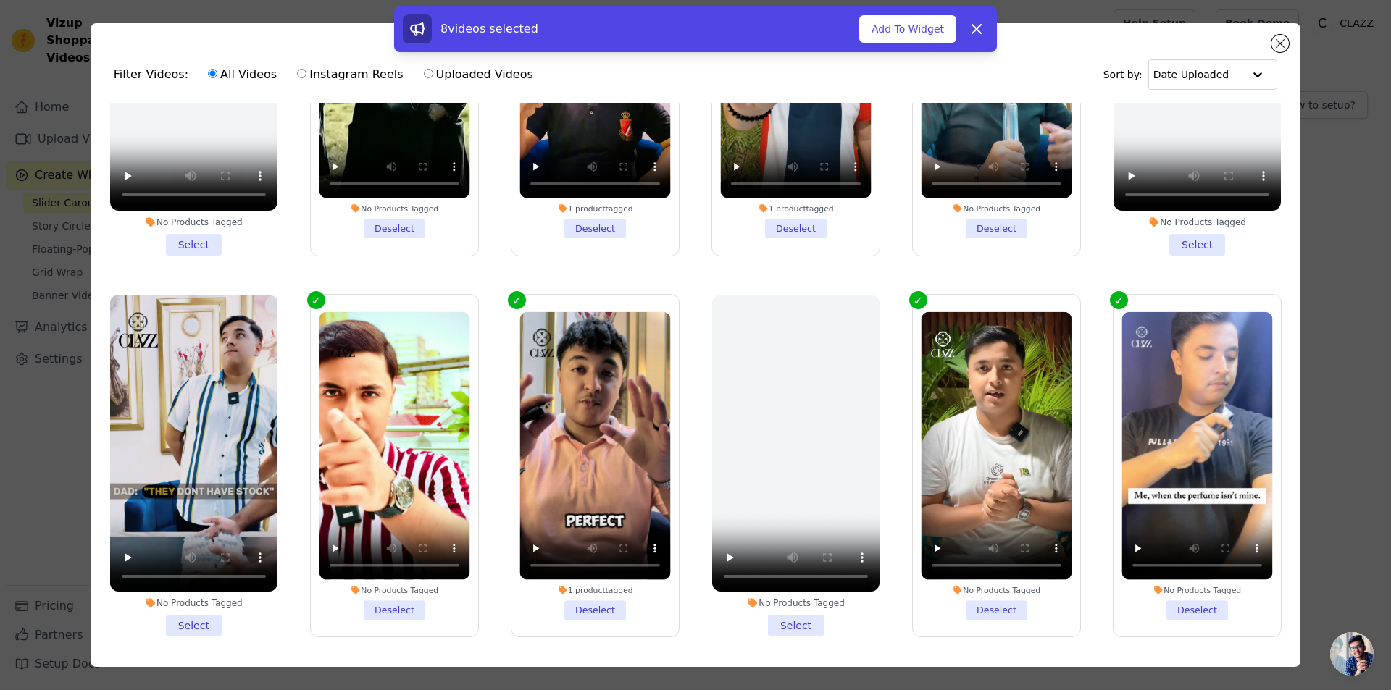
click at [204, 607] on li "No Products Tagged Select" at bounding box center [193, 466] width 167 height 343
click at [0, 0] on input "No Products Tagged Select" at bounding box center [0, 0] width 0 height 0
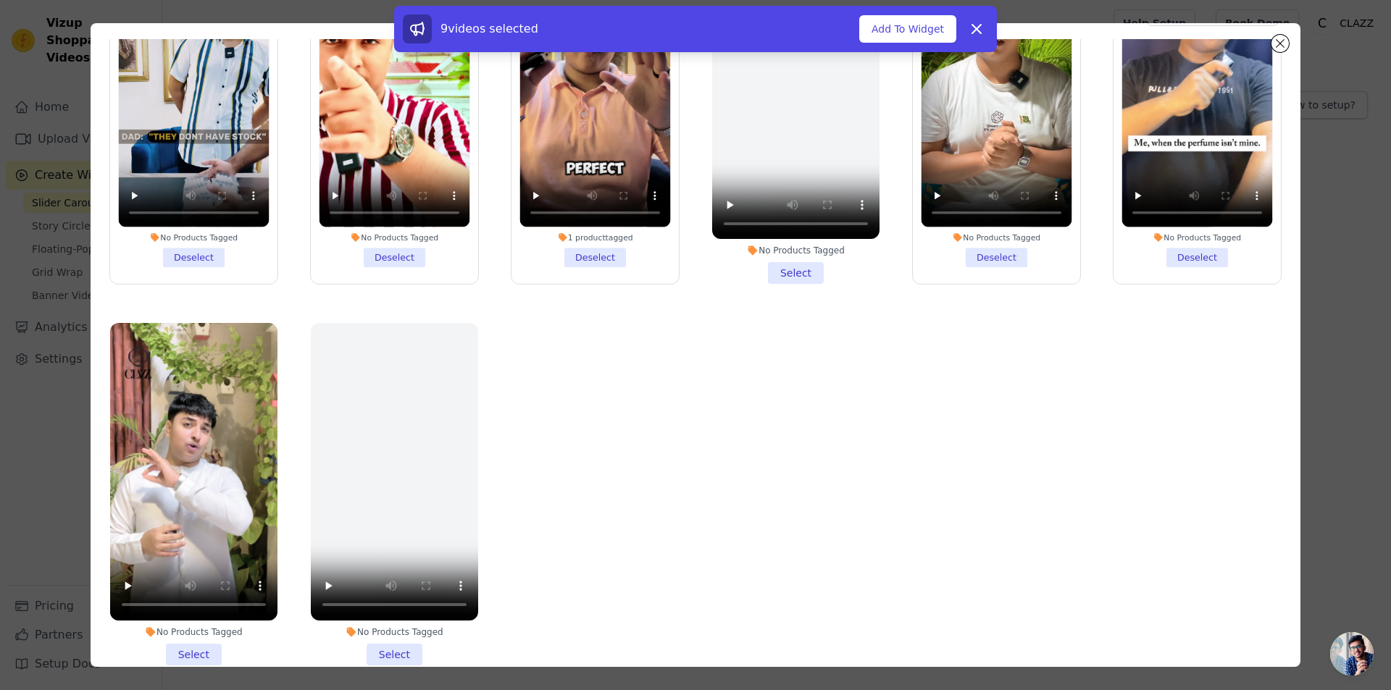
scroll to position [126, 0]
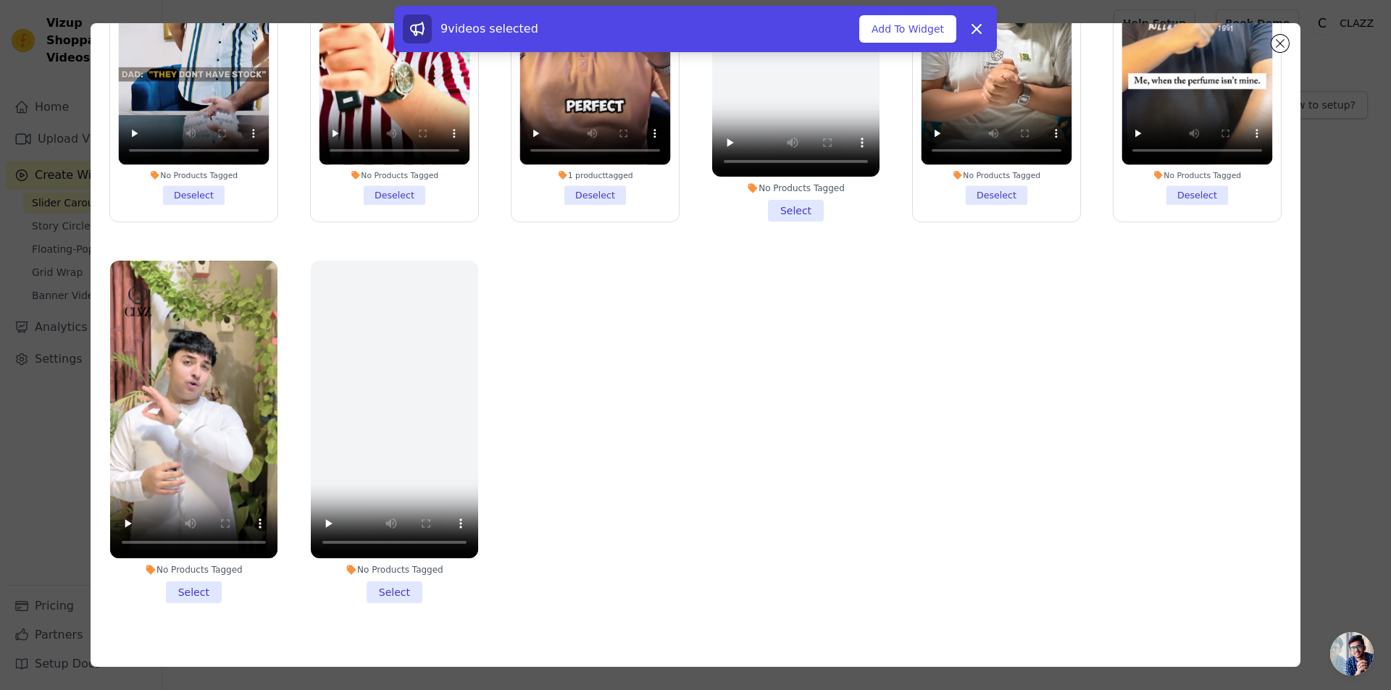
click at [185, 568] on li "No Products Tagged Select" at bounding box center [193, 432] width 167 height 343
click at [0, 0] on input "No Products Tagged Select" at bounding box center [0, 0] width 0 height 0
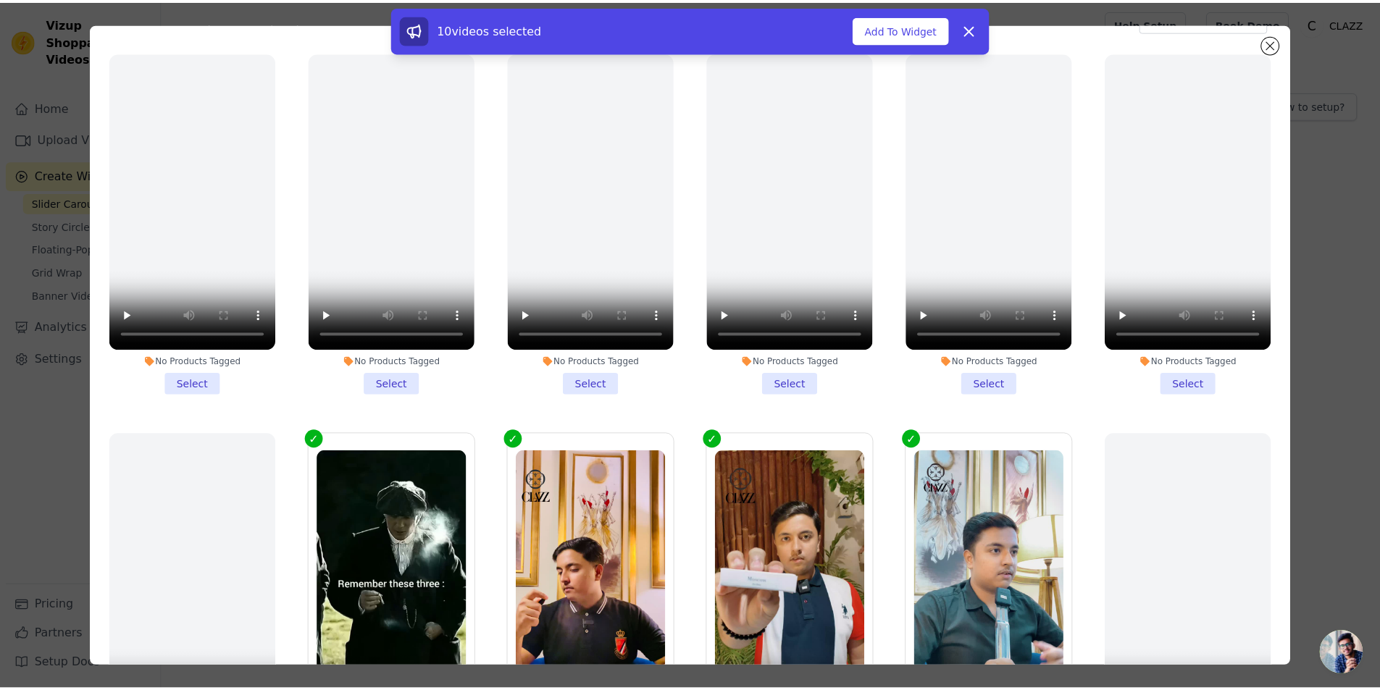
scroll to position [0, 0]
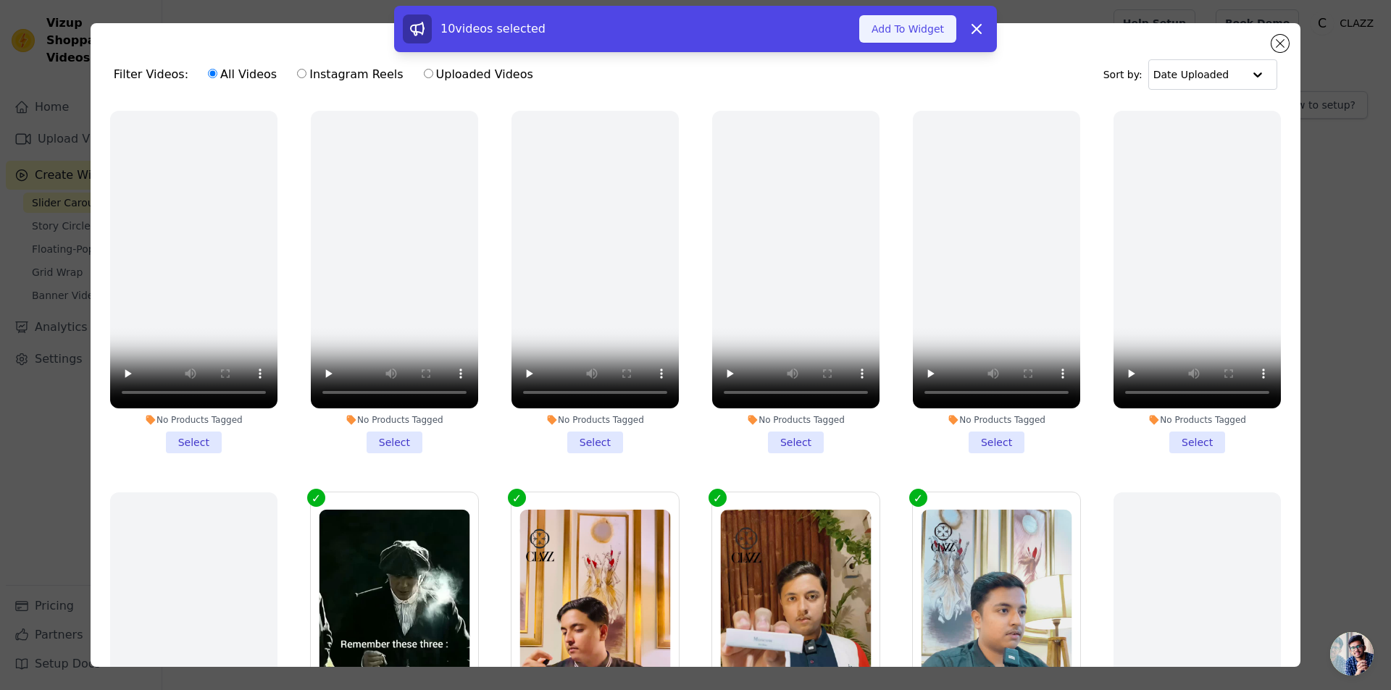
click at [916, 34] on button "Add To Widget" at bounding box center [907, 29] width 97 height 28
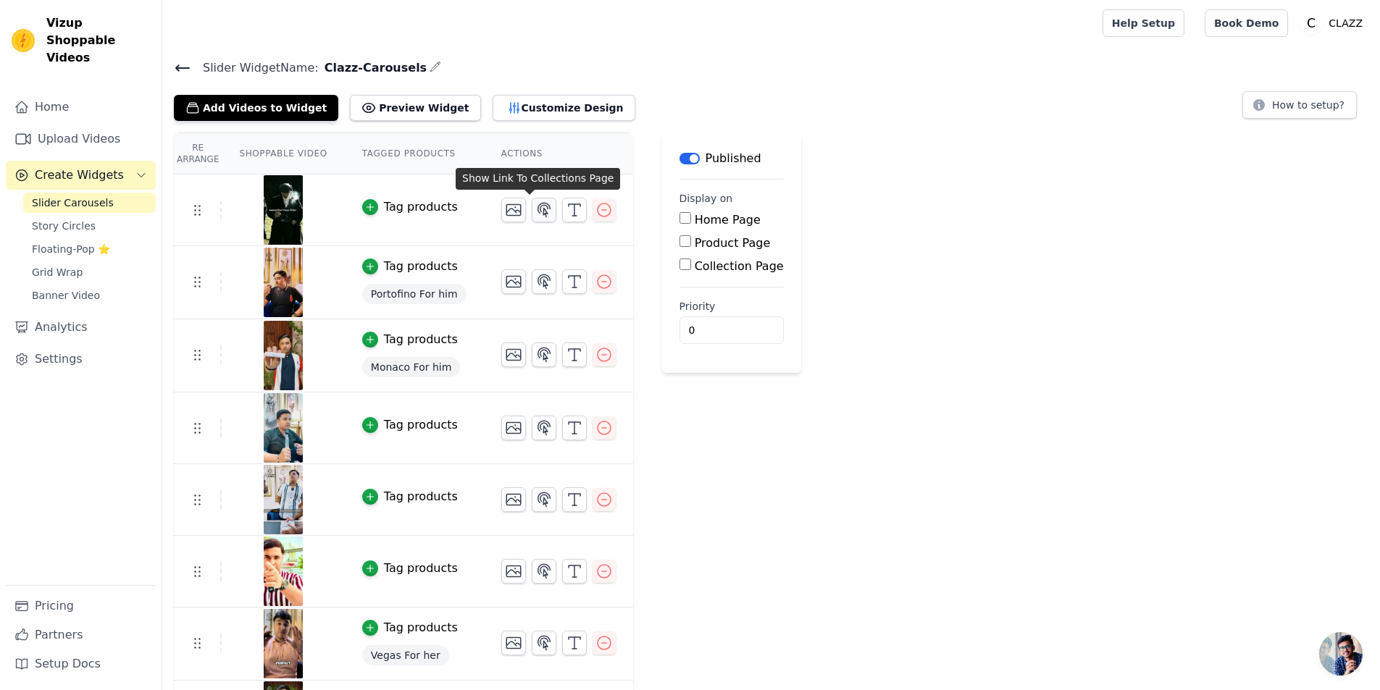
scroll to position [72, 0]
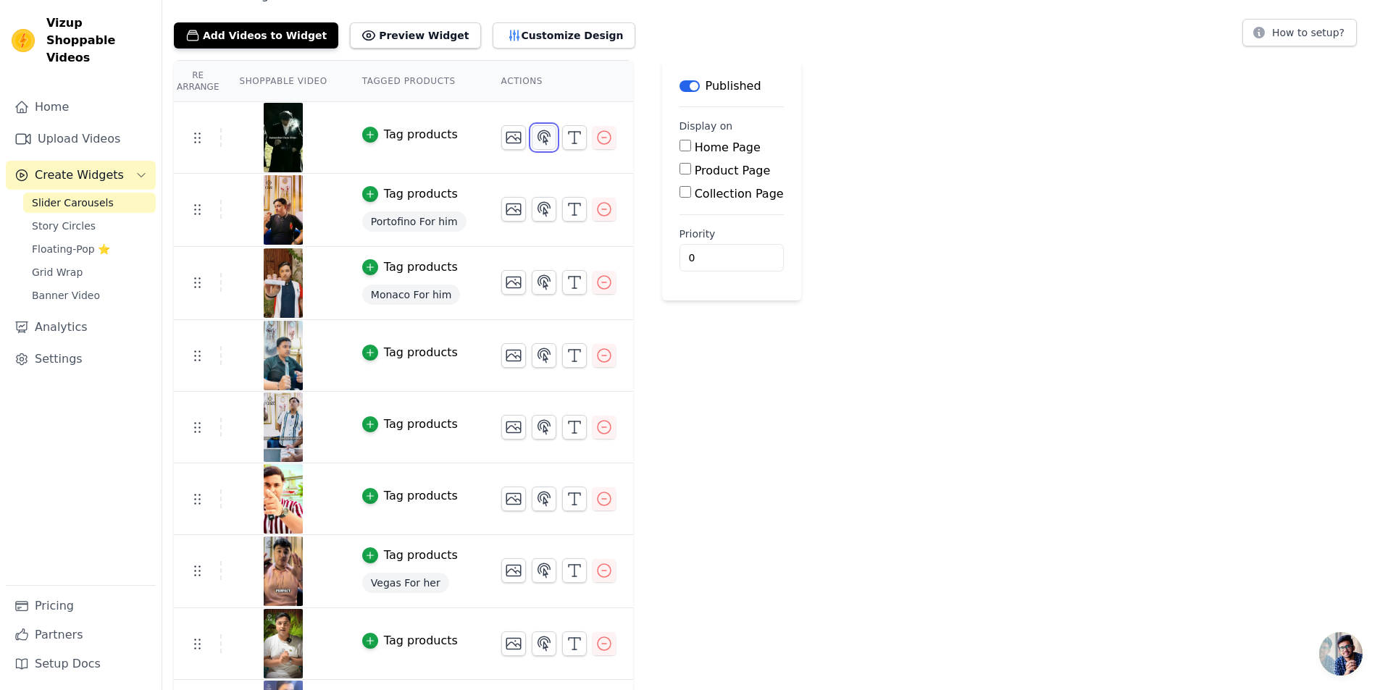
click at [535, 143] on icon "button" at bounding box center [543, 137] width 17 height 17
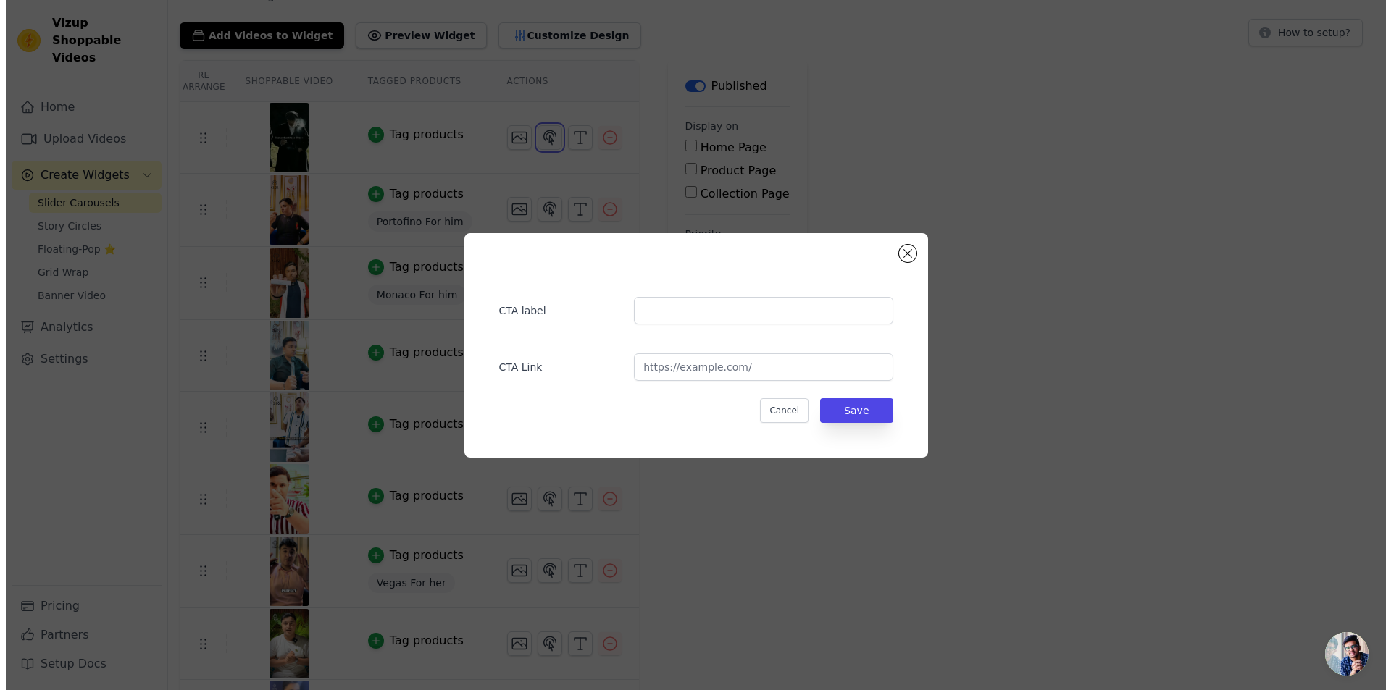
scroll to position [0, 0]
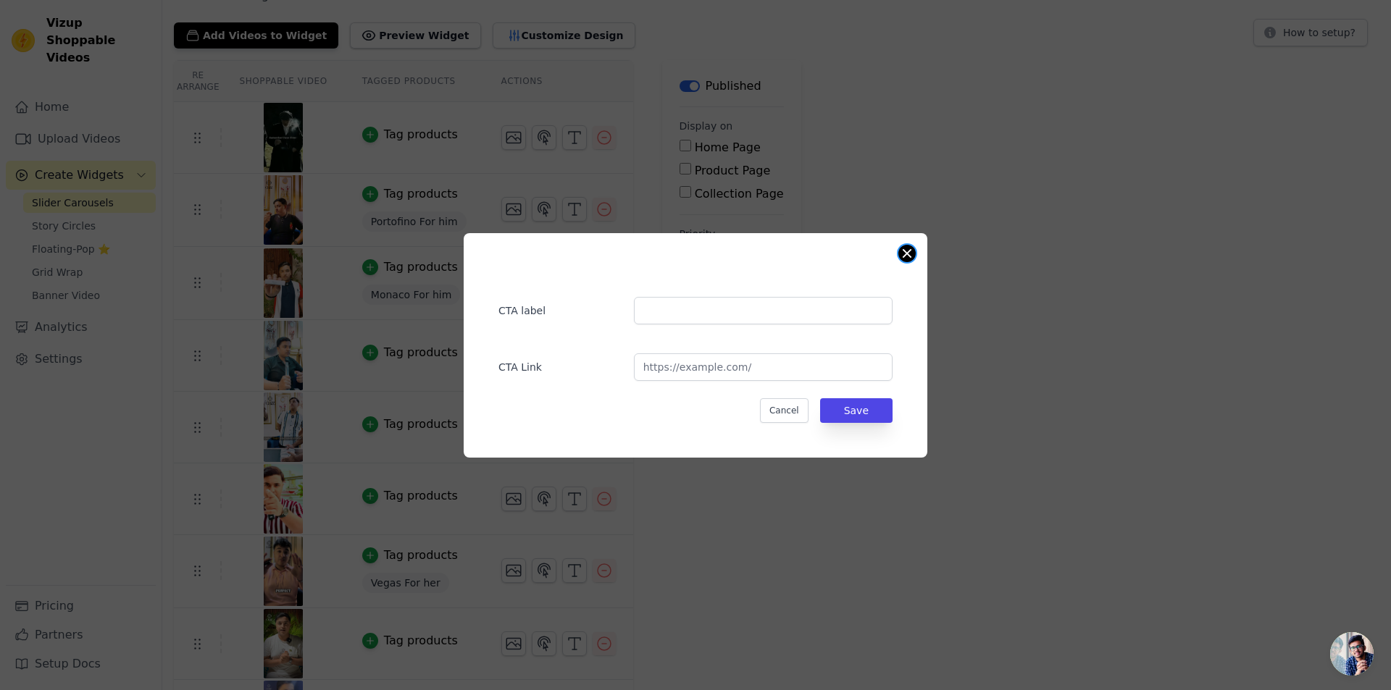
click at [908, 252] on button "Close modal" at bounding box center [906, 253] width 17 height 17
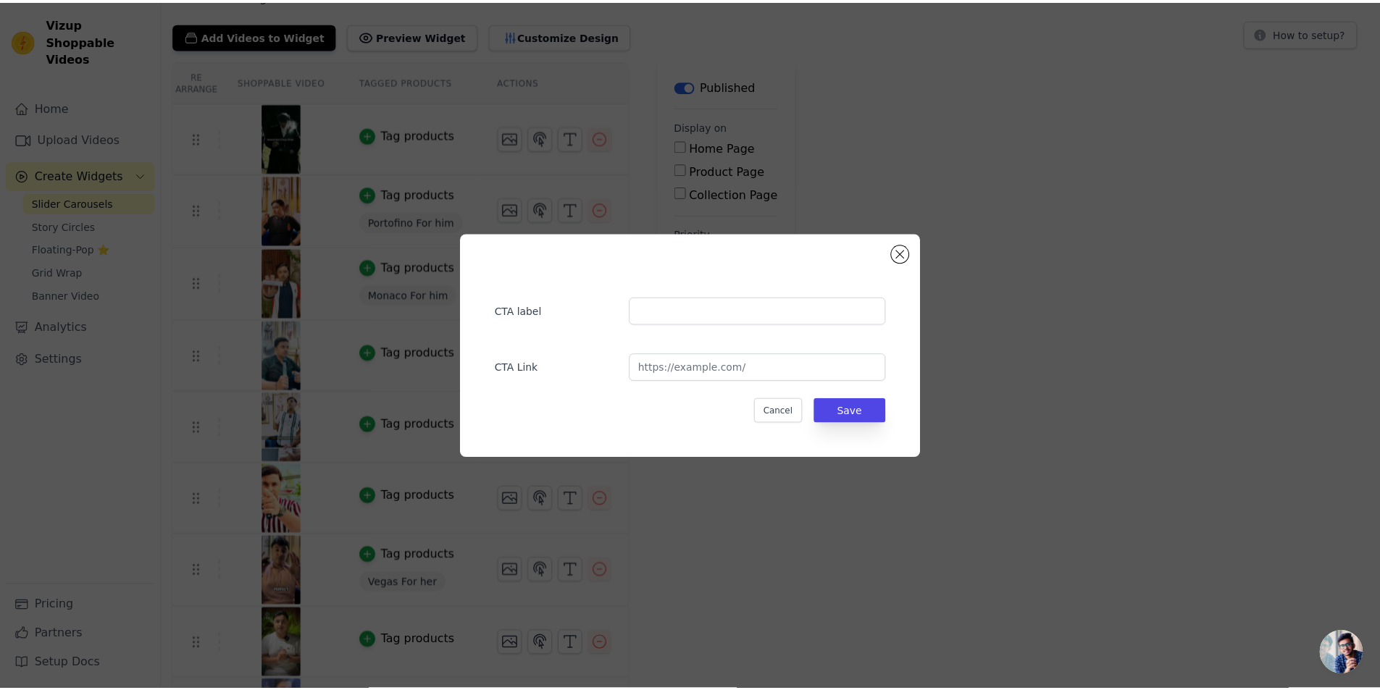
scroll to position [72, 0]
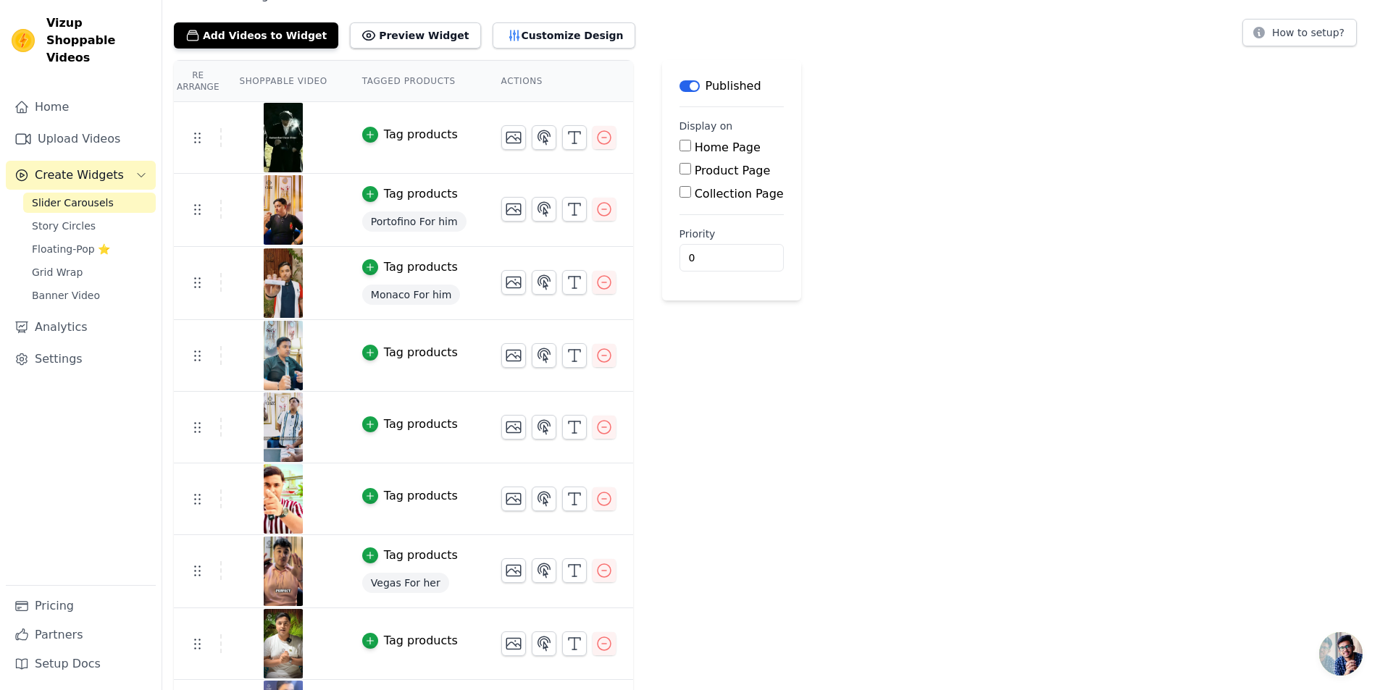
click at [679, 150] on input "Home Page" at bounding box center [685, 146] width 12 height 12
checkbox input "true"
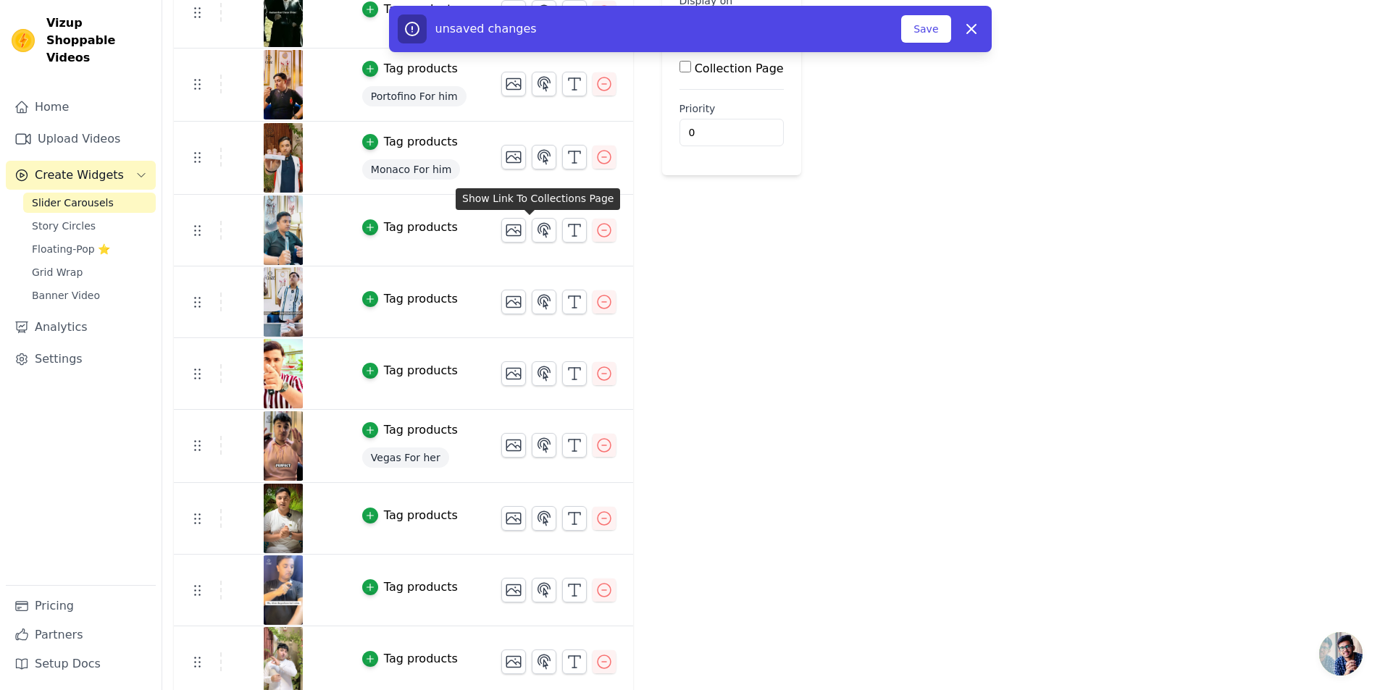
scroll to position [205, 0]
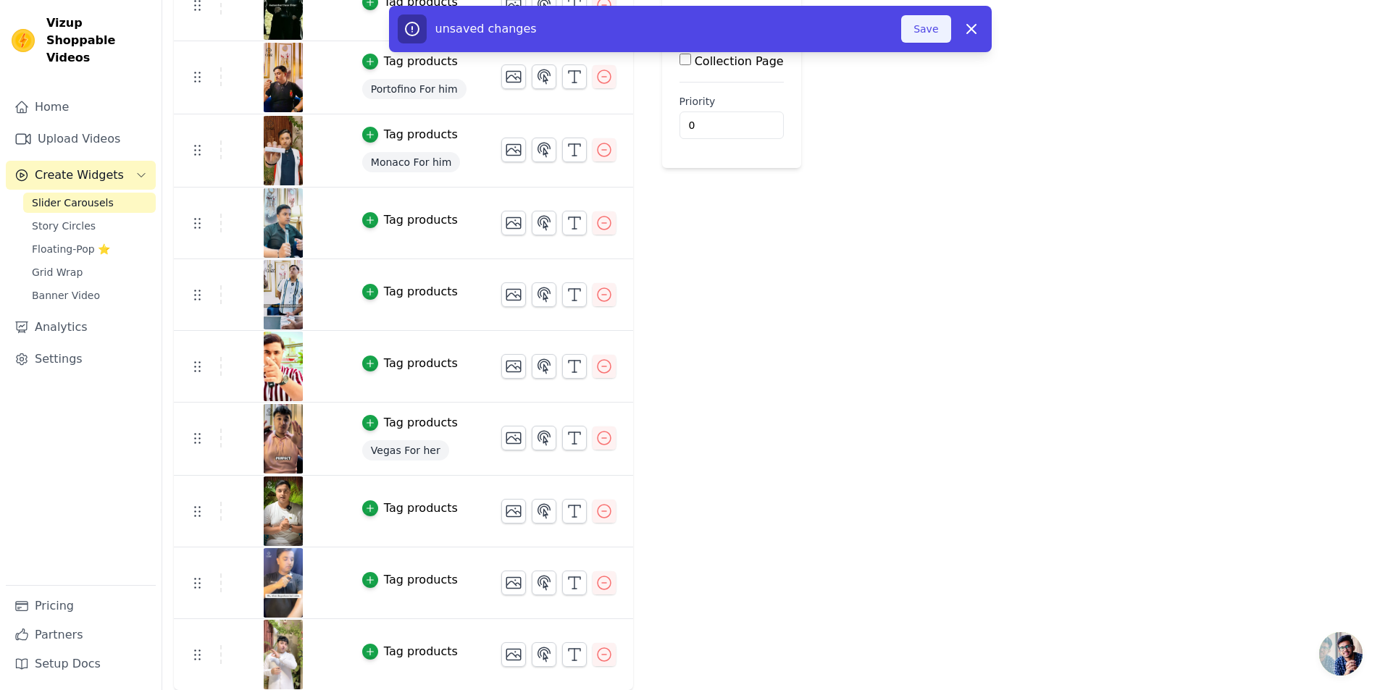
click at [918, 31] on button "Save" at bounding box center [925, 29] width 49 height 28
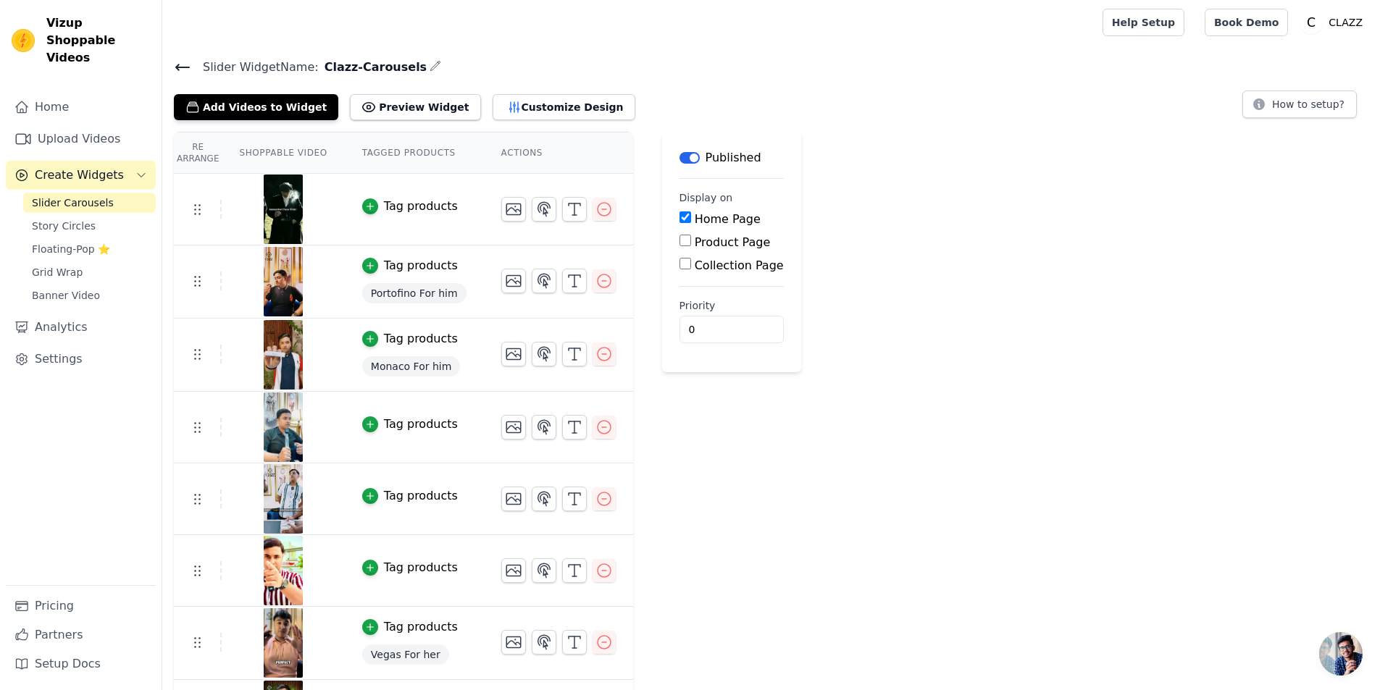
scroll to position [0, 0]
click at [354, 120] on button "Preview Widget" at bounding box center [415, 108] width 130 height 26
click at [524, 110] on button "Customize Design" at bounding box center [564, 108] width 143 height 26
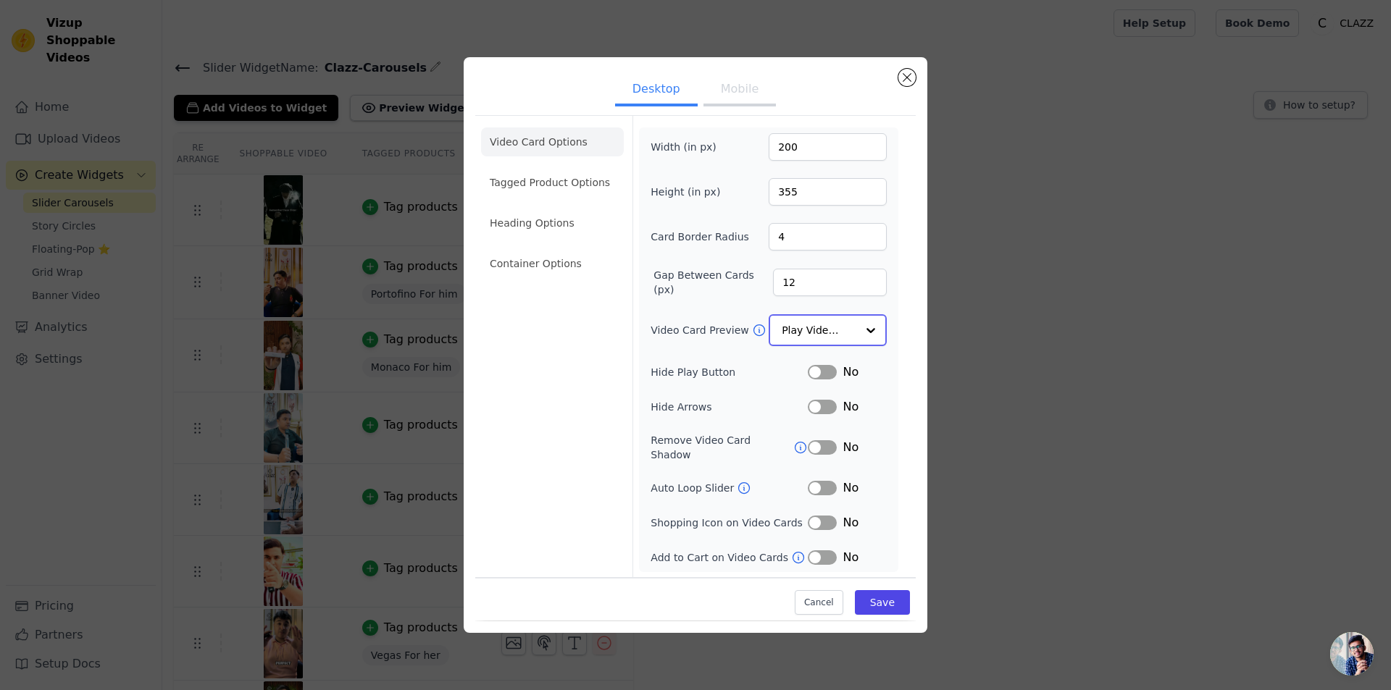
click at [853, 343] on input "Video Card Preview" at bounding box center [819, 330] width 75 height 29
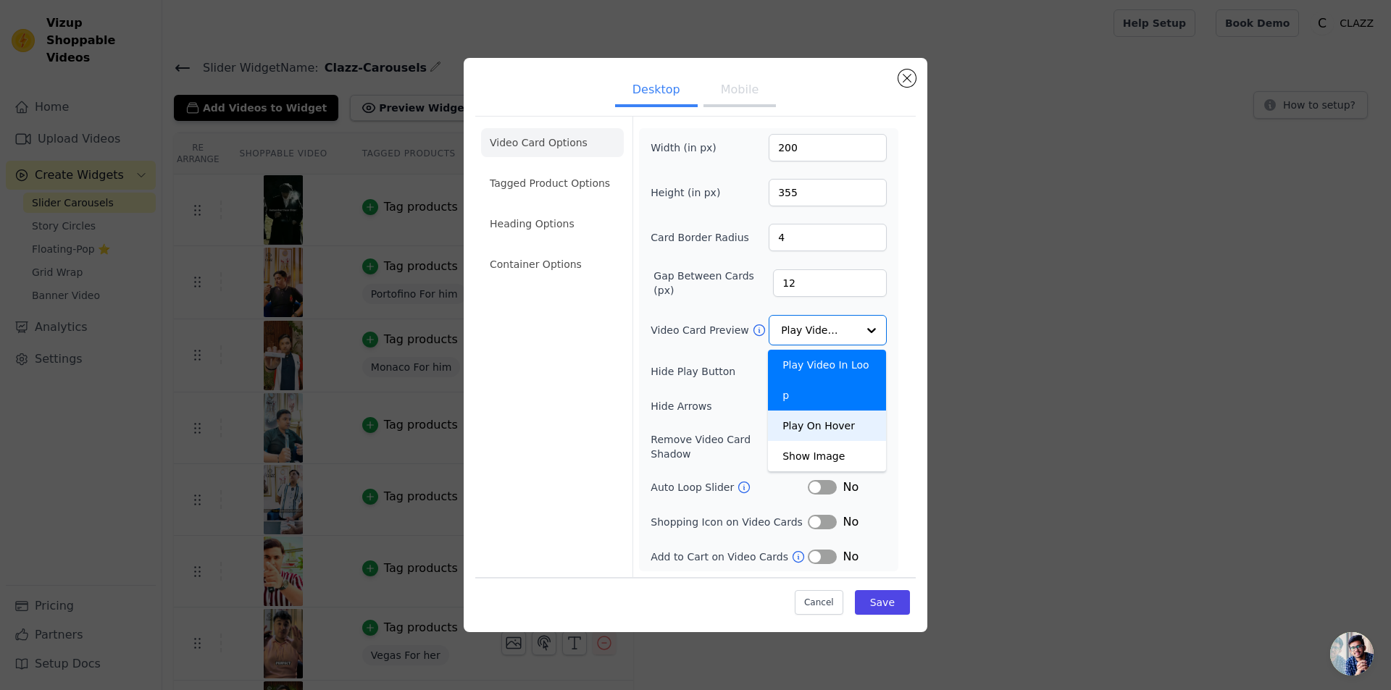
click at [897, 384] on div "Width (in px) 200 Height (in px) 355 Card Border Radius 4 Gap Between Cards (px…" at bounding box center [768, 349] width 259 height 443
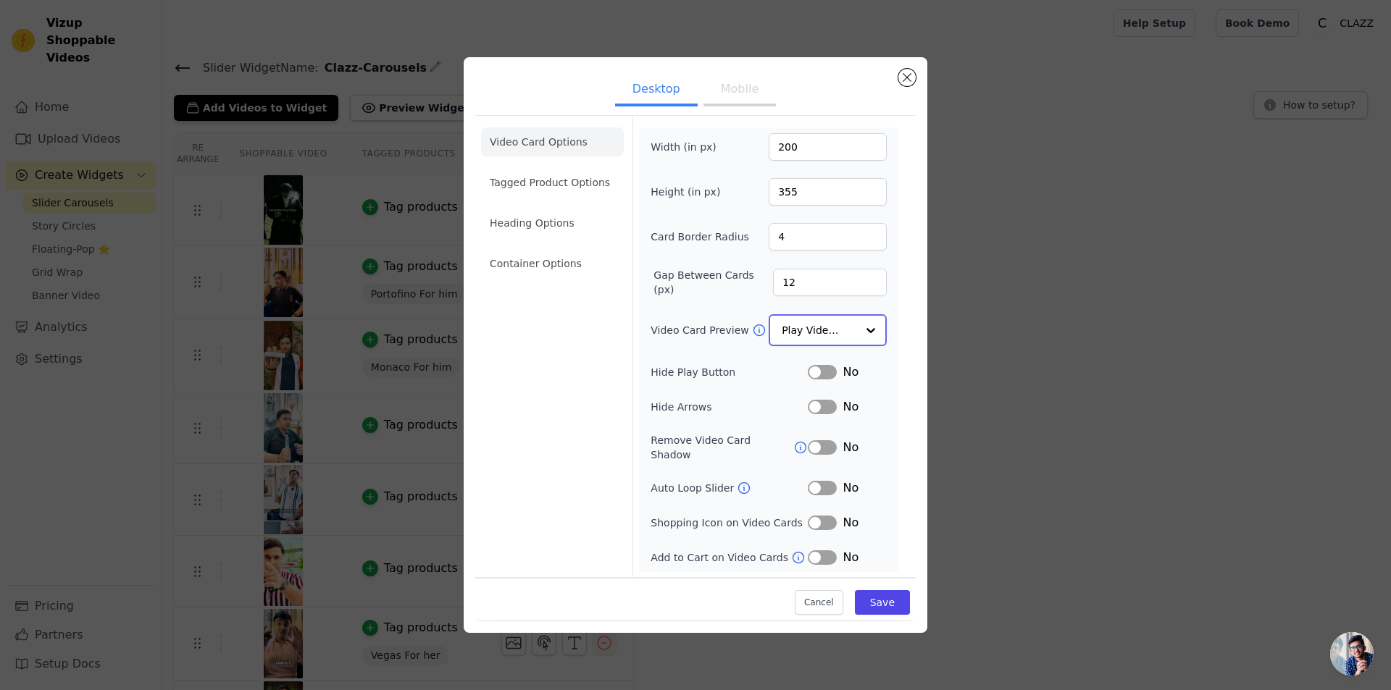
click at [851, 342] on input "Video Card Preview" at bounding box center [819, 330] width 75 height 29
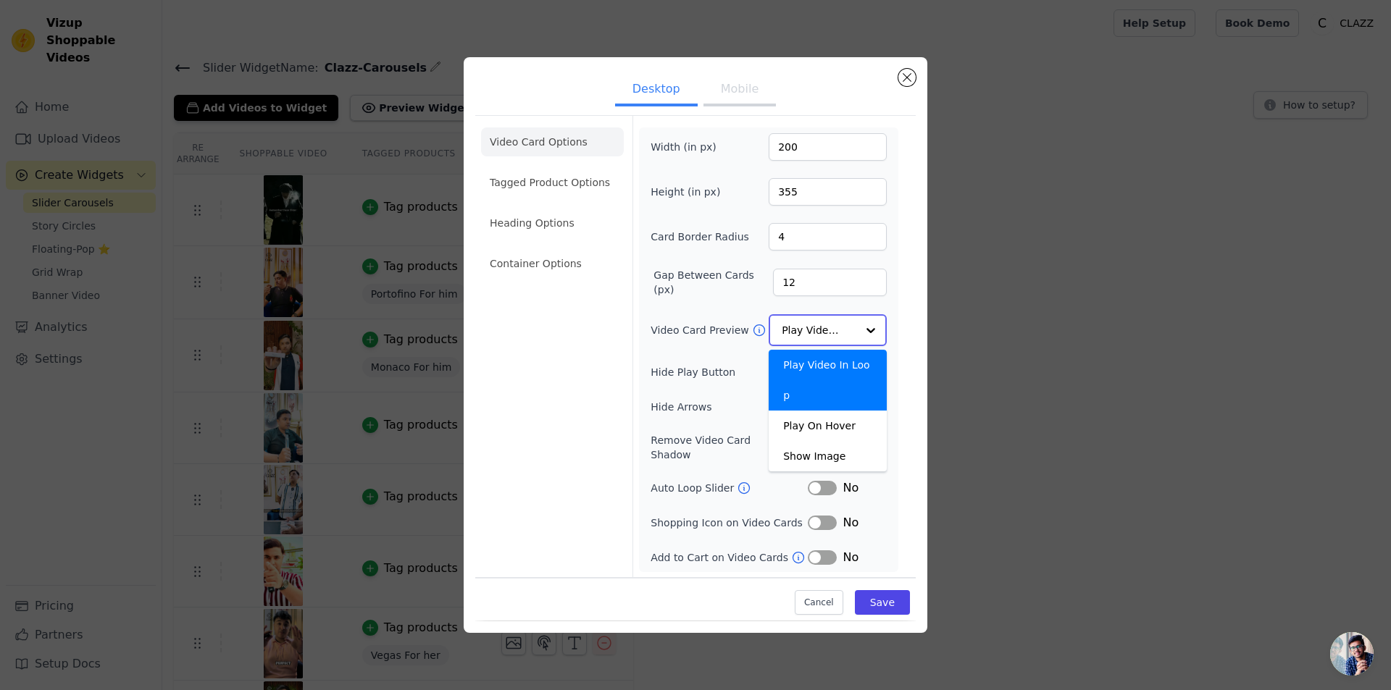
click at [862, 340] on div at bounding box center [870, 330] width 29 height 29
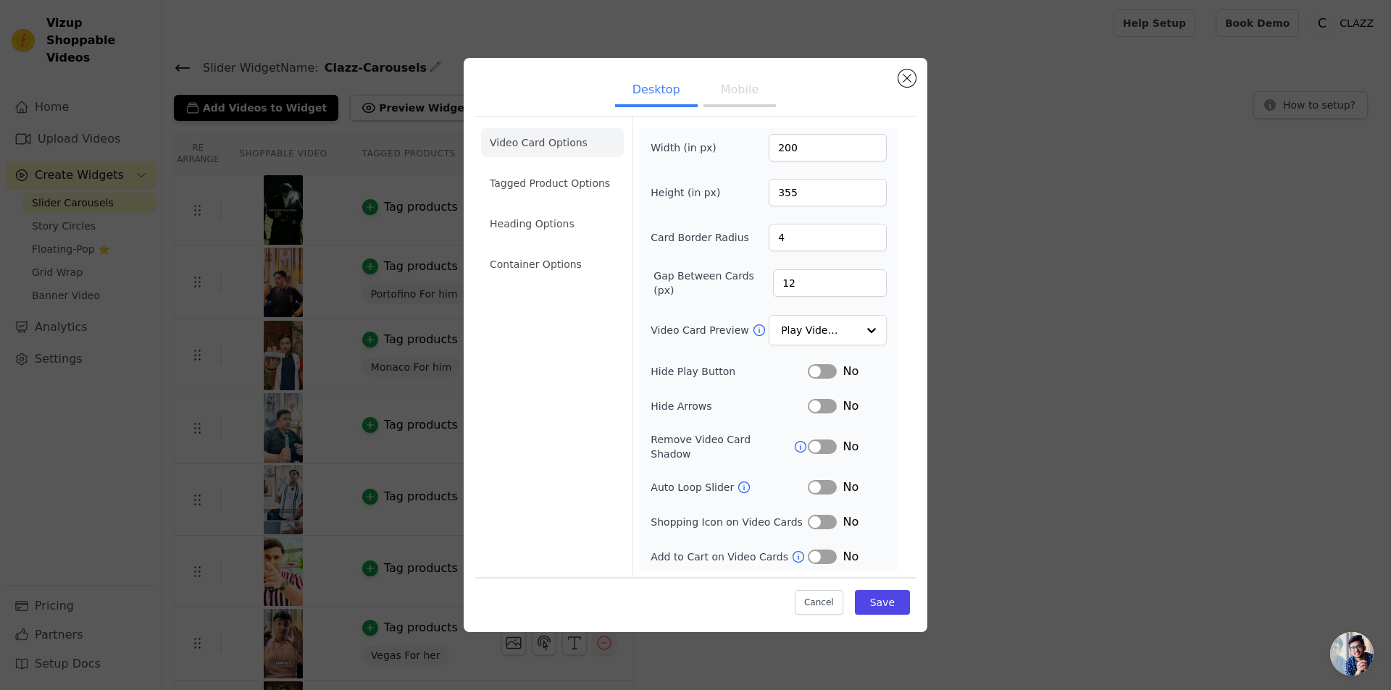
click at [912, 395] on div "Video Card Options Tagged Product Options Heading Options Container Options Wid…" at bounding box center [695, 346] width 440 height 461
click at [551, 250] on li "Tagged Product Options" at bounding box center [552, 264] width 143 height 29
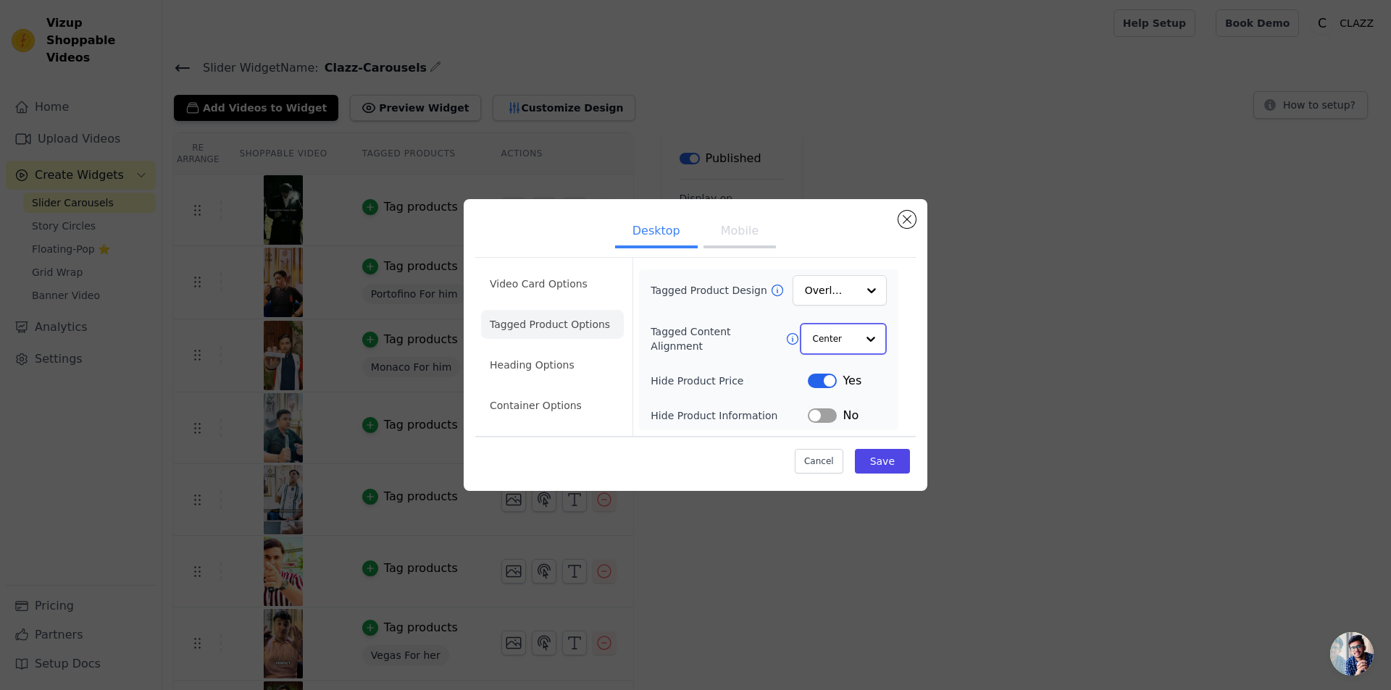
click at [855, 348] on input "Tagged Content Alignment" at bounding box center [834, 338] width 43 height 29
click at [863, 332] on div at bounding box center [871, 338] width 29 height 29
drag, startPoint x: 863, startPoint y: 332, endPoint x: 866, endPoint y: 296, distance: 36.3
click at [866, 296] on div at bounding box center [870, 291] width 29 height 29
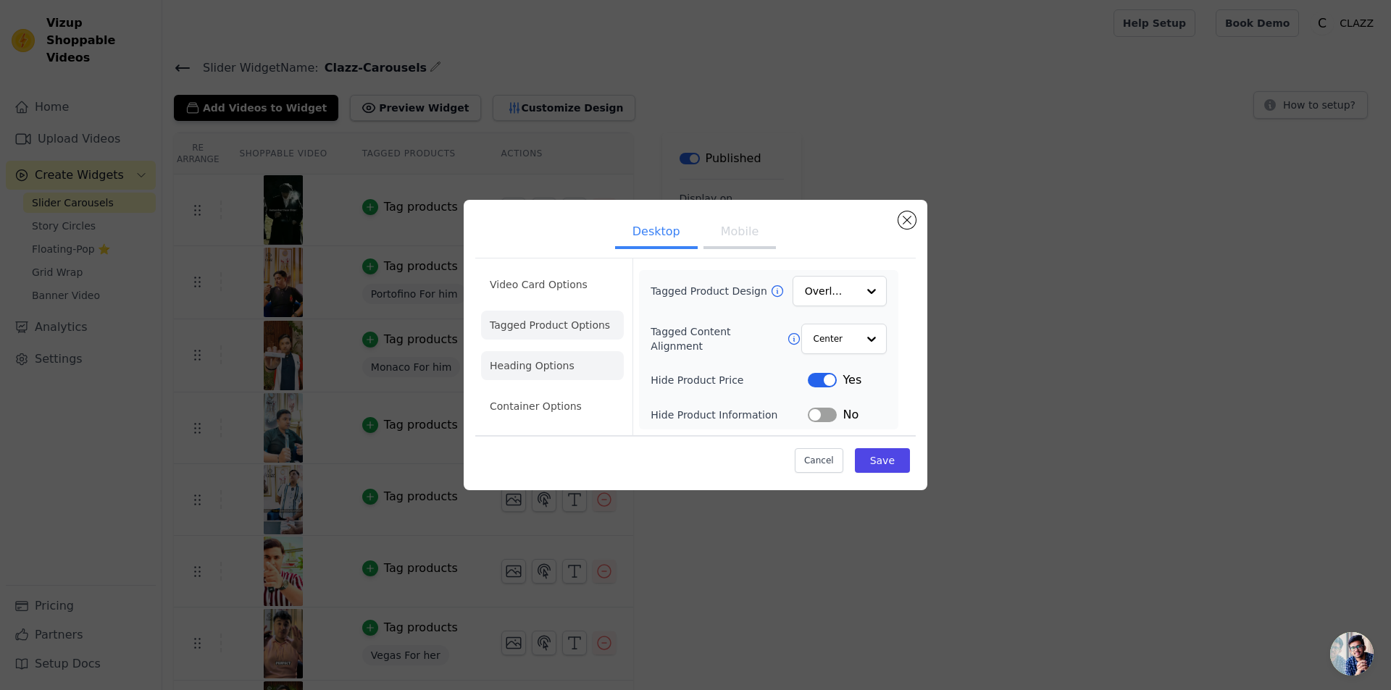
click at [537, 361] on li "Heading Options" at bounding box center [552, 365] width 143 height 29
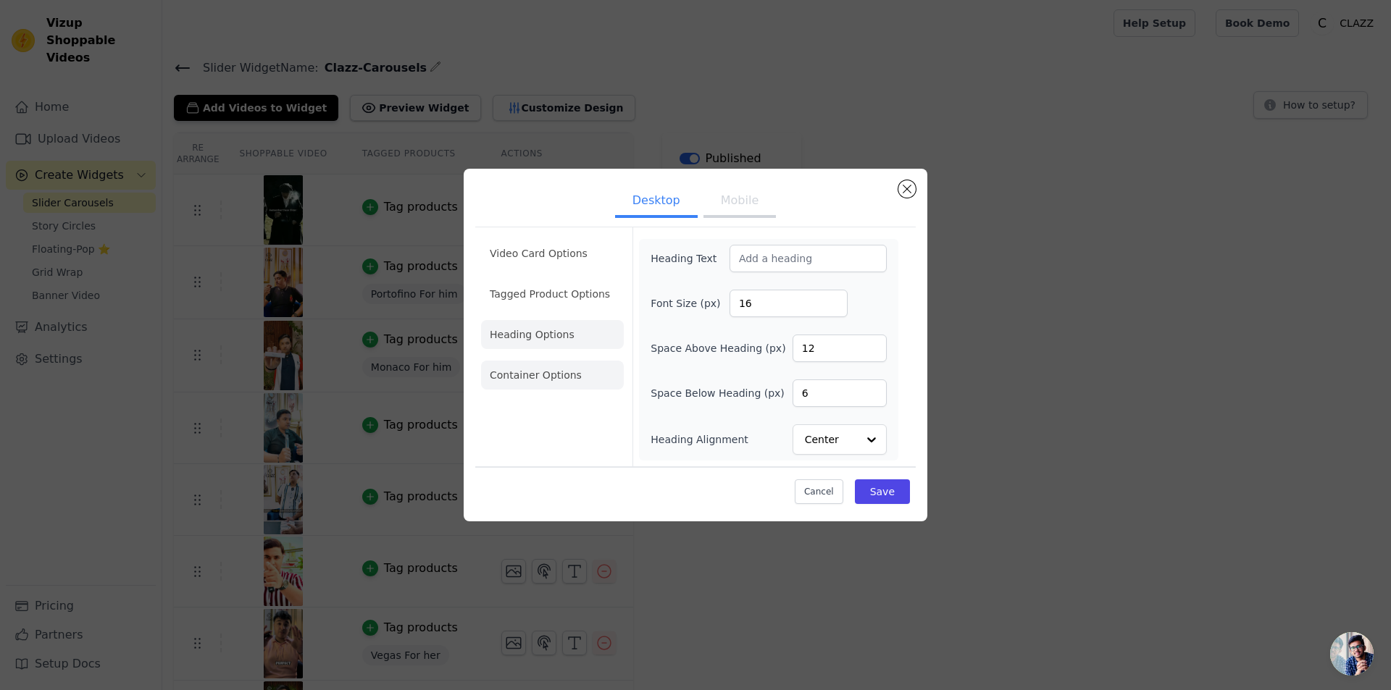
click at [566, 377] on li "Container Options" at bounding box center [552, 375] width 143 height 29
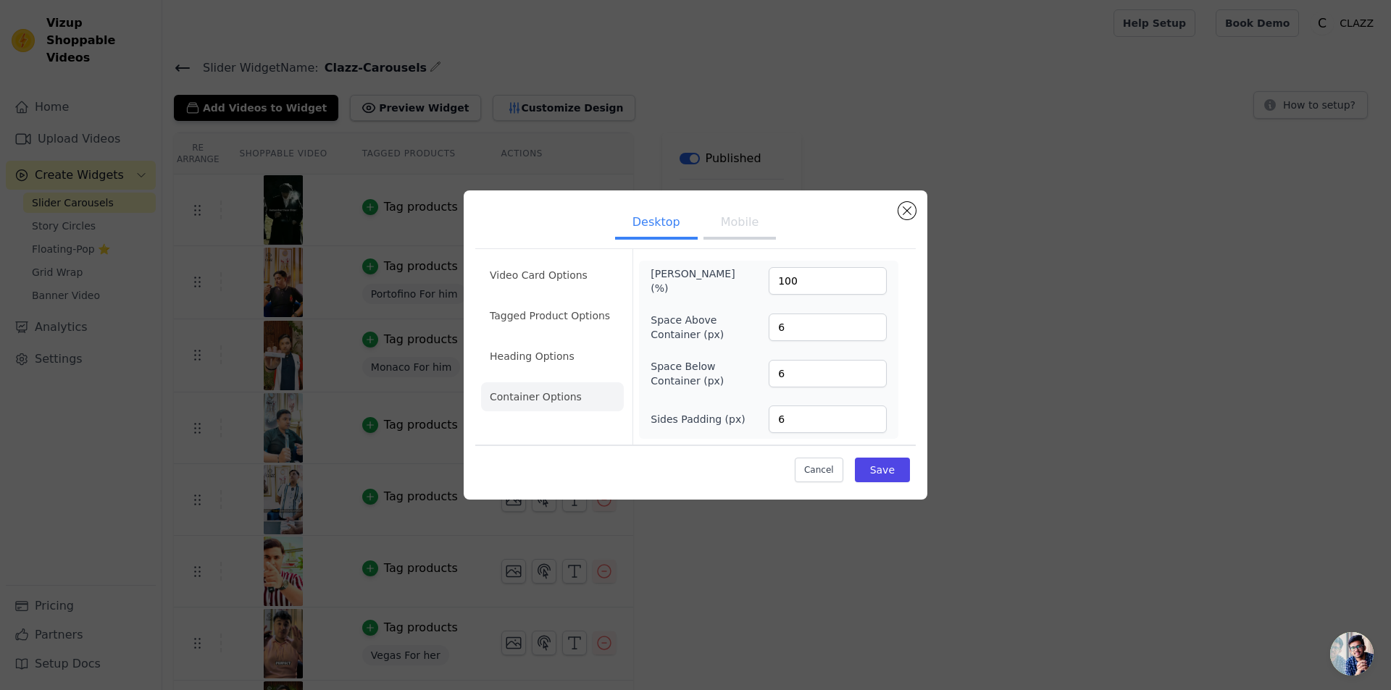
click at [746, 219] on button "Mobile" at bounding box center [739, 224] width 72 height 32
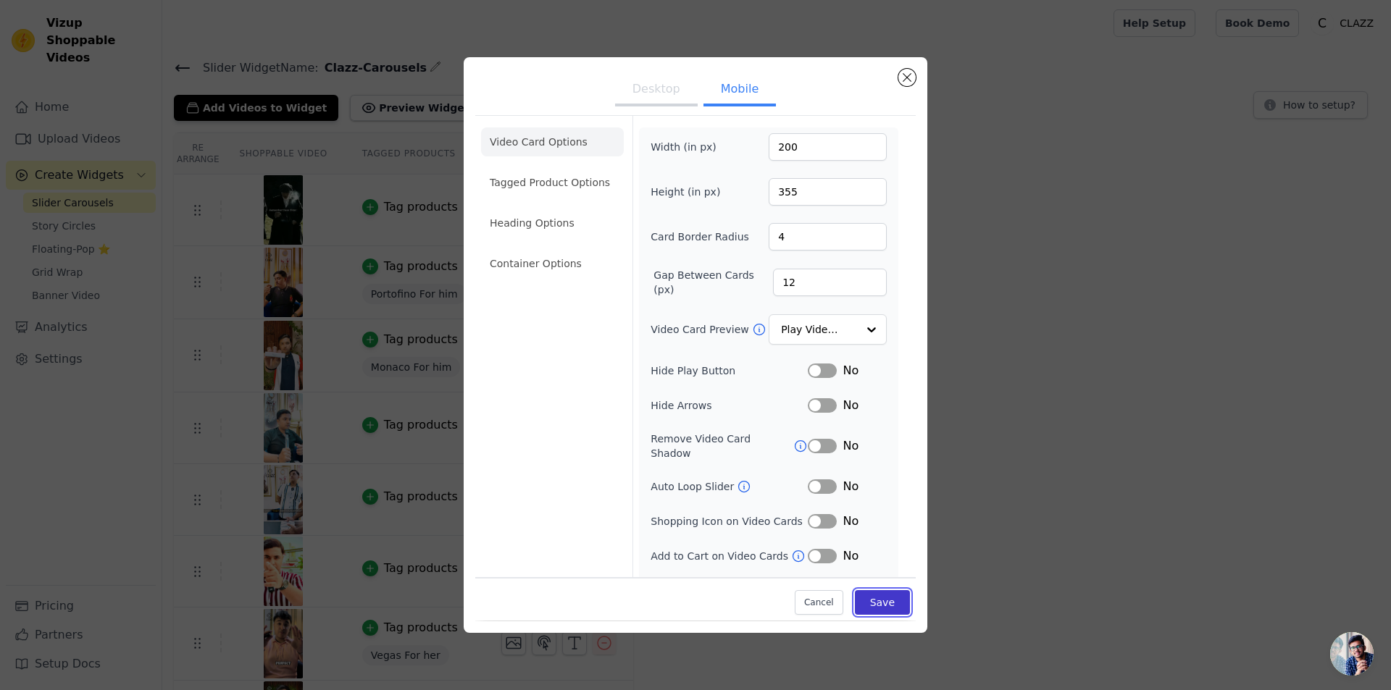
click at [878, 602] on button "Save" at bounding box center [882, 603] width 55 height 25
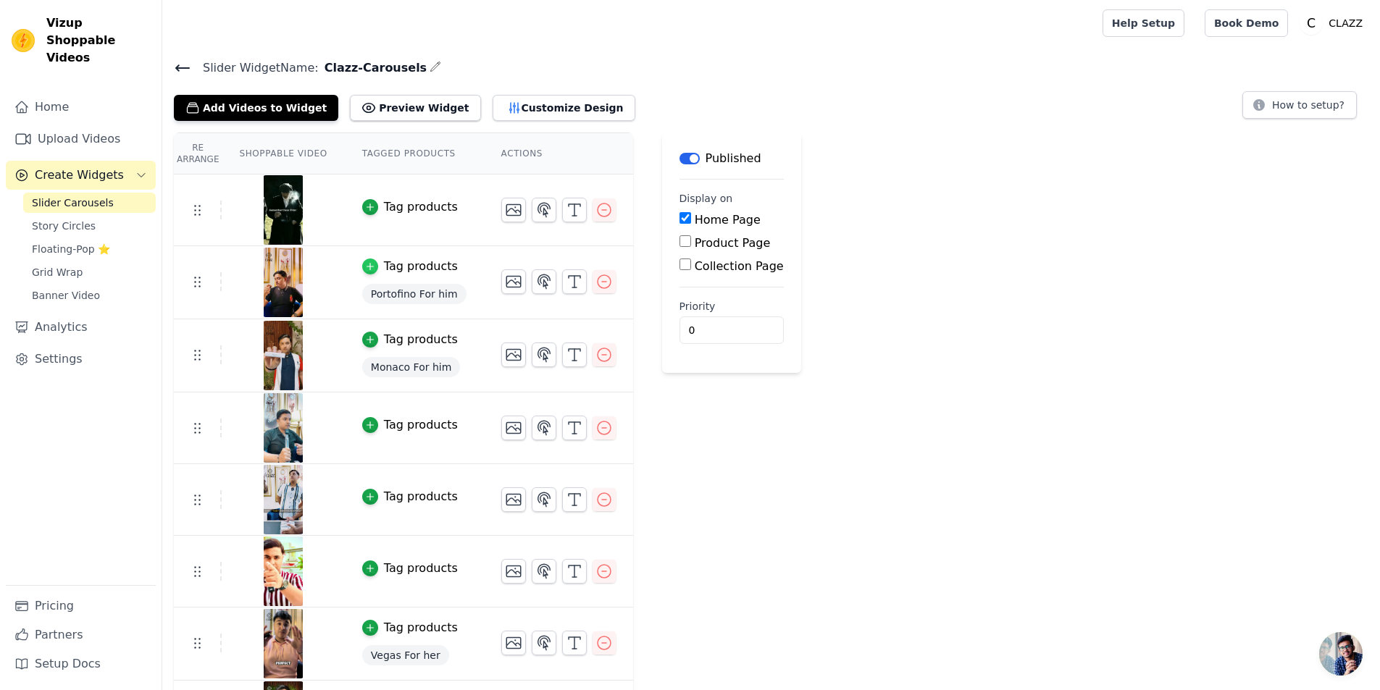
click at [365, 262] on icon "button" at bounding box center [370, 266] width 10 height 10
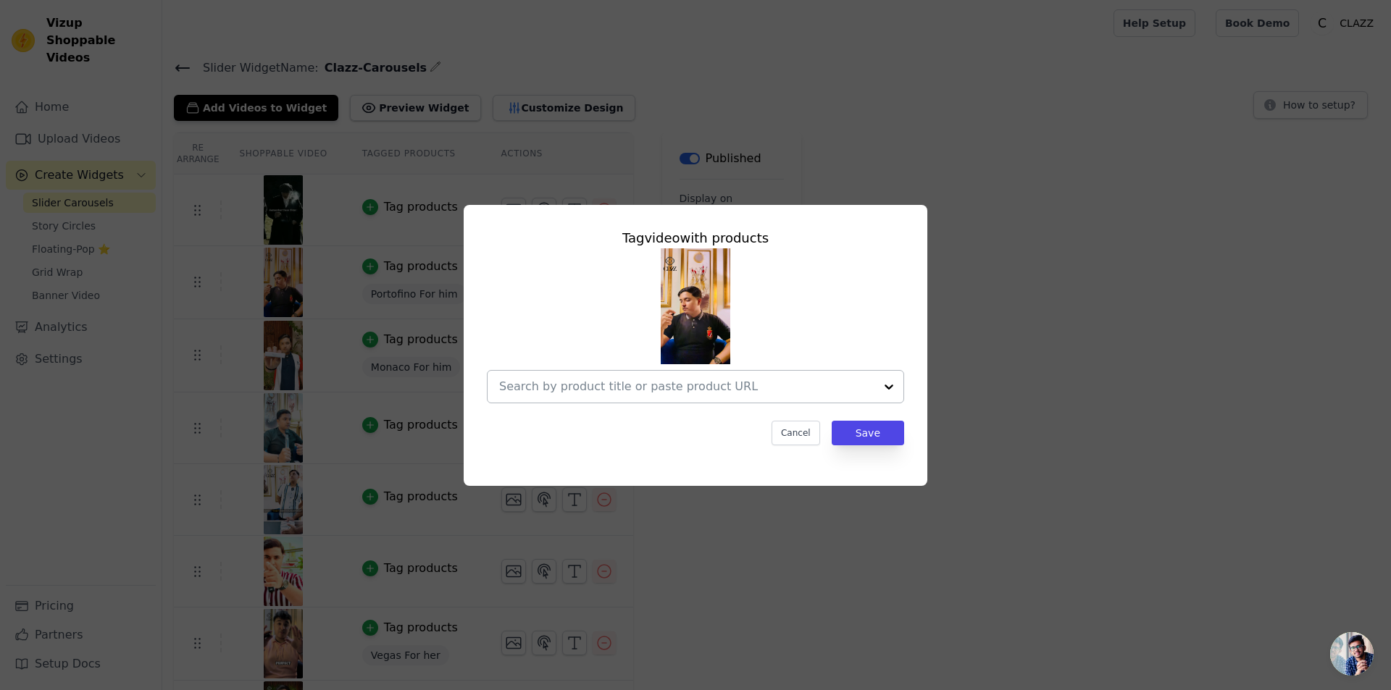
click at [601, 386] on input "text" at bounding box center [686, 386] width 375 height 17
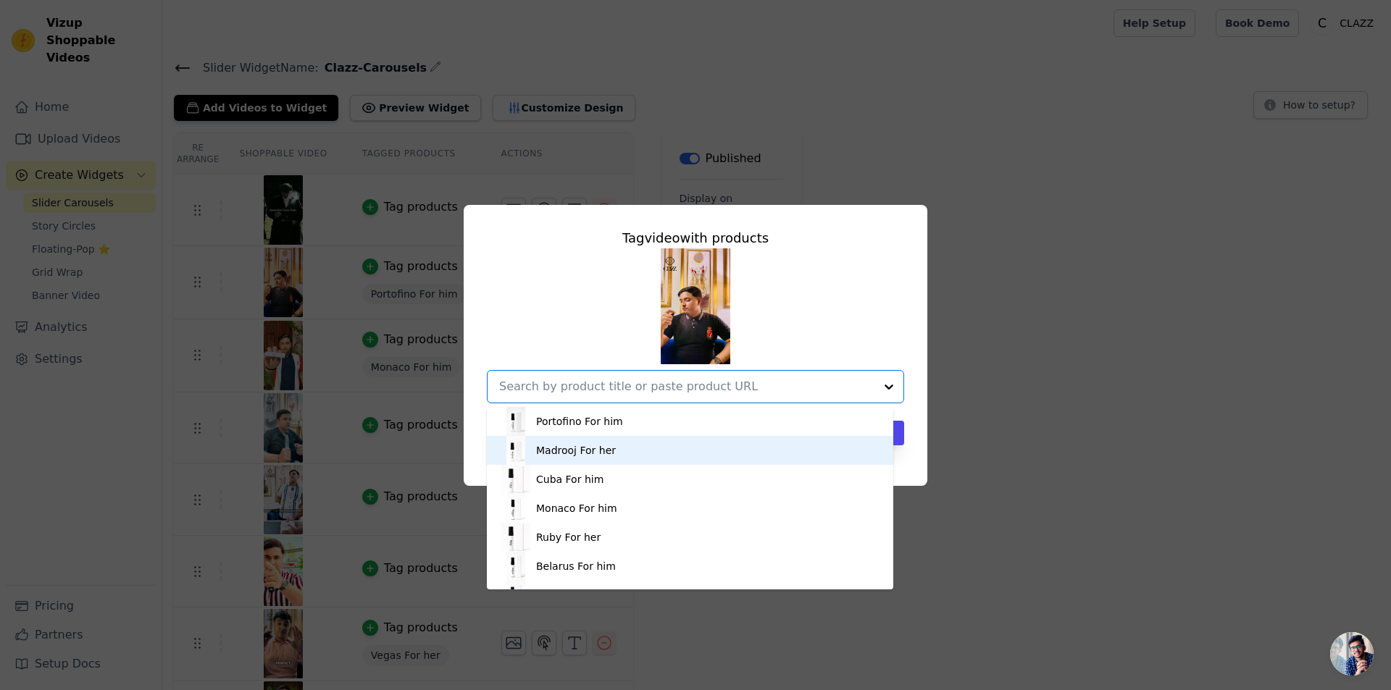
click at [984, 453] on div "Tag video with products Portofino For him Madrooj For her [GEOGRAPHIC_DATA] For…" at bounding box center [695, 345] width 1344 height 327
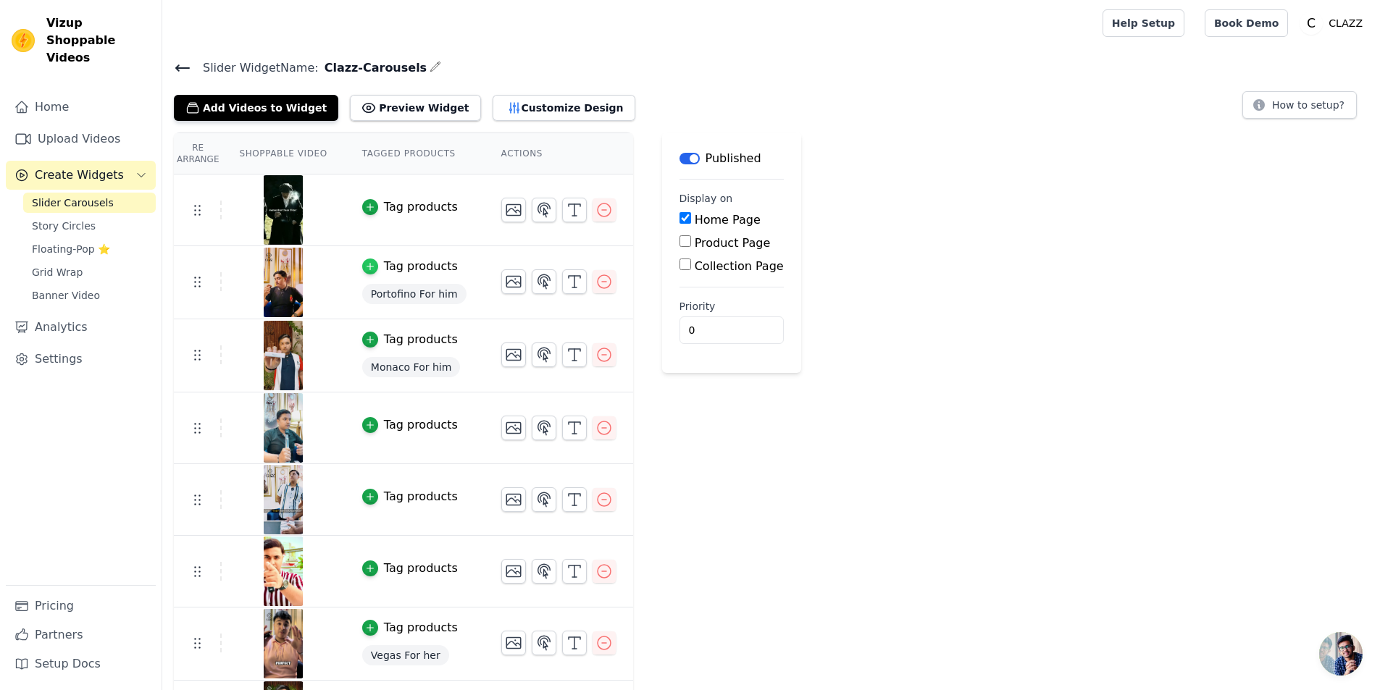
click at [365, 262] on icon "button" at bounding box center [370, 266] width 10 height 10
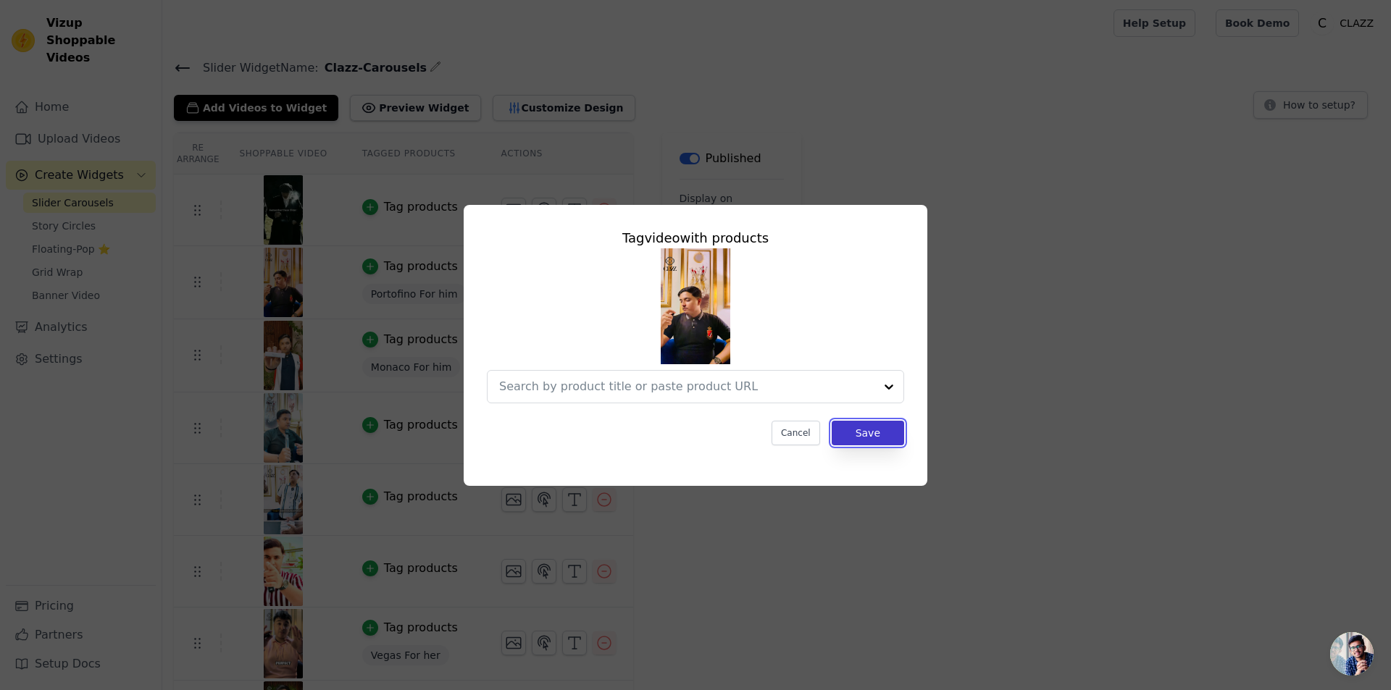
click at [887, 433] on button "Save" at bounding box center [867, 433] width 72 height 25
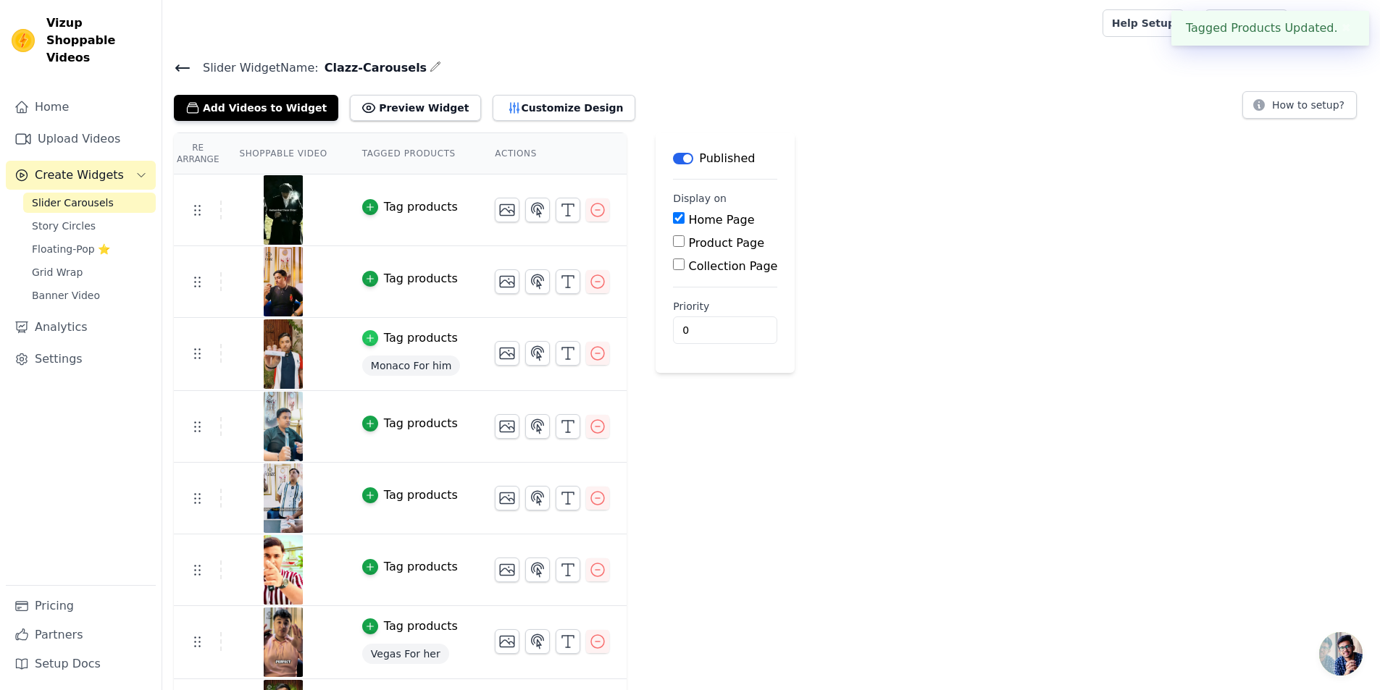
click at [366, 336] on div "button" at bounding box center [370, 338] width 16 height 16
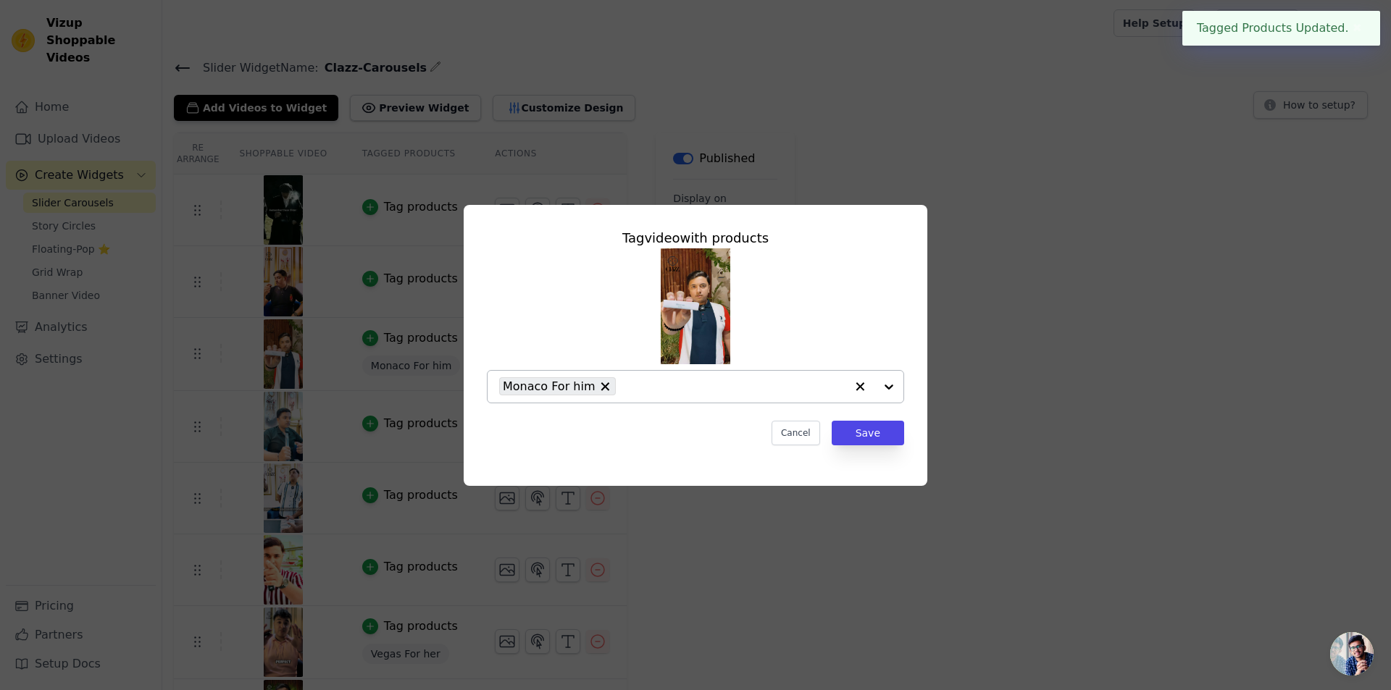
click at [604, 388] on div "Monaco For him" at bounding box center [557, 386] width 117 height 18
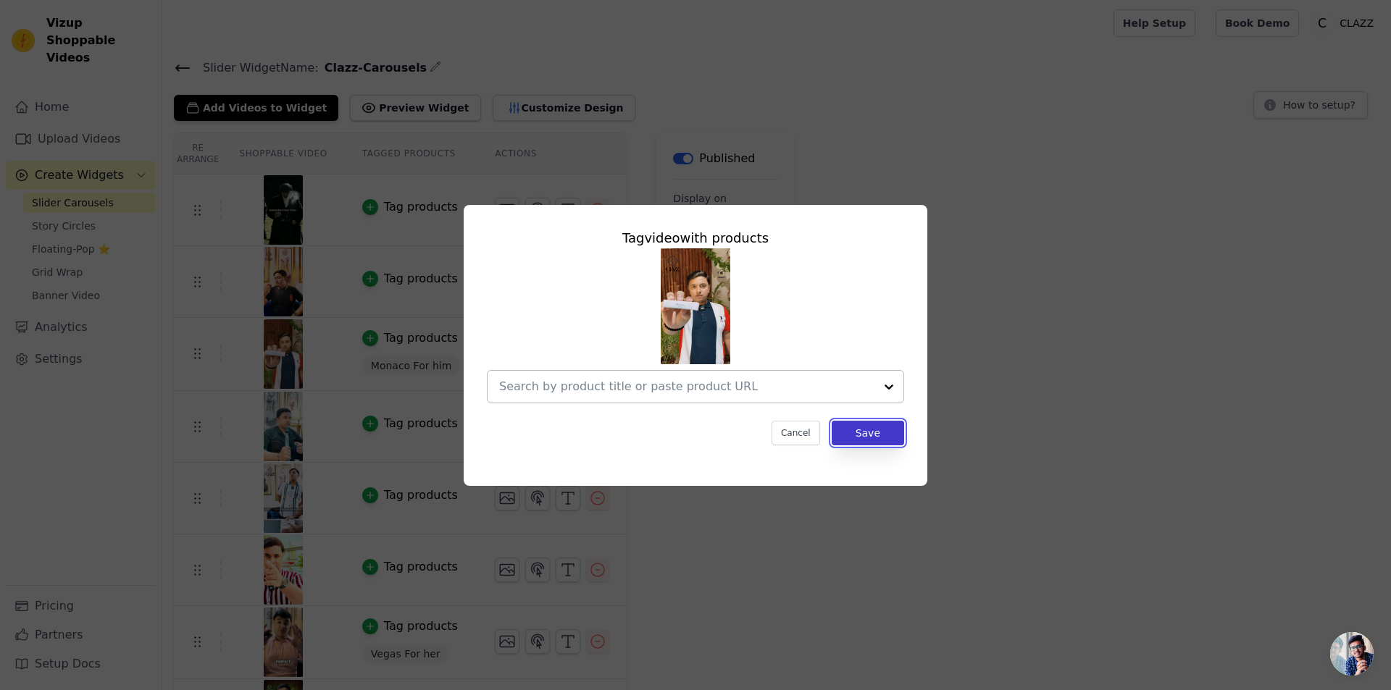
click at [875, 434] on button "Save" at bounding box center [867, 433] width 72 height 25
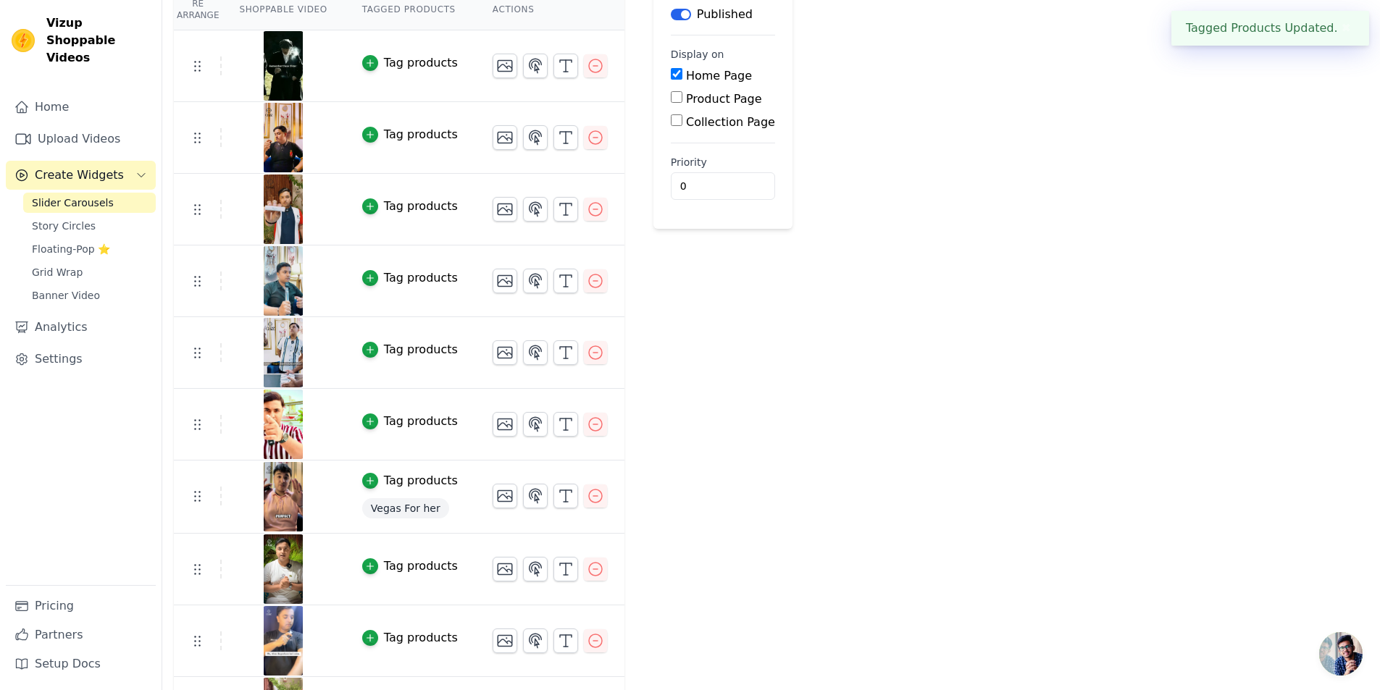
scroll to position [145, 0]
click at [365, 479] on icon "button" at bounding box center [370, 480] width 10 height 10
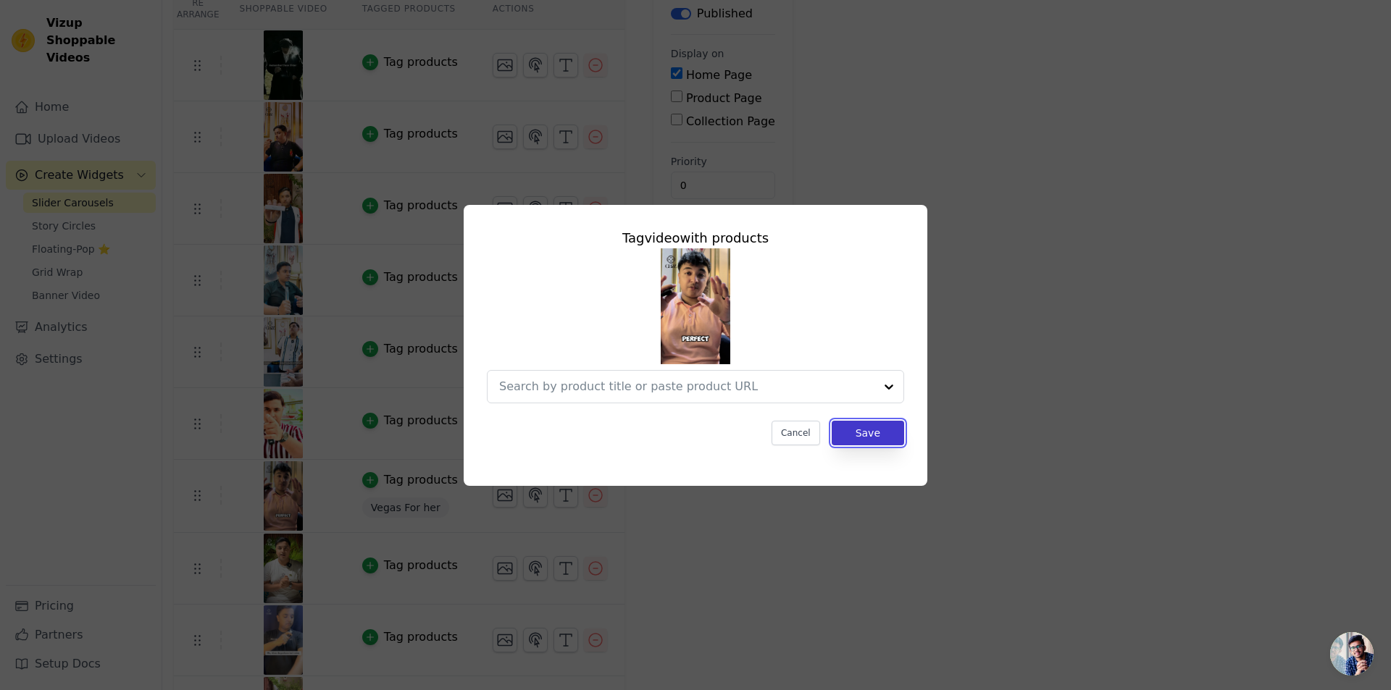
click at [875, 435] on button "Save" at bounding box center [867, 433] width 72 height 25
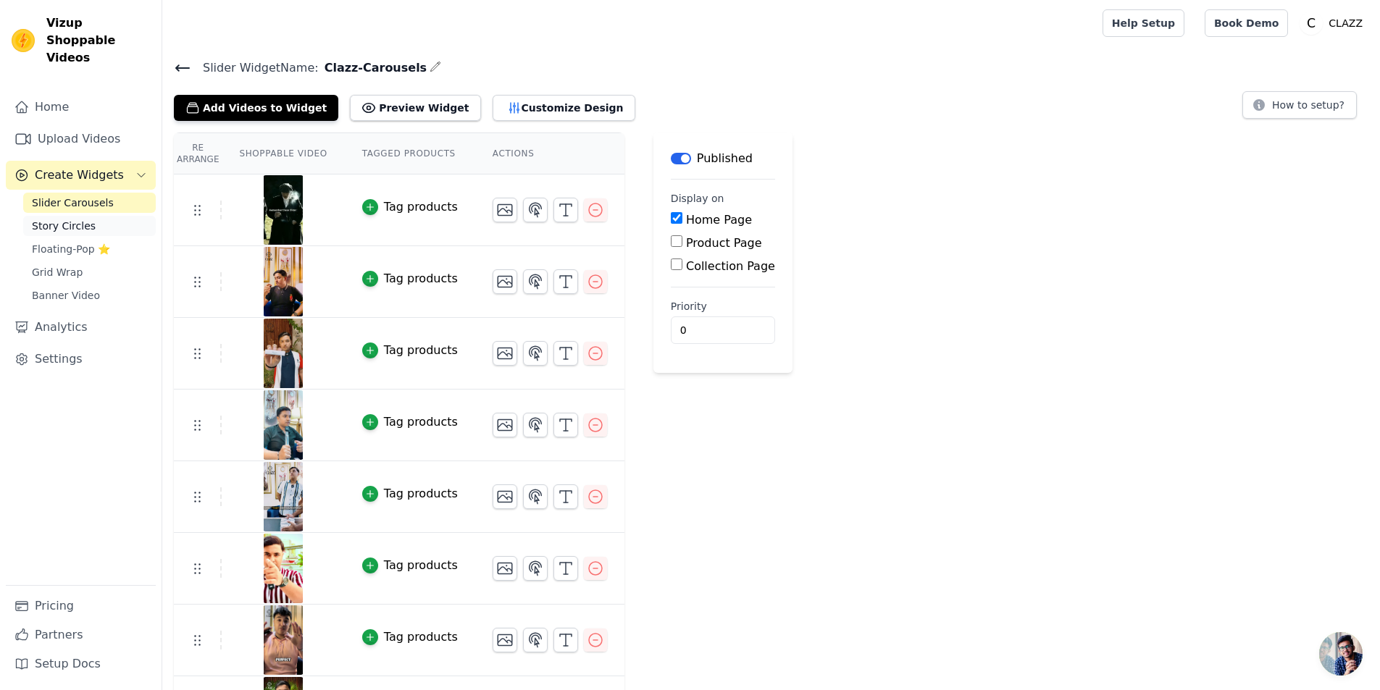
click at [81, 217] on link "Story Circles" at bounding box center [89, 226] width 133 height 20
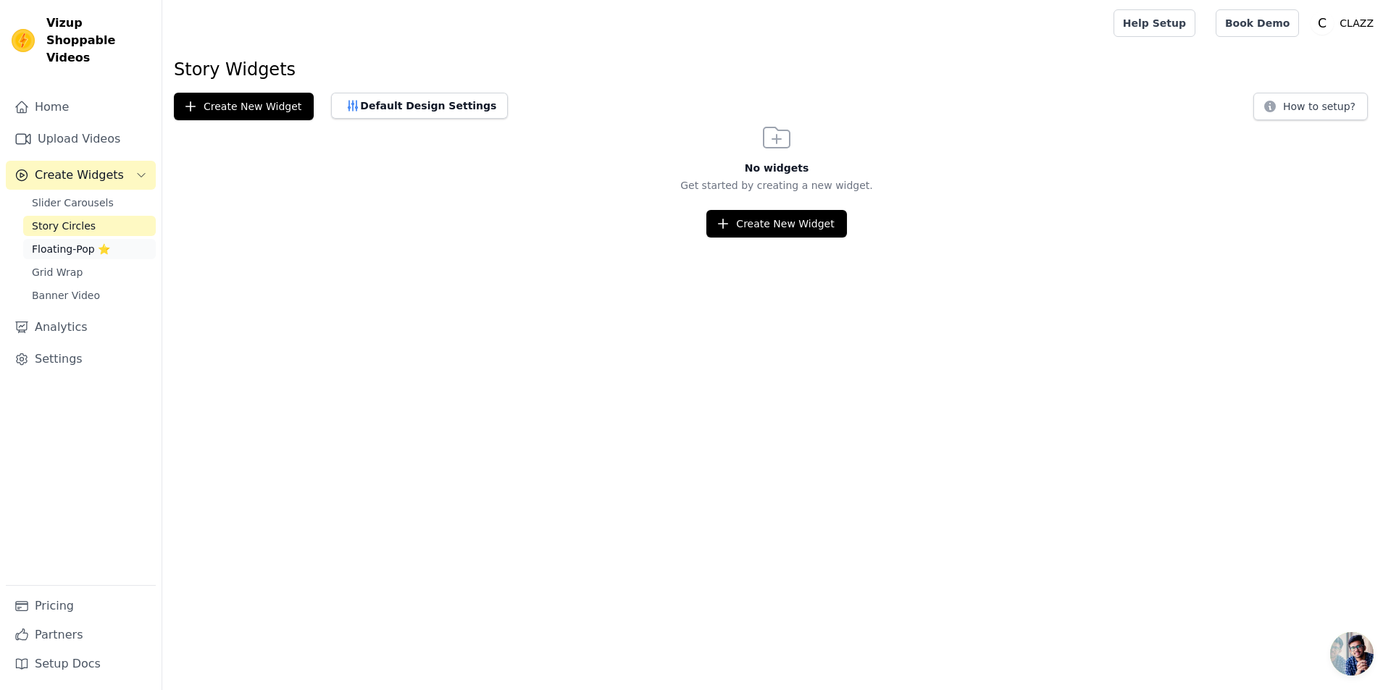
click at [70, 239] on link "Floating-Pop ⭐" at bounding box center [89, 249] width 133 height 20
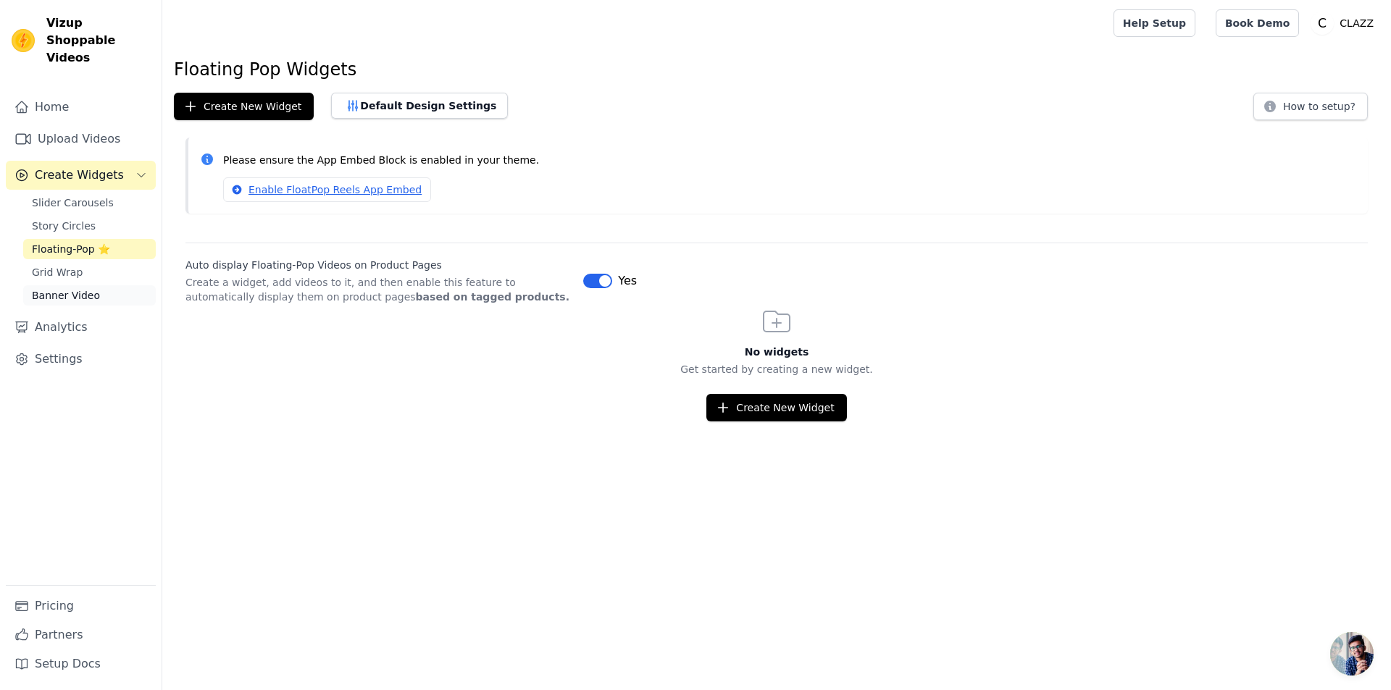
click at [62, 288] on span "Banner Video" at bounding box center [66, 295] width 68 height 14
